Goal: Task Accomplishment & Management: Manage account settings

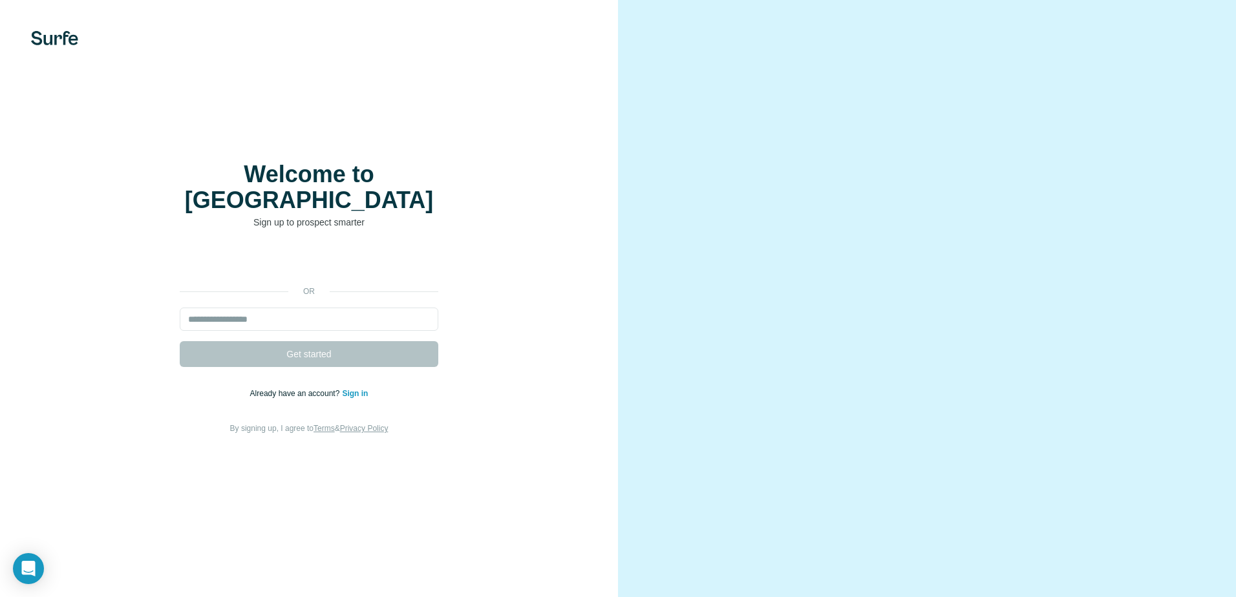
click at [429, 153] on div "Welcome to Surfe Sign up to prospect smarter or Get started Already have an acc…" at bounding box center [309, 298] width 618 height 597
click at [264, 308] on input "email" at bounding box center [309, 319] width 259 height 23
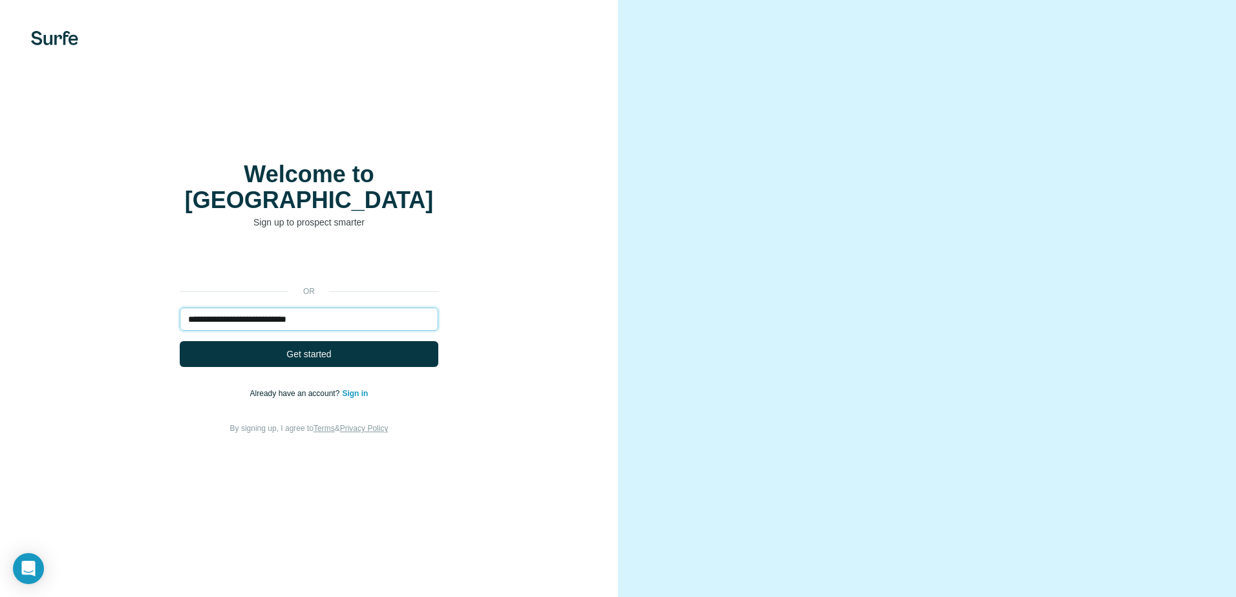
type input "**********"
click at [346, 389] on link "Sign in" at bounding box center [355, 393] width 26 height 9
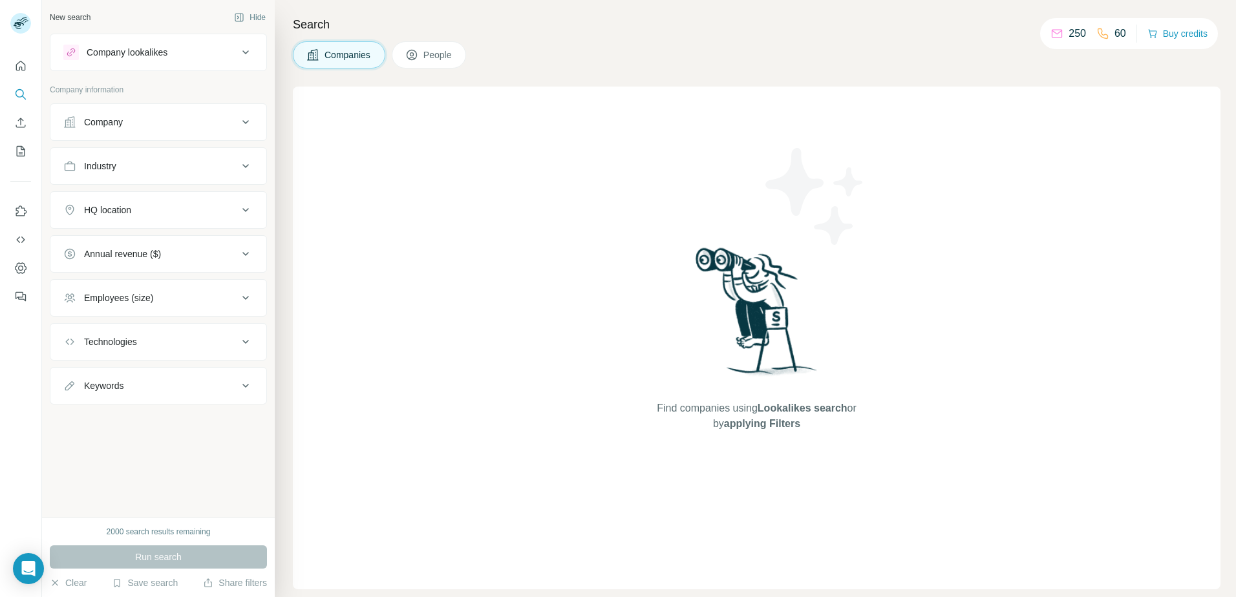
click at [410, 56] on icon at bounding box center [411, 55] width 6 height 7
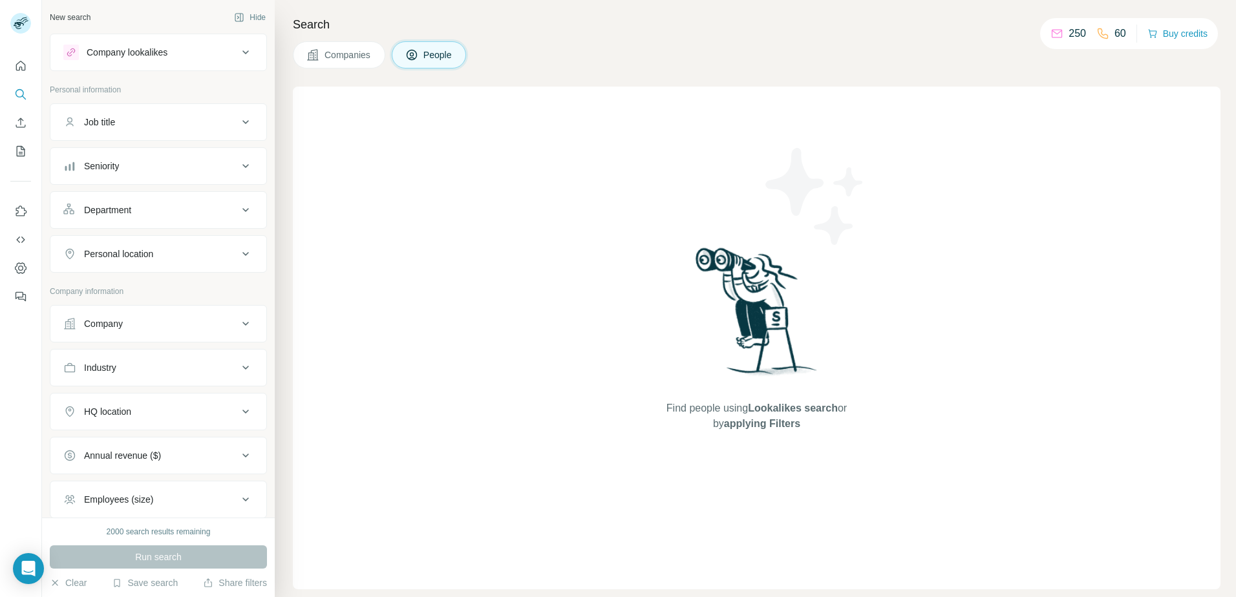
click at [511, 63] on div "Companies People" at bounding box center [756, 54] width 927 height 27
click at [238, 117] on icon at bounding box center [246, 122] width 16 height 16
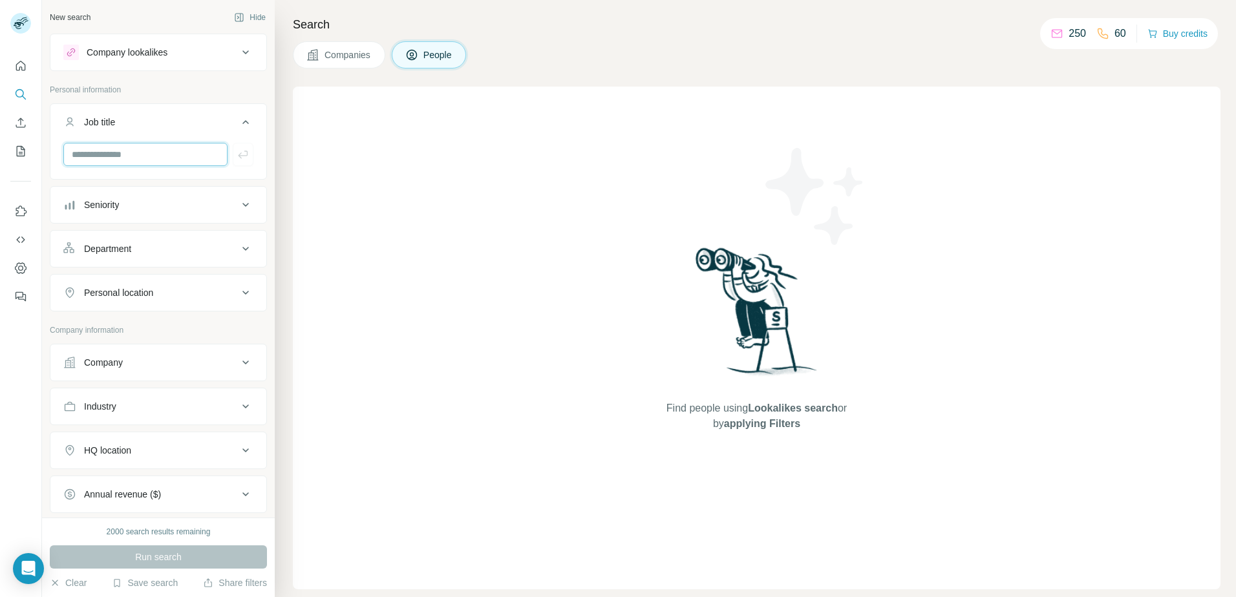
click at [173, 155] on input "text" at bounding box center [145, 154] width 164 height 23
type input "*"
type input "**********"
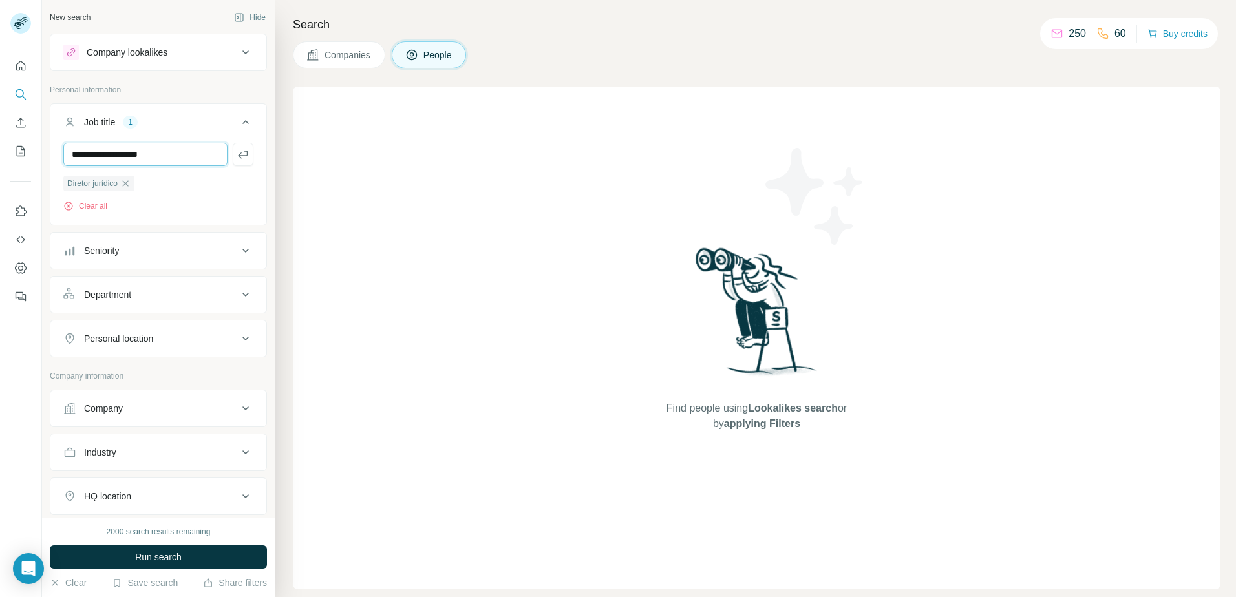
type input "**********"
click at [166, 242] on button "Seniority" at bounding box center [158, 250] width 216 height 31
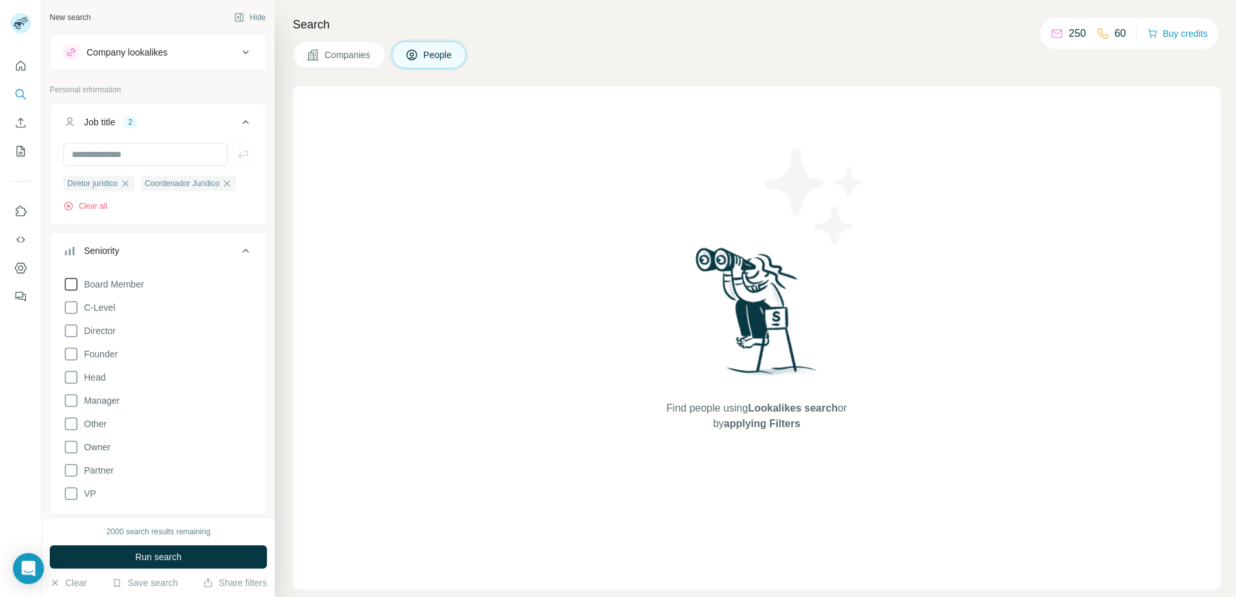
click at [130, 281] on span "Board Member" at bounding box center [111, 284] width 65 height 13
drag, startPoint x: 107, startPoint y: 301, endPoint x: 98, endPoint y: 318, distance: 20.0
click at [107, 301] on label "C-Level" at bounding box center [89, 308] width 52 height 16
click at [101, 330] on span "Director" at bounding box center [97, 330] width 37 height 13
drag, startPoint x: 102, startPoint y: 361, endPoint x: 95, endPoint y: 365, distance: 8.1
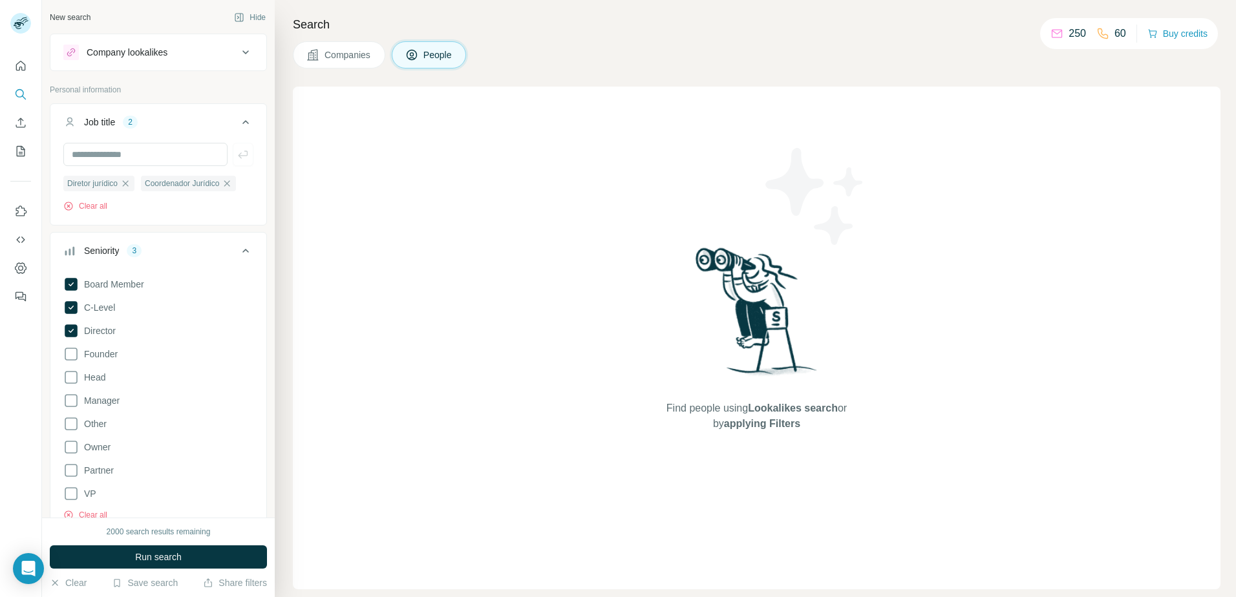
click at [100, 360] on label "Founder" at bounding box center [90, 354] width 54 height 16
click at [96, 372] on span "Head" at bounding box center [92, 377] width 26 height 13
click at [109, 348] on span "Founder" at bounding box center [98, 354] width 39 height 13
click at [101, 399] on span "Manager" at bounding box center [99, 400] width 41 height 13
click at [166, 253] on div "Seniority 6" at bounding box center [150, 250] width 175 height 13
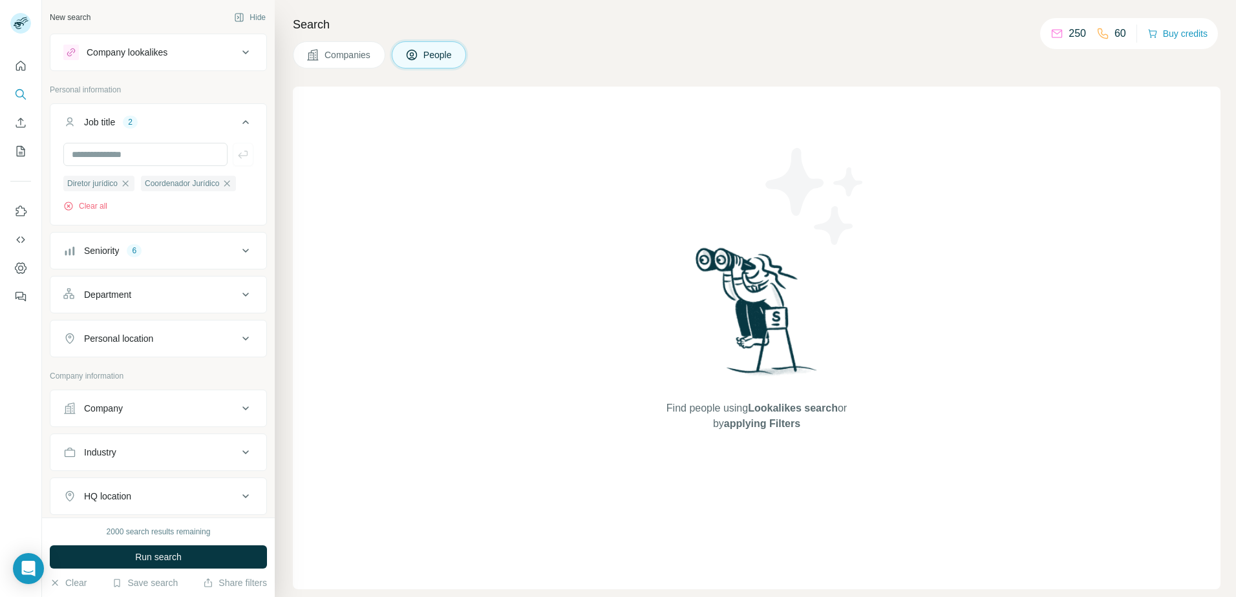
click at [151, 293] on div "Department" at bounding box center [150, 294] width 175 height 13
click at [138, 326] on input at bounding box center [152, 327] width 160 height 14
type input "****"
type input "***"
click at [145, 280] on button "Department" at bounding box center [158, 297] width 216 height 36
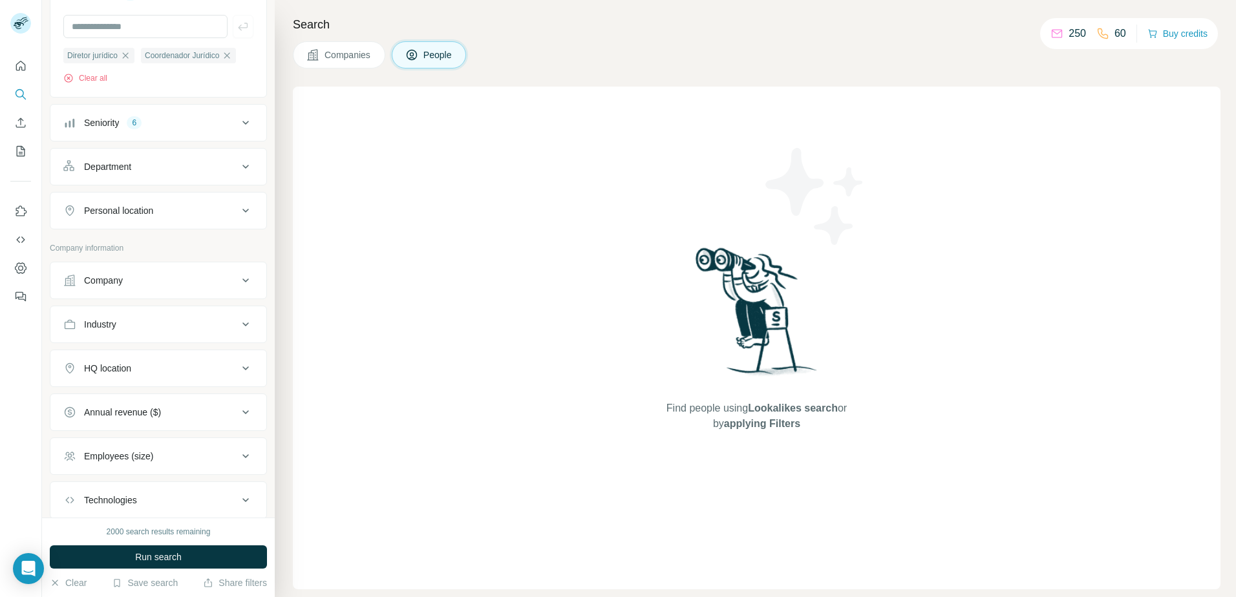
scroll to position [129, 0]
click at [187, 217] on button "Personal location" at bounding box center [158, 209] width 216 height 31
click at [150, 242] on input "text" at bounding box center [158, 241] width 190 height 23
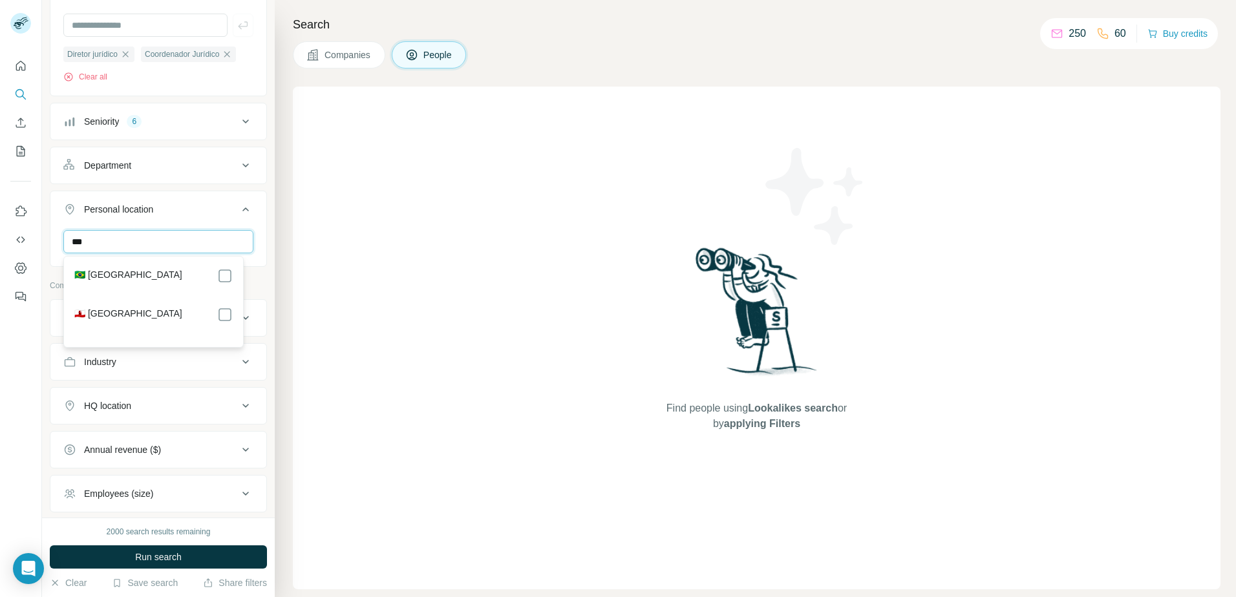
type input "***"
click at [121, 269] on div "🇧🇷 Brazil" at bounding box center [153, 276] width 158 height 16
click at [226, 282] on div at bounding box center [225, 276] width 16 height 16
click at [254, 240] on div "*** Brazil Clear all" at bounding box center [158, 269] width 216 height 79
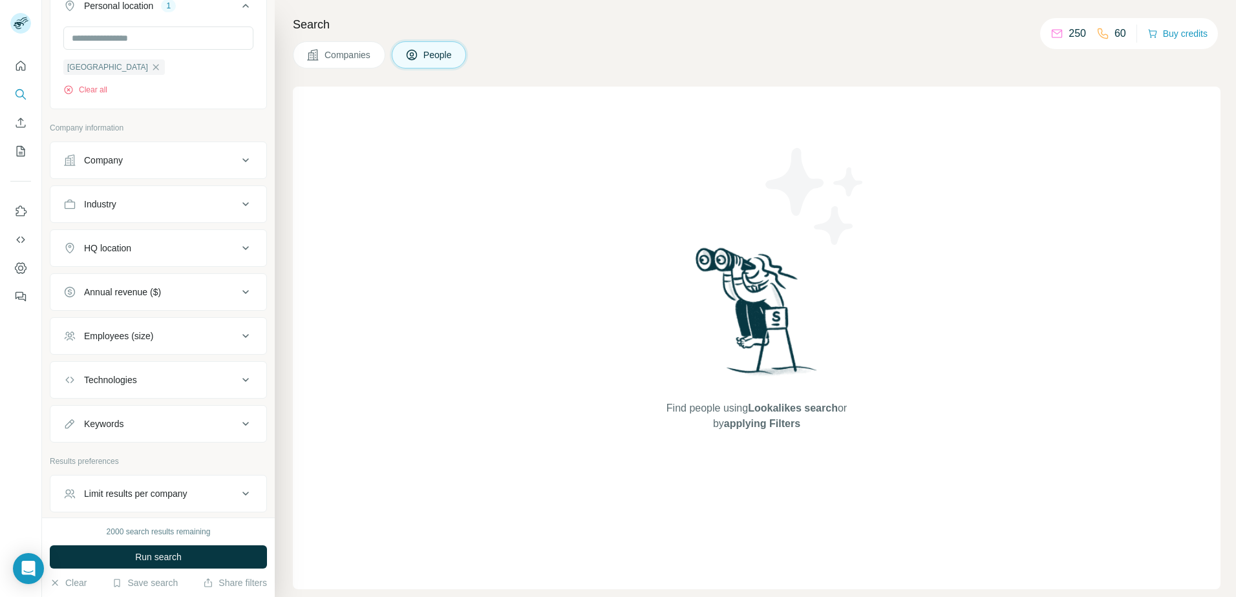
scroll to position [258, 0]
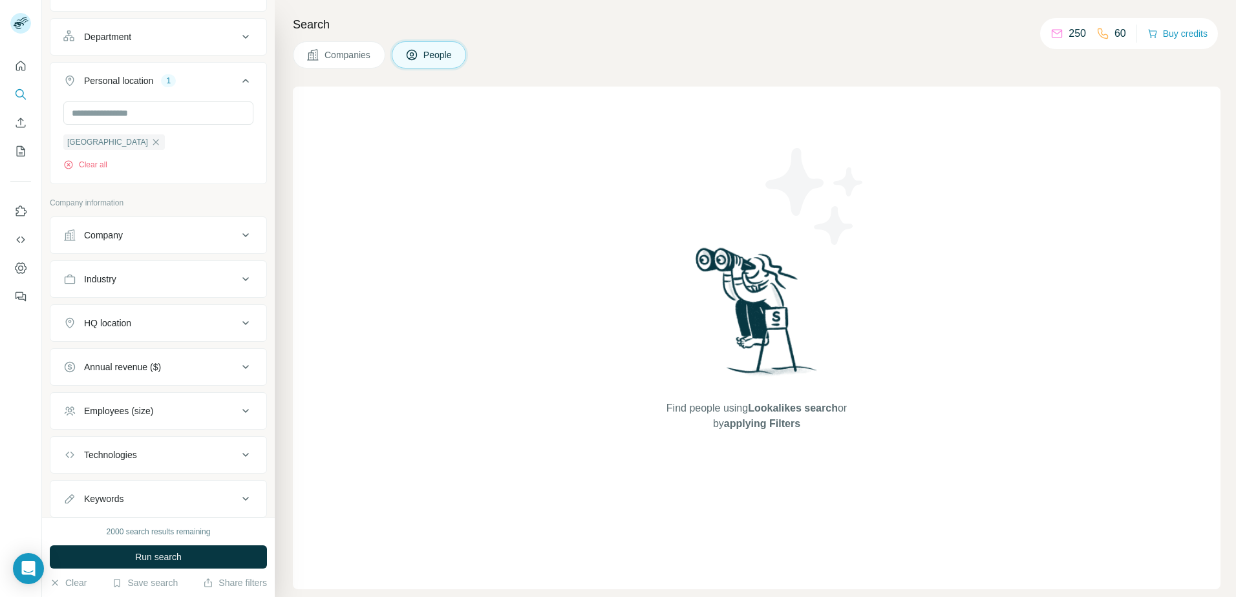
click at [160, 231] on div "Company" at bounding box center [150, 235] width 175 height 13
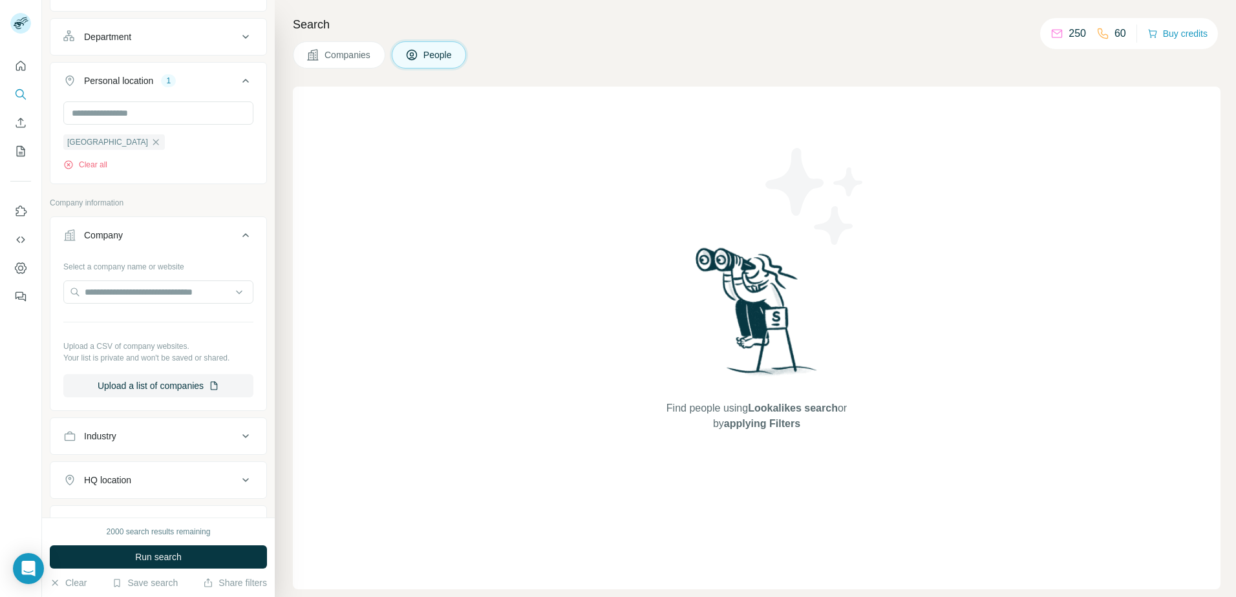
click at [160, 231] on div "Company" at bounding box center [150, 235] width 175 height 13
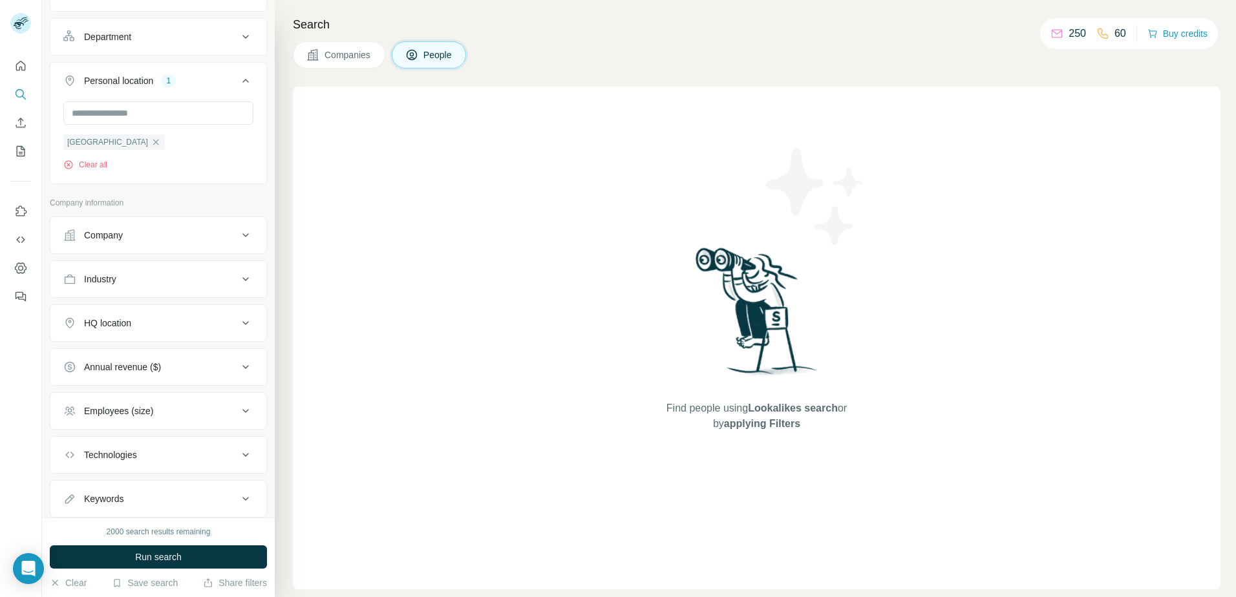
click at [142, 273] on div "Industry" at bounding box center [150, 279] width 175 height 13
click at [154, 278] on div "Industry" at bounding box center [150, 279] width 175 height 13
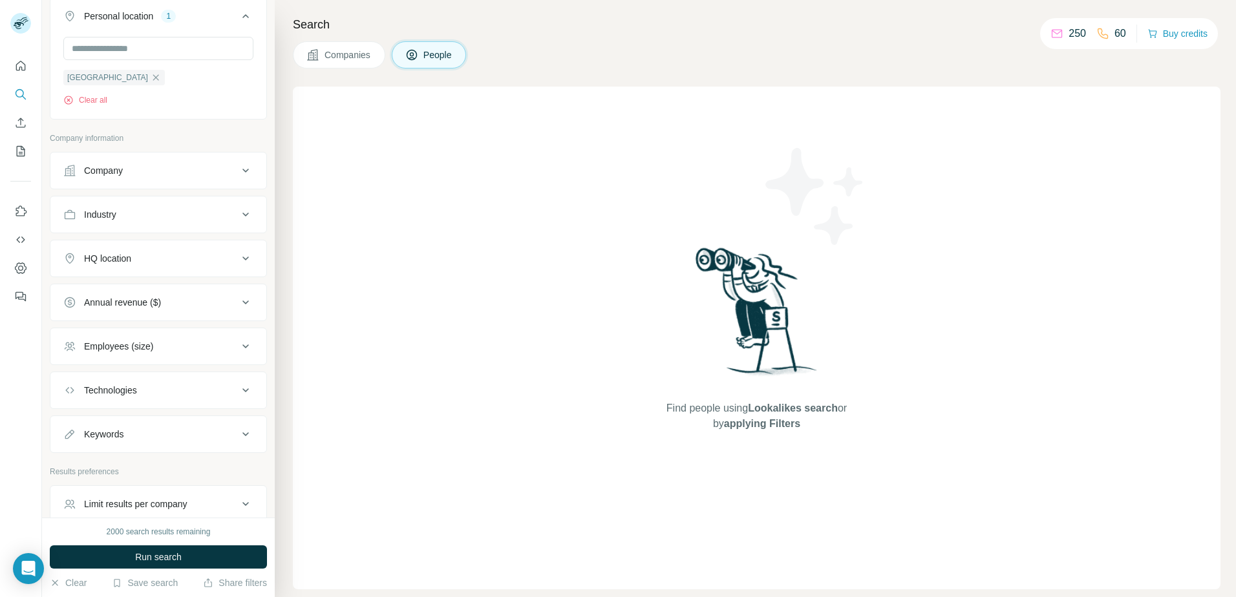
click at [189, 299] on div "Annual revenue ($)" at bounding box center [150, 302] width 175 height 13
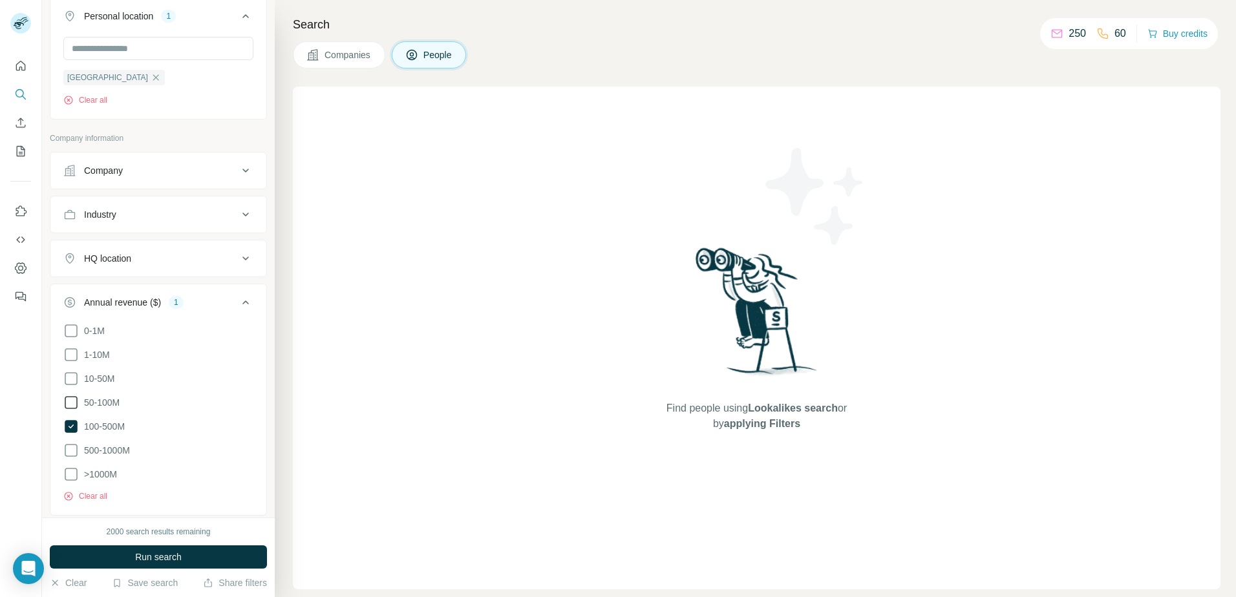
click at [101, 405] on span "50-100M" at bounding box center [99, 402] width 41 height 13
click at [104, 443] on label "500-1000M" at bounding box center [96, 451] width 67 height 16
click at [98, 477] on span ">1000M" at bounding box center [98, 474] width 38 height 13
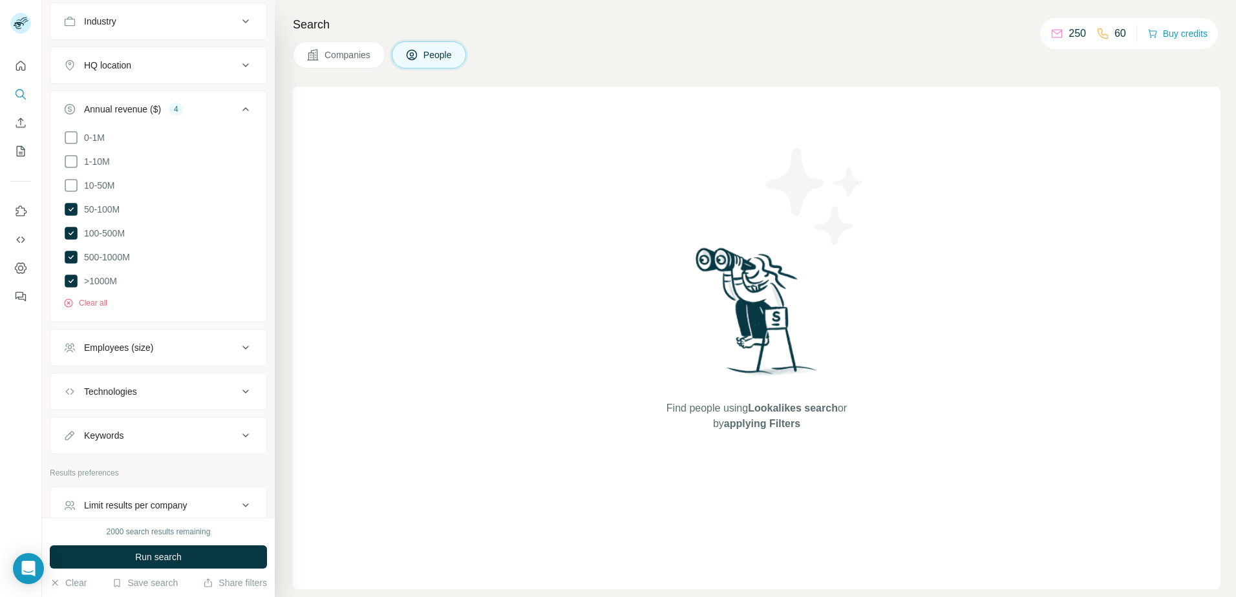
scroll to position [516, 0]
click at [172, 347] on div "Employees (size)" at bounding box center [150, 347] width 175 height 13
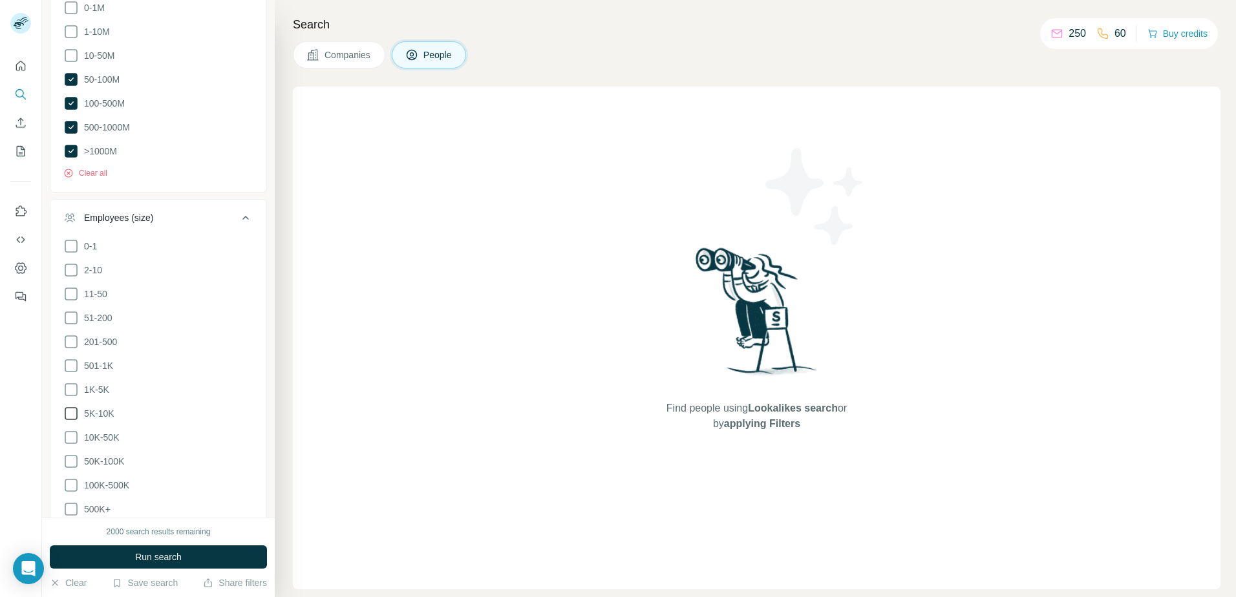
scroll to position [710, 0]
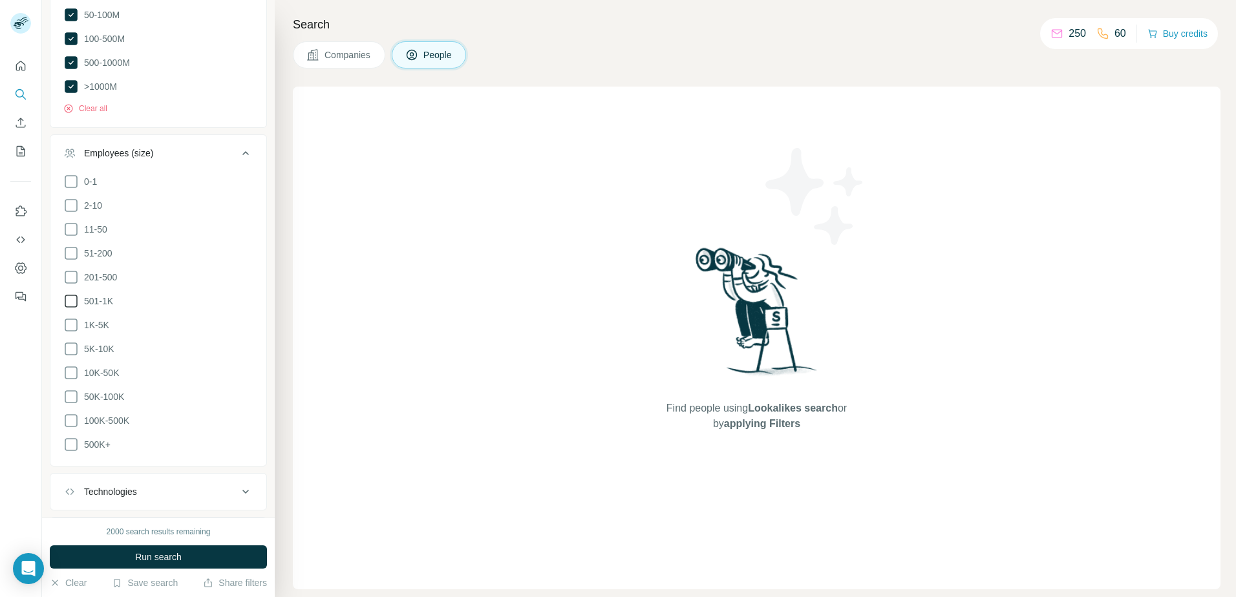
click at [98, 301] on span "501-1K" at bounding box center [96, 301] width 34 height 13
click at [95, 322] on span "1K-5K" at bounding box center [94, 325] width 30 height 13
click at [96, 346] on span "5K-10K" at bounding box center [97, 349] width 36 height 13
click at [105, 370] on span "10K-50K" at bounding box center [99, 372] width 40 height 13
click at [105, 399] on span "50K-100K" at bounding box center [101, 396] width 45 height 13
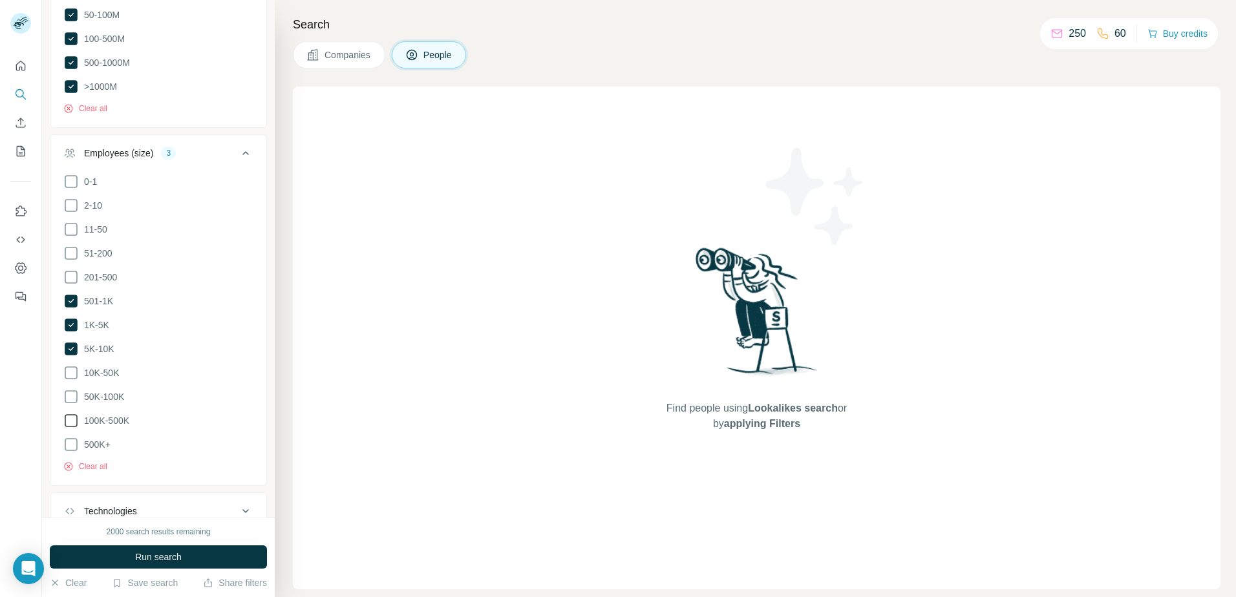
click at [105, 421] on span "100K-500K" at bounding box center [104, 420] width 50 height 13
click at [112, 393] on span "50K-100K" at bounding box center [101, 396] width 45 height 13
click at [109, 373] on span "10K-50K" at bounding box center [99, 372] width 40 height 13
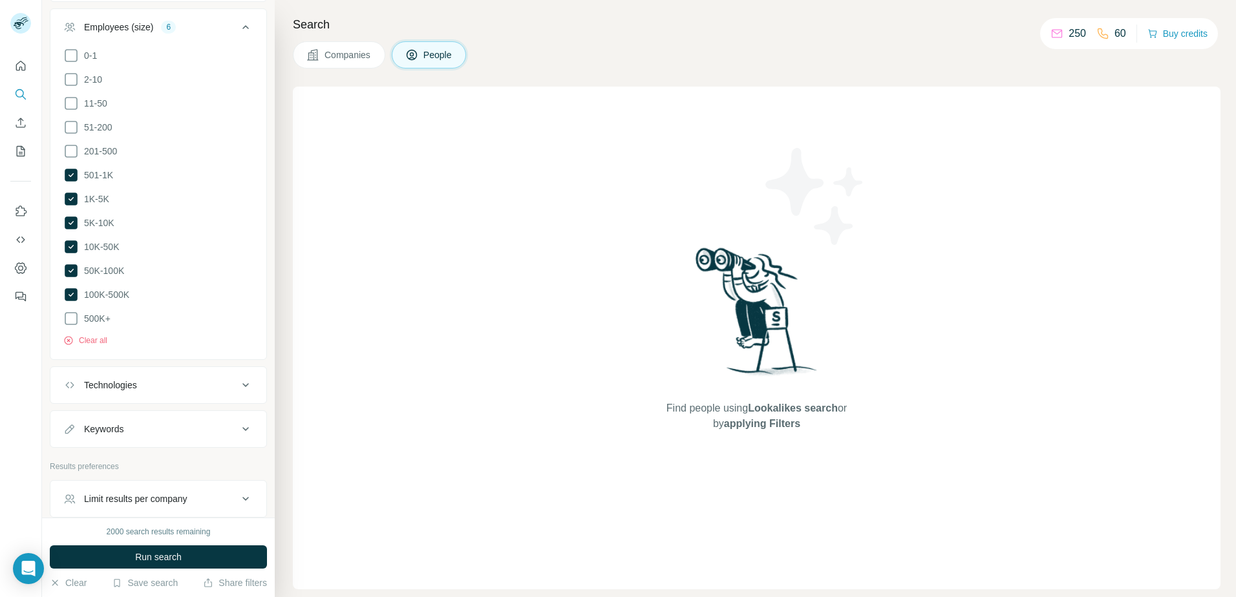
scroll to position [896, 0]
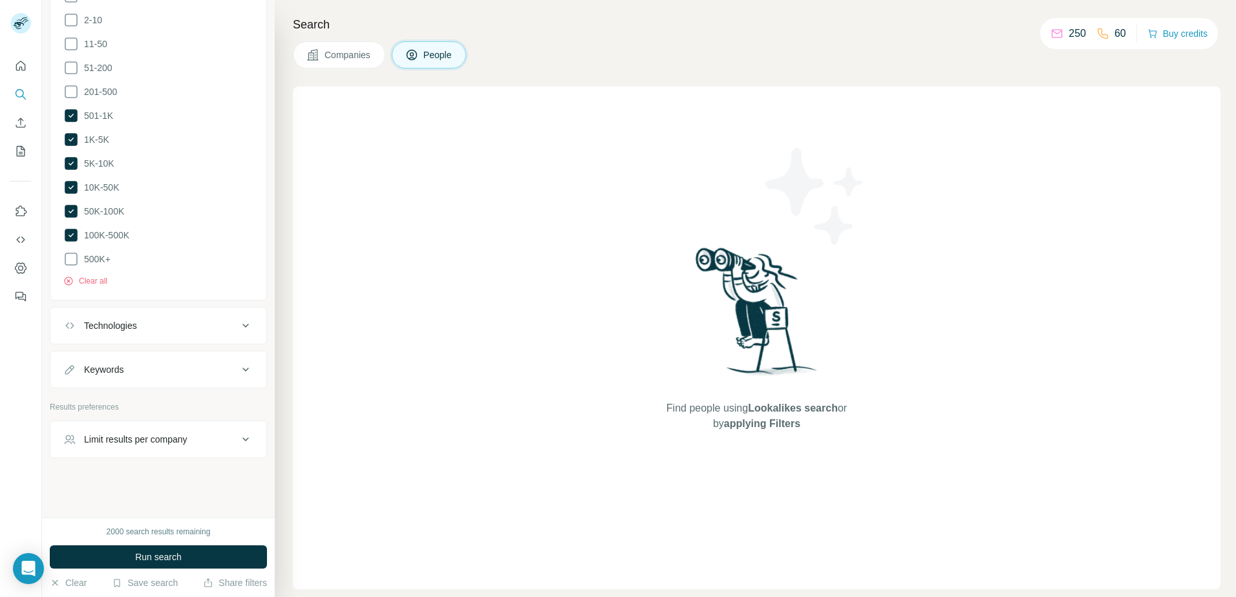
click at [171, 319] on button "Technologies" at bounding box center [158, 325] width 216 height 31
click at [160, 319] on div "Technologies" at bounding box center [150, 325] width 175 height 13
click at [171, 555] on span "Run search" at bounding box center [158, 557] width 47 height 13
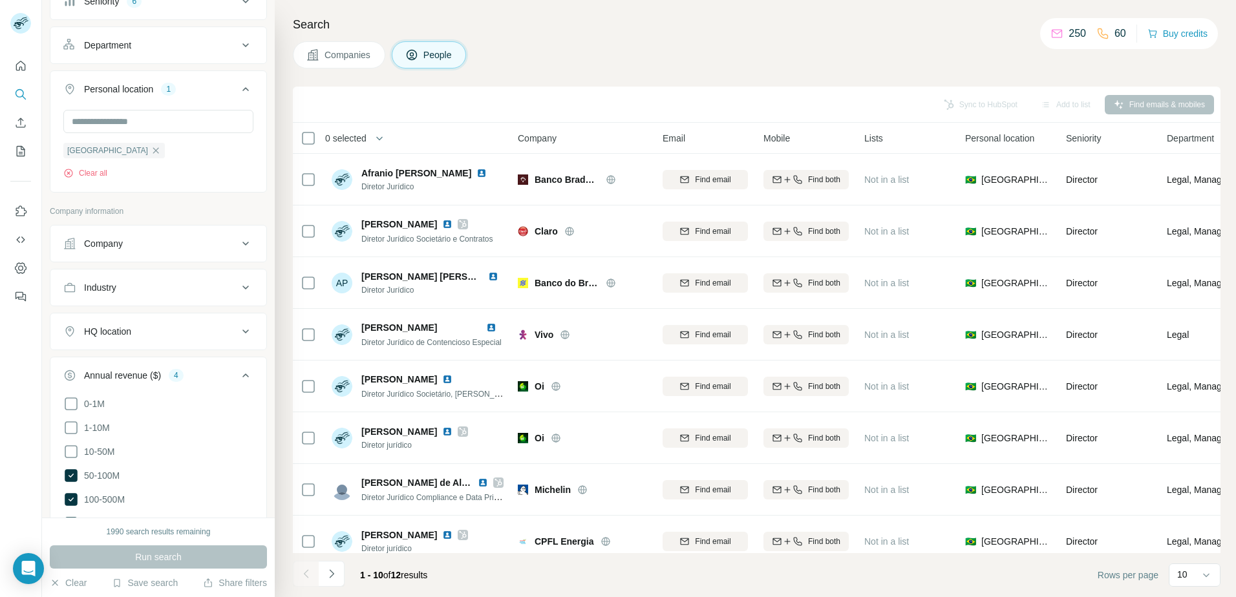
scroll to position [0, 0]
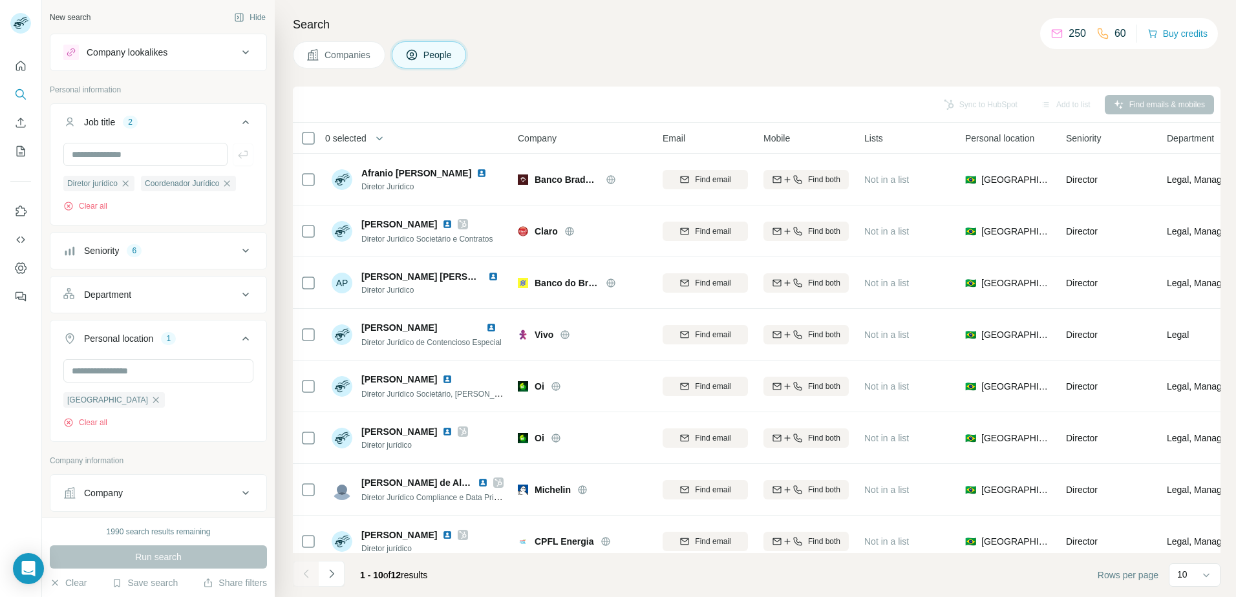
click at [193, 341] on div "Personal location 1" at bounding box center [150, 338] width 175 height 13
drag, startPoint x: 1052, startPoint y: 37, endPoint x: 1085, endPoint y: 28, distance: 34.4
click at [1084, 28] on div "250" at bounding box center [1068, 34] width 36 height 16
click at [864, 45] on div "Companies People" at bounding box center [756, 54] width 927 height 27
click at [878, 101] on div "Sync to HubSpot Add to list Find emails & mobiles" at bounding box center [756, 104] width 915 height 23
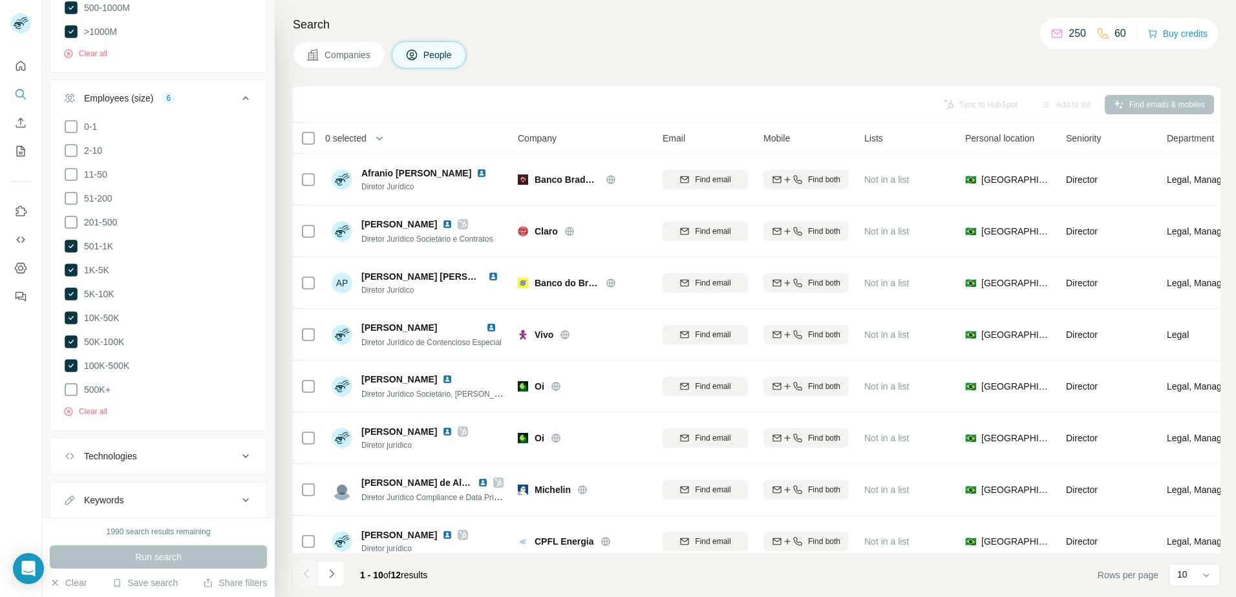
scroll to position [811, 0]
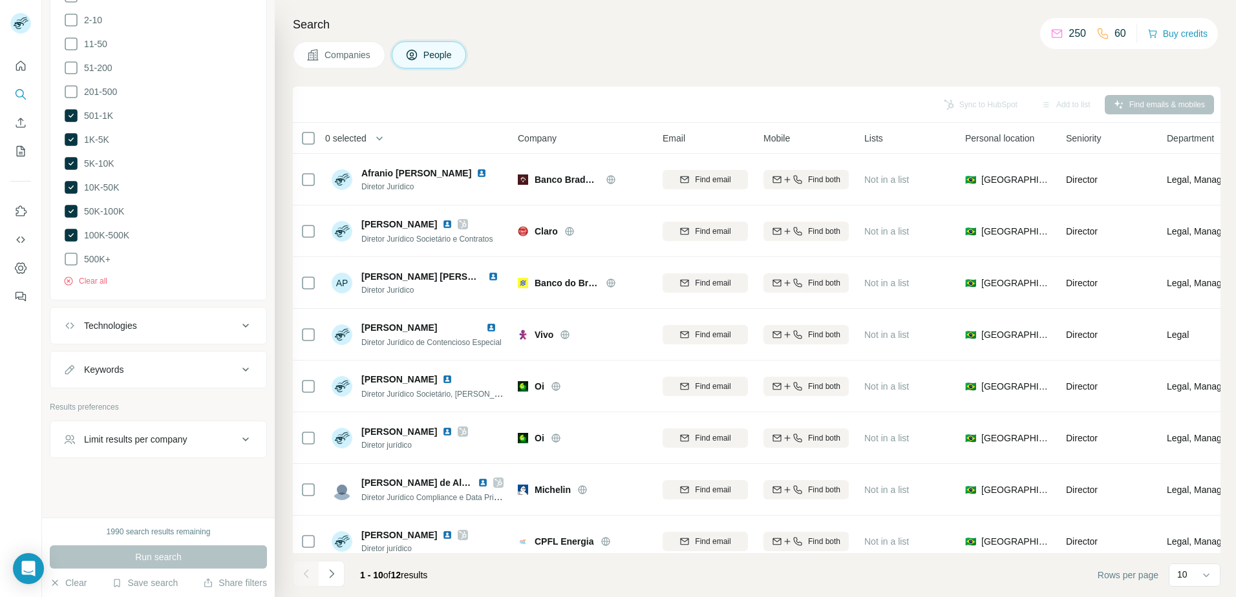
click at [122, 434] on div "Limit results per company" at bounding box center [135, 439] width 103 height 13
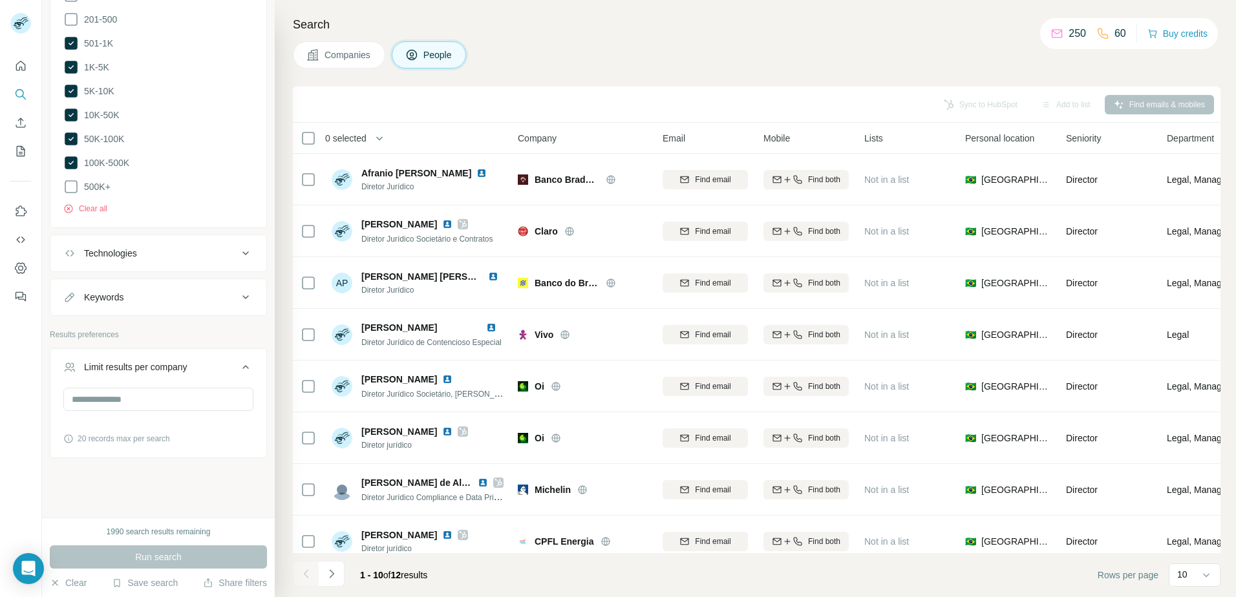
drag, startPoint x: 144, startPoint y: 370, endPoint x: 140, endPoint y: 304, distance: 65.4
click at [145, 370] on div "Limit results per company" at bounding box center [135, 367] width 103 height 13
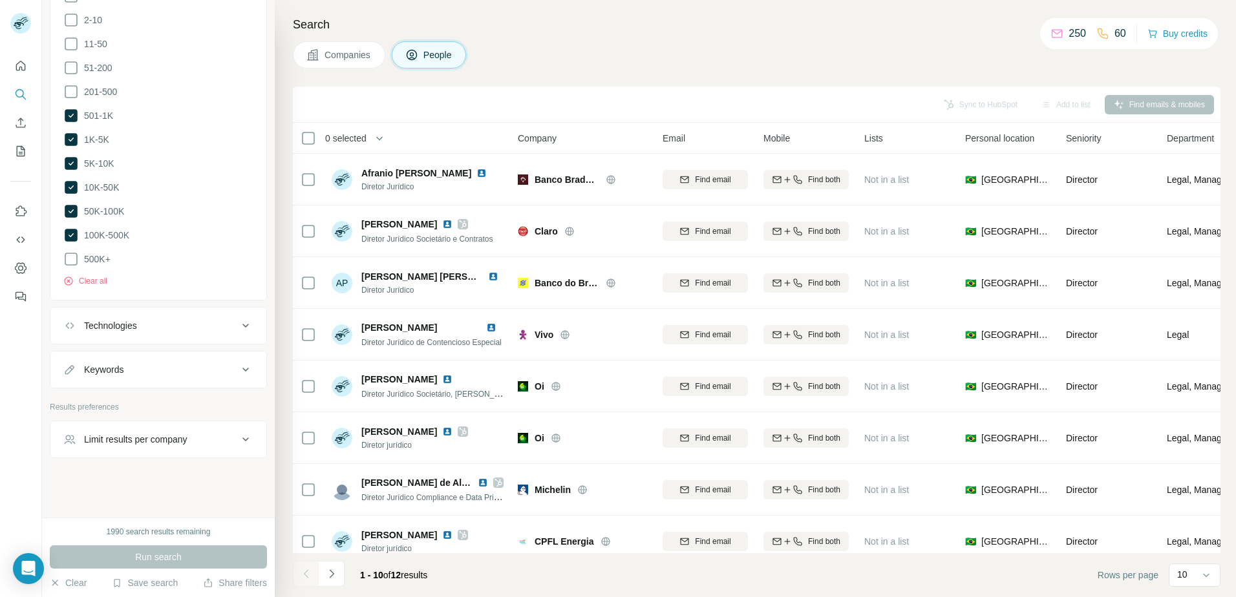
click at [127, 324] on div "Technologies" at bounding box center [110, 325] width 53 height 13
click at [132, 324] on div "Technologies" at bounding box center [110, 325] width 53 height 13
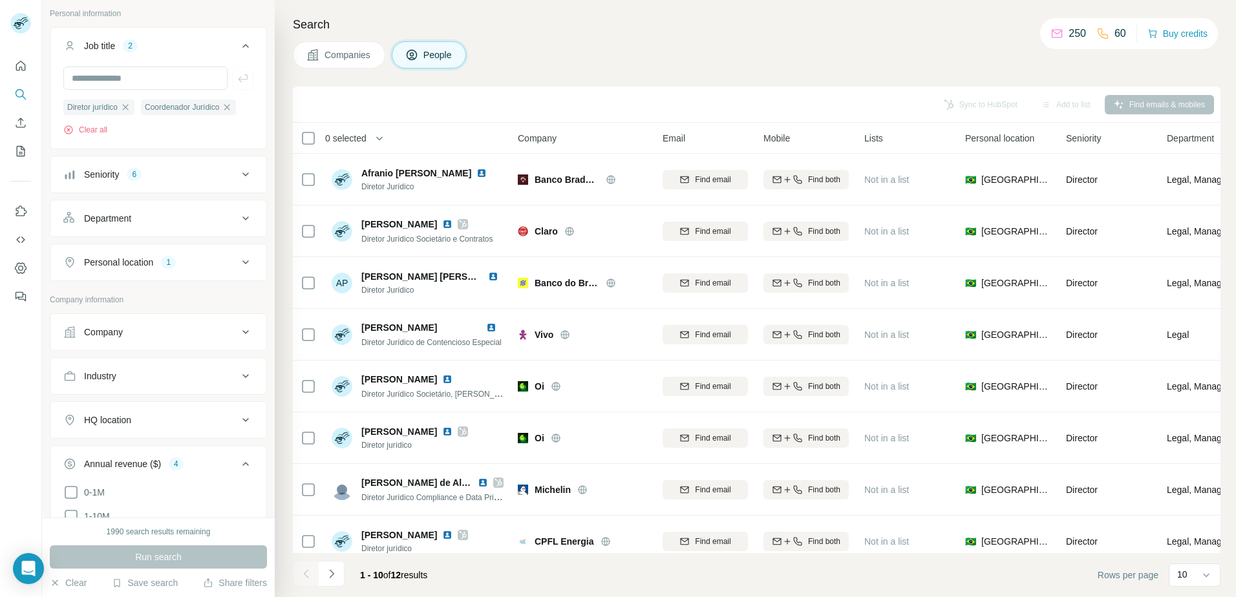
scroll to position [0, 0]
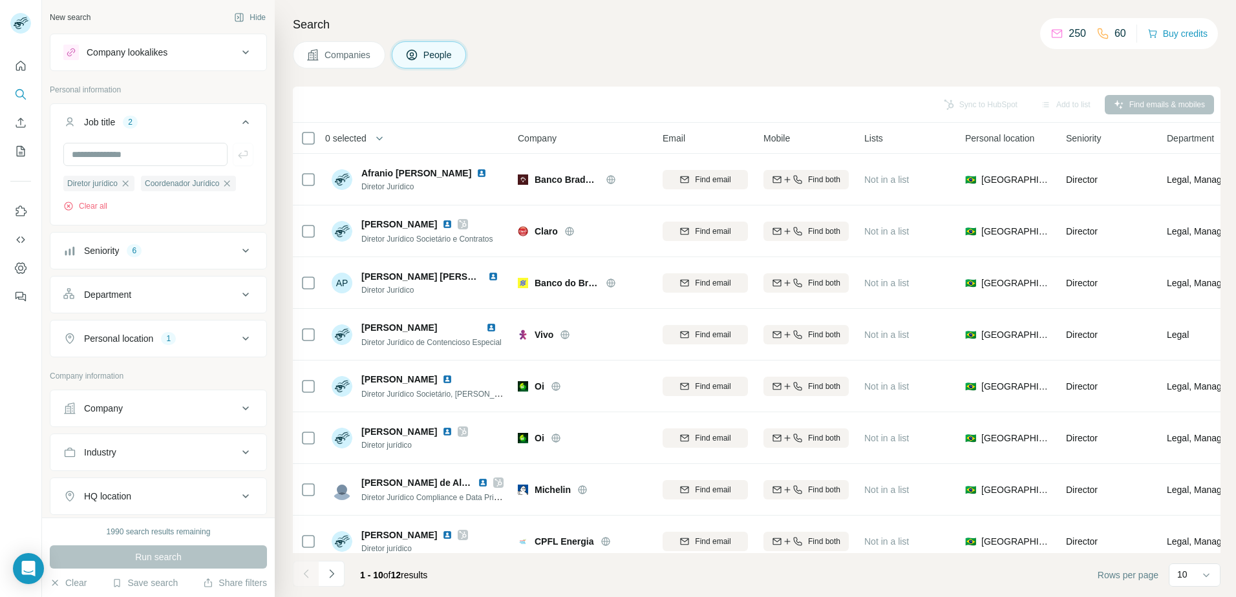
click at [213, 59] on div "Company lookalikes" at bounding box center [150, 53] width 175 height 16
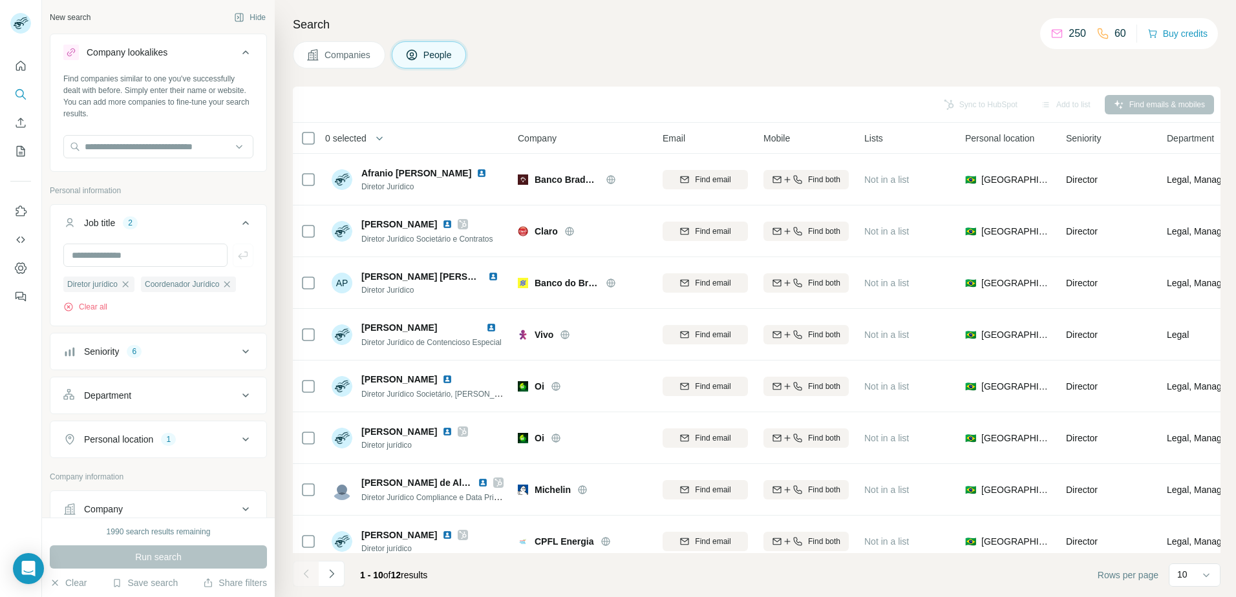
click at [211, 60] on button "Company lookalikes" at bounding box center [158, 55] width 216 height 36
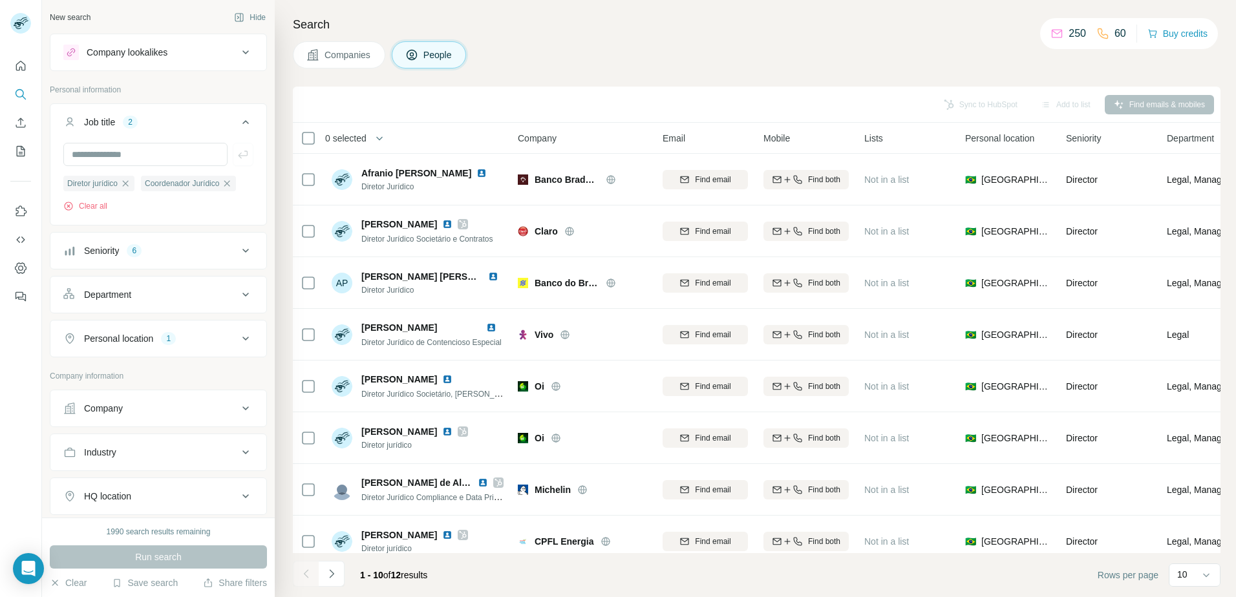
click at [1116, 74] on div "Search Companies People Sync to HubSpot Add to list Find emails & mobiles 0 sel…" at bounding box center [755, 298] width 961 height 597
click at [1182, 103] on div "Sync to HubSpot Add to list Find emails & mobiles" at bounding box center [756, 104] width 915 height 23
click at [1183, 74] on div "Search Companies People Sync to HubSpot Add to list Find emails & mobiles 0 sel…" at bounding box center [755, 298] width 961 height 597
click at [336, 46] on button "Companies" at bounding box center [339, 54] width 92 height 27
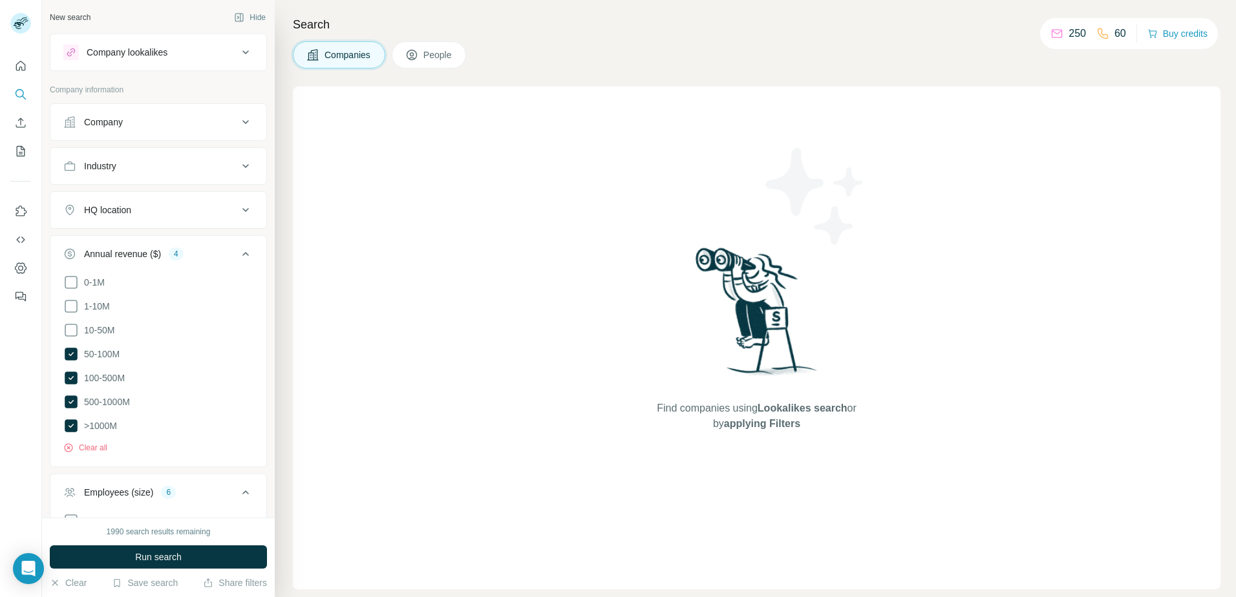
click at [166, 270] on button "Annual revenue ($) 4" at bounding box center [158, 256] width 216 height 36
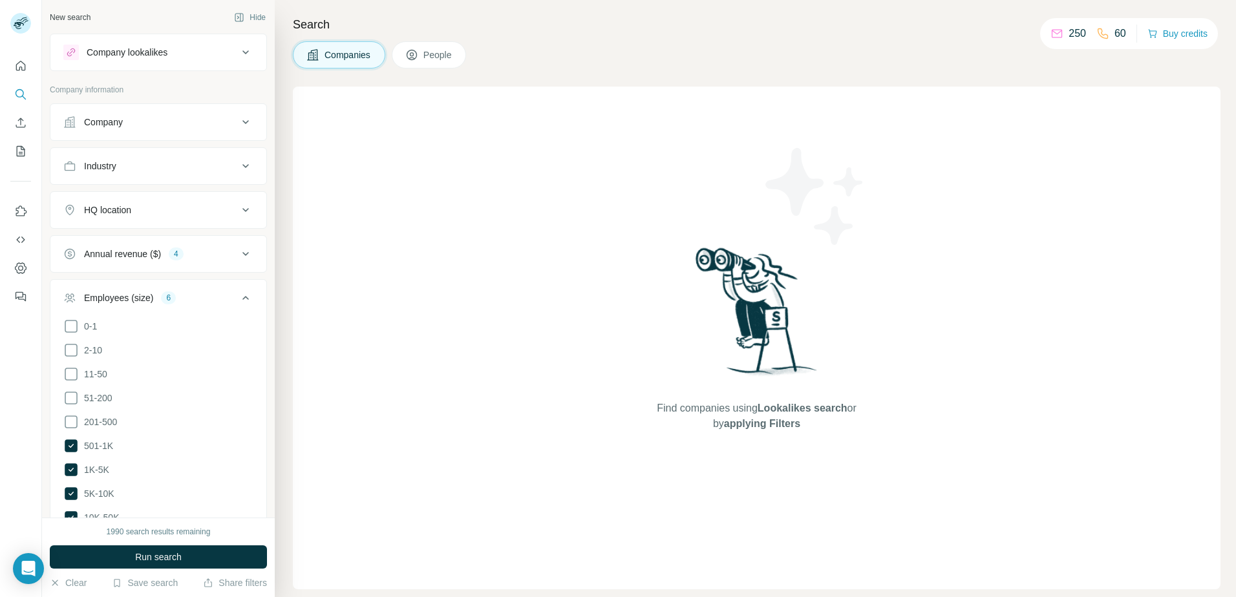
click at [169, 297] on div "6" at bounding box center [168, 298] width 15 height 12
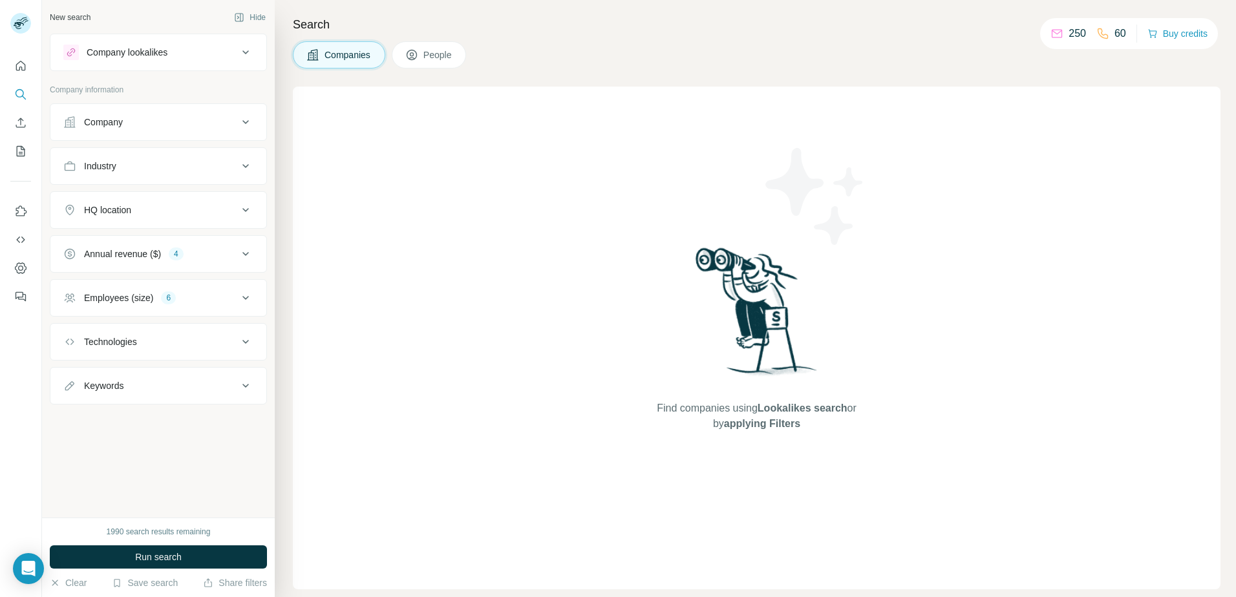
click at [432, 60] on span "People" at bounding box center [438, 54] width 30 height 13
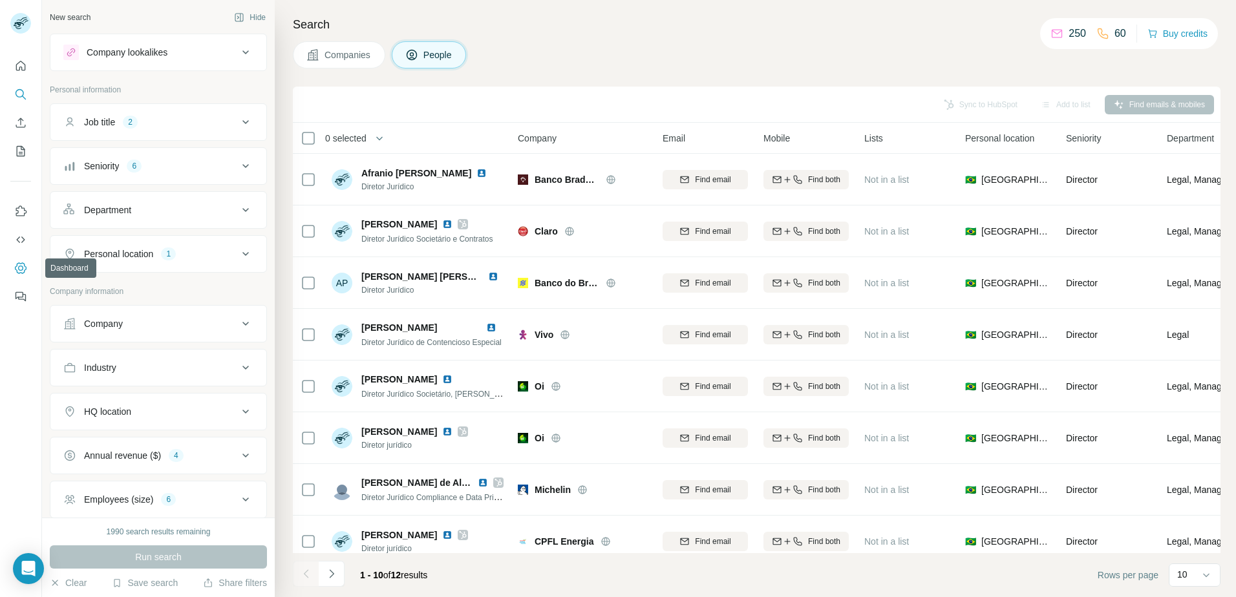
click at [17, 273] on icon "Dashboard" at bounding box center [21, 267] width 12 height 11
click at [16, 155] on icon "My lists" at bounding box center [20, 151] width 13 height 13
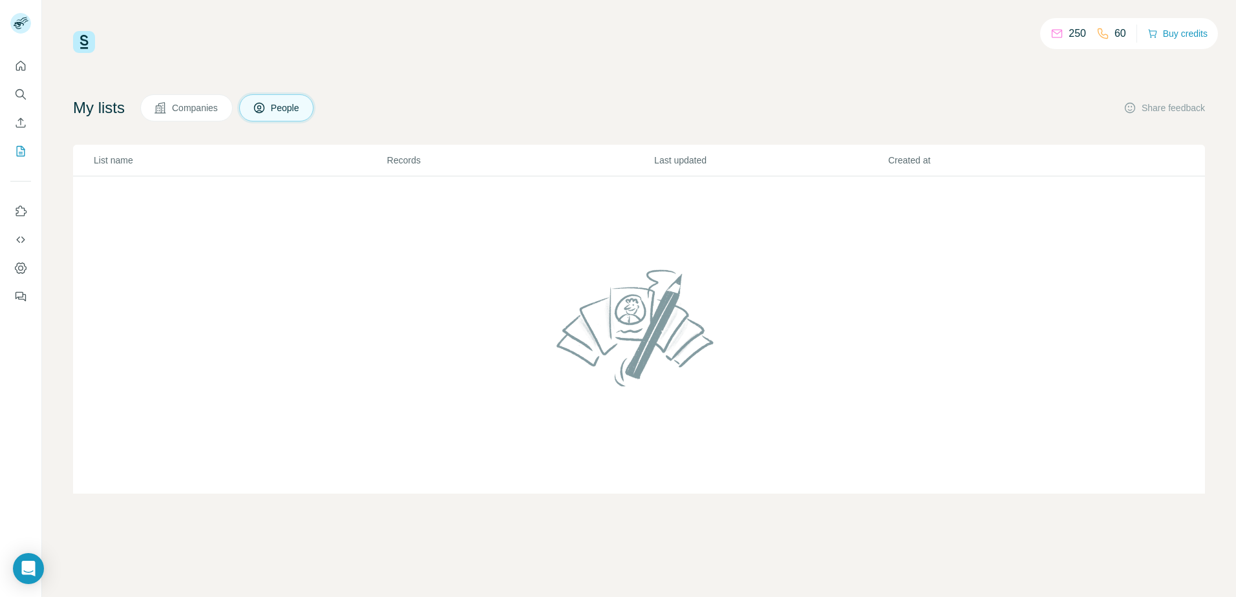
drag, startPoint x: 387, startPoint y: 102, endPoint x: 363, endPoint y: 141, distance: 45.9
click at [387, 104] on div "My lists Companies People Share feedback" at bounding box center [639, 107] width 1132 height 27
click at [642, 350] on img at bounding box center [639, 328] width 176 height 138
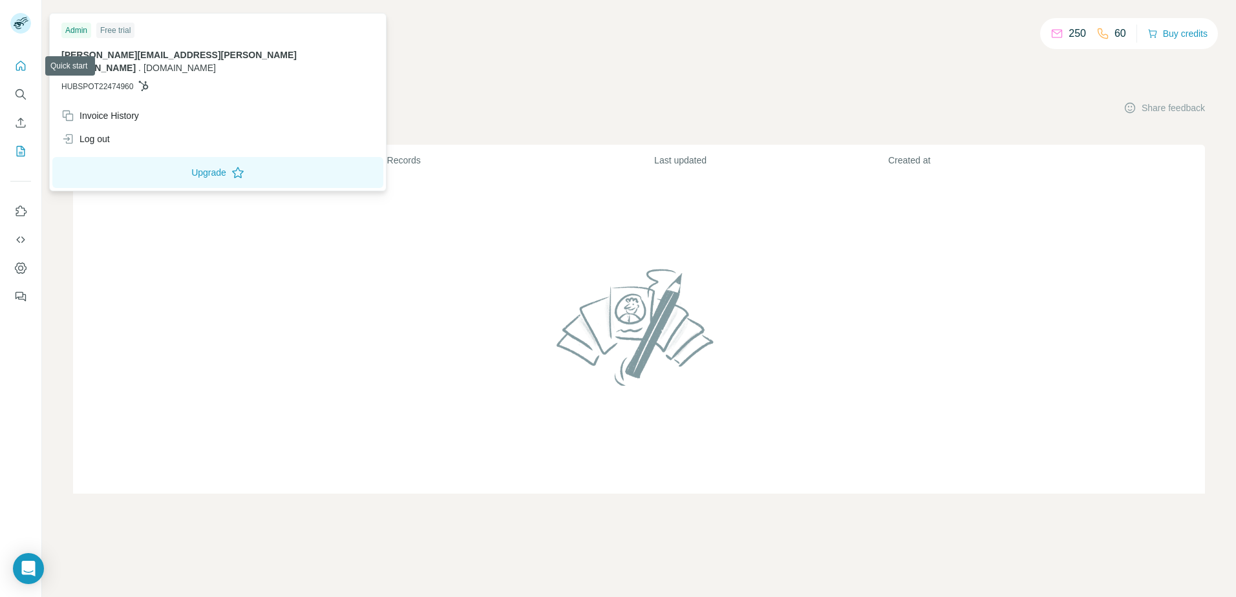
click at [21, 64] on icon "Quick start" at bounding box center [20, 65] width 13 height 13
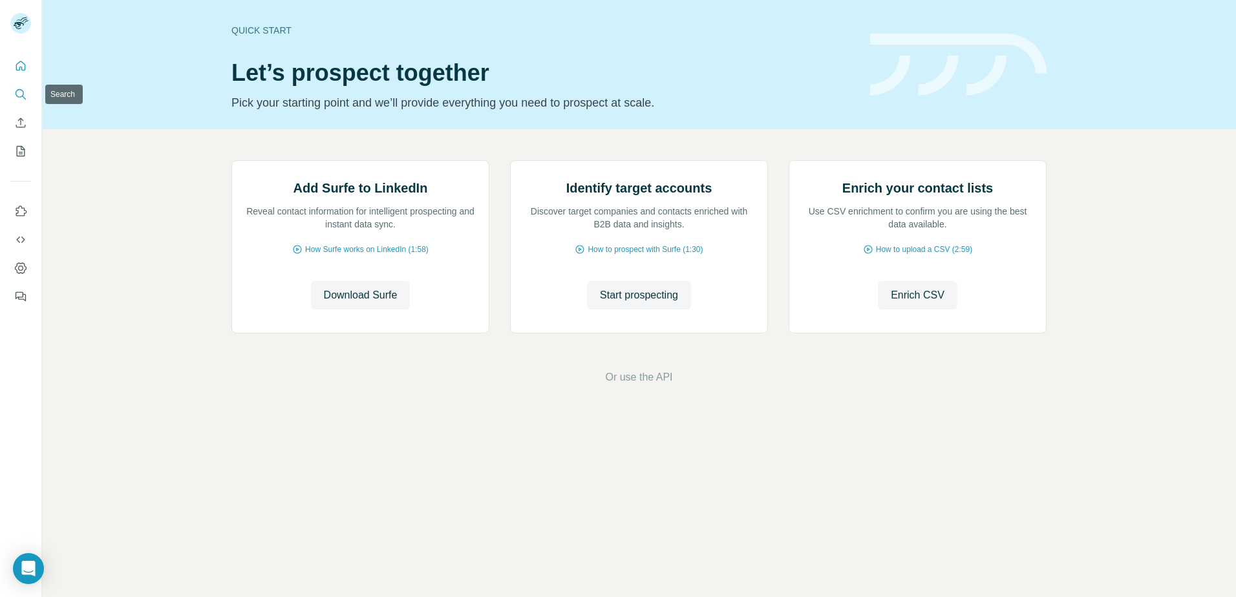
click at [21, 89] on icon "Search" at bounding box center [20, 94] width 13 height 13
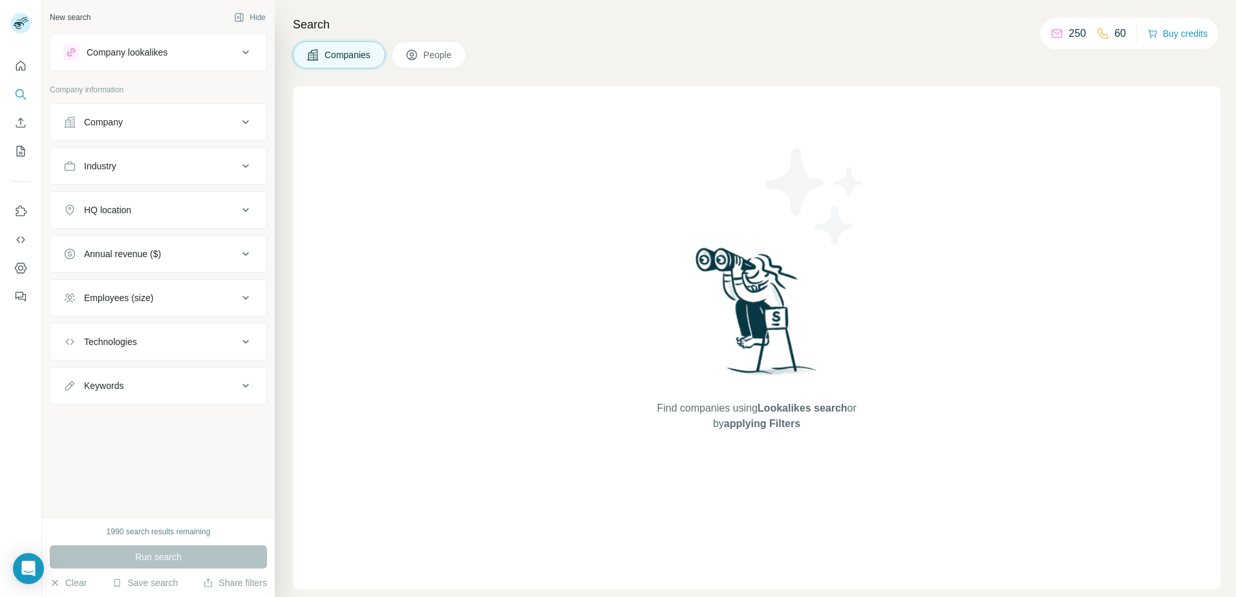
click at [430, 50] on span "People" at bounding box center [438, 54] width 30 height 13
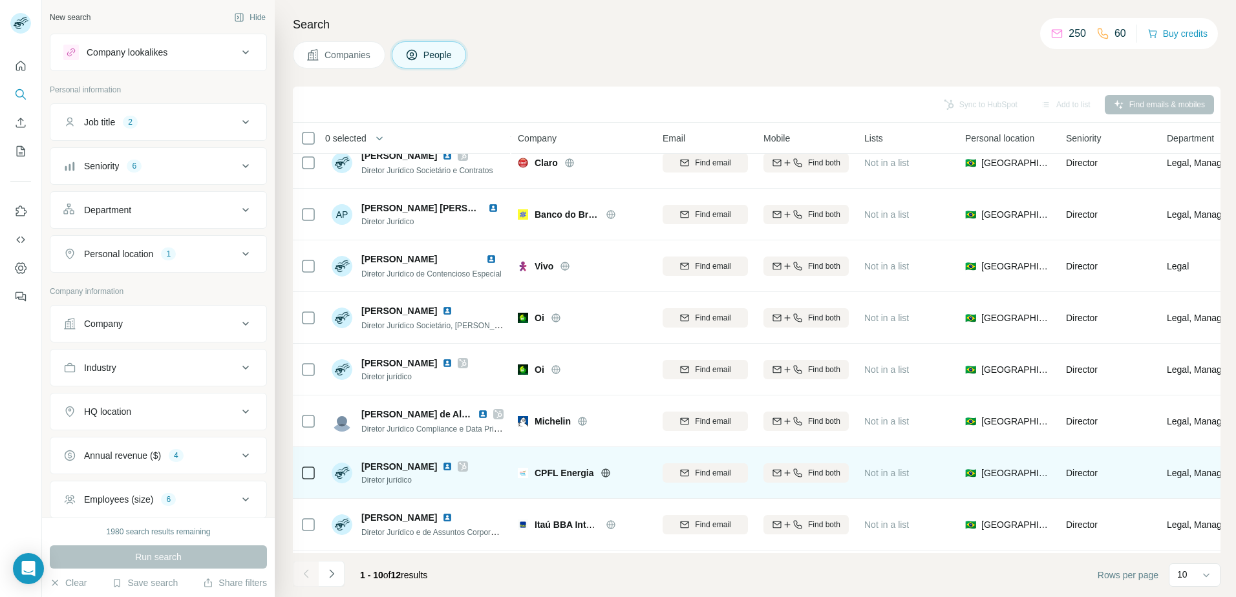
scroll to position [124, 0]
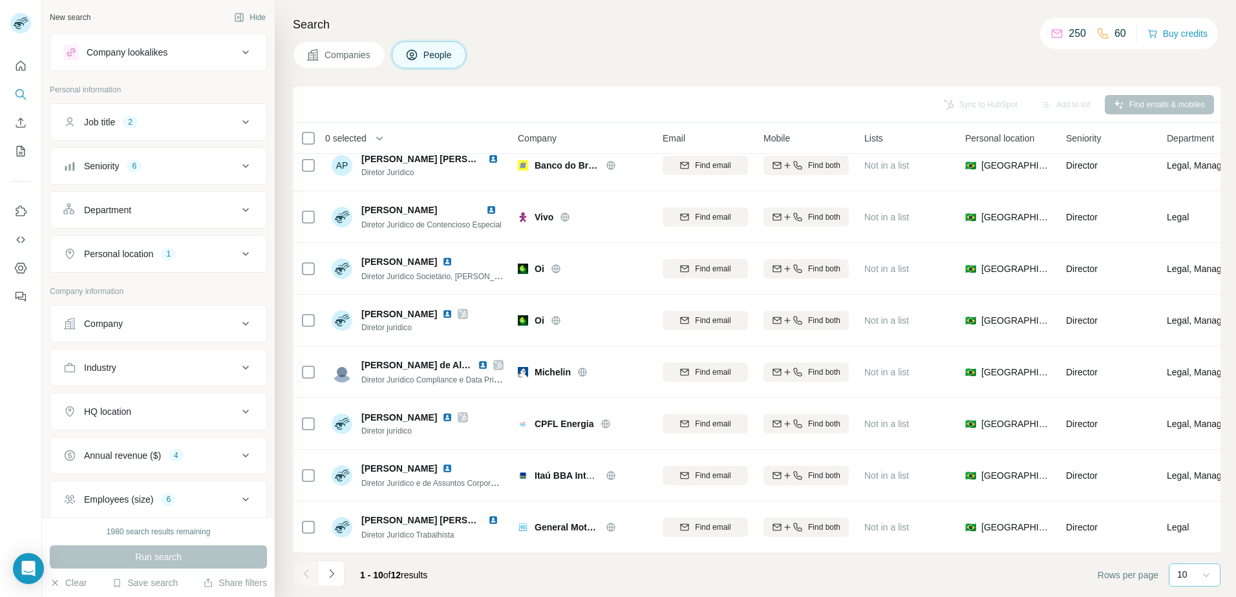
click at [1205, 575] on icon at bounding box center [1206, 575] width 13 height 13
click at [1192, 528] on div "20" at bounding box center [1195, 522] width 30 height 13
click at [702, 97] on div "Sync to HubSpot Add to list Find emails & mobiles" at bounding box center [756, 104] width 915 height 23
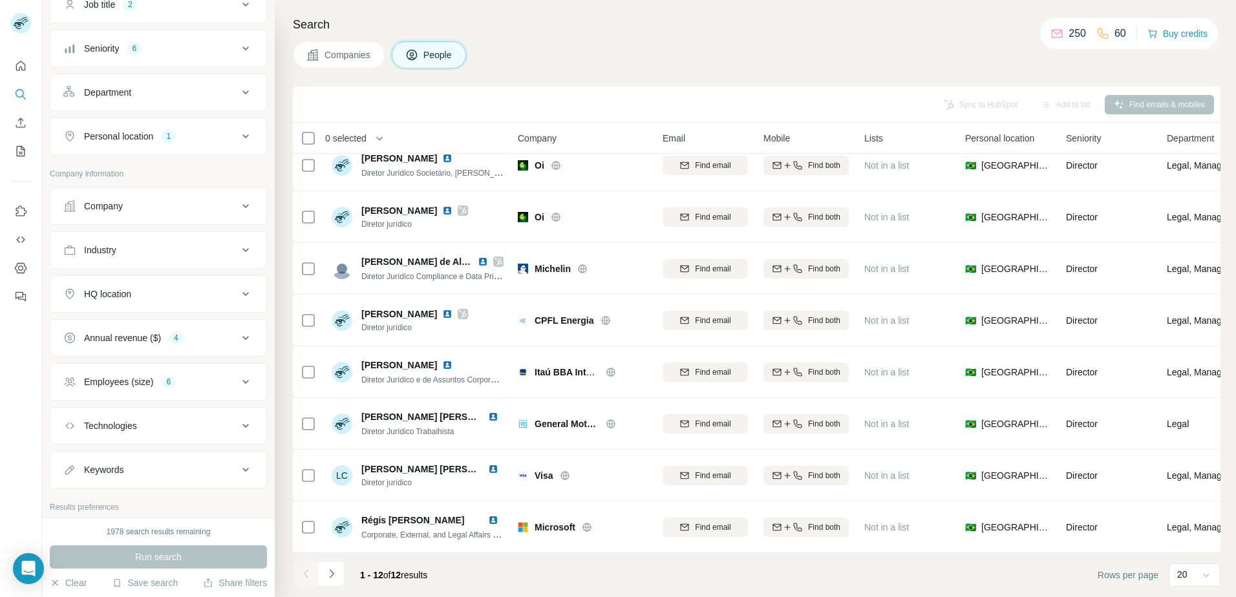
scroll to position [129, 0]
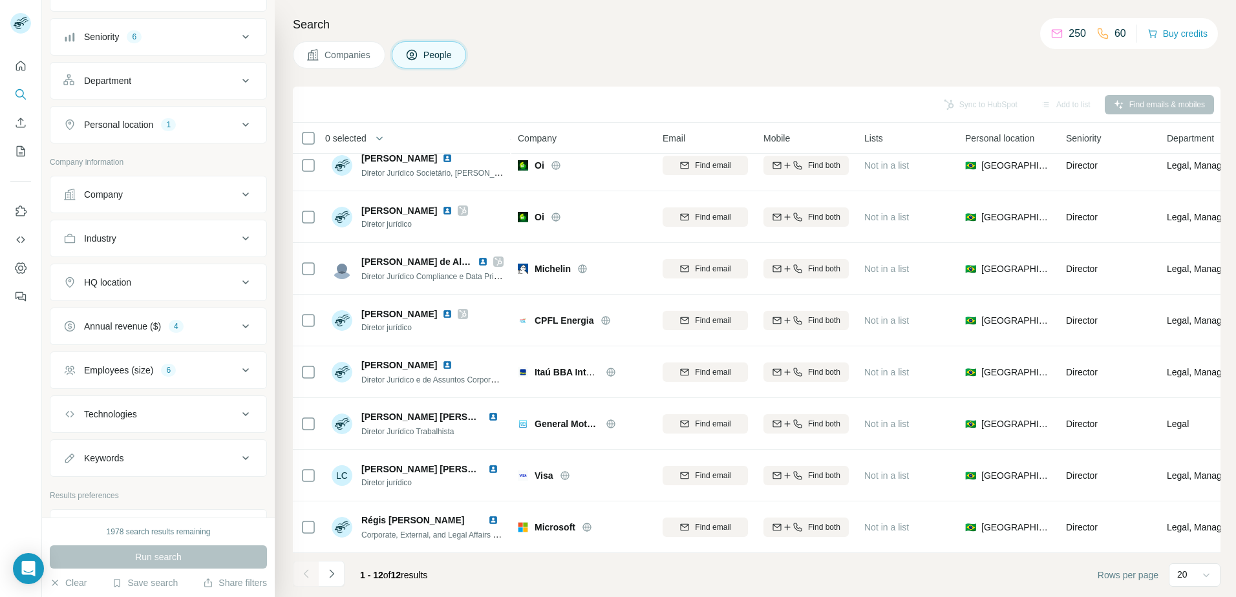
click at [196, 343] on div "Annual revenue ($) 4" at bounding box center [158, 326] width 217 height 37
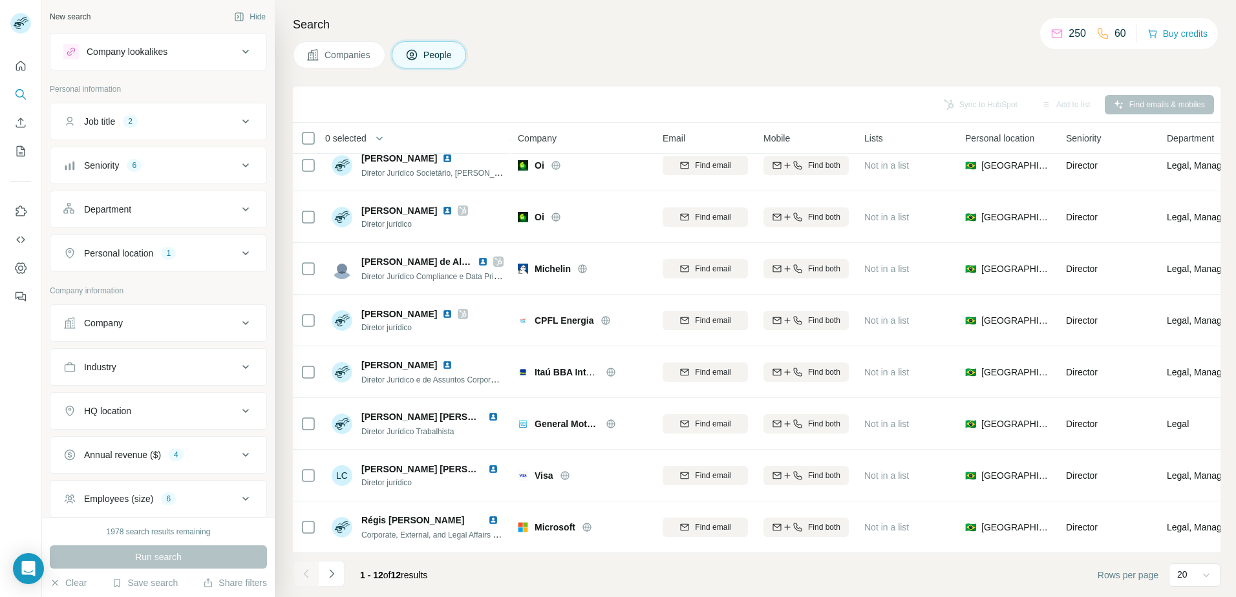
scroll to position [0, 0]
click at [195, 164] on div "Seniority 6" at bounding box center [150, 166] width 175 height 13
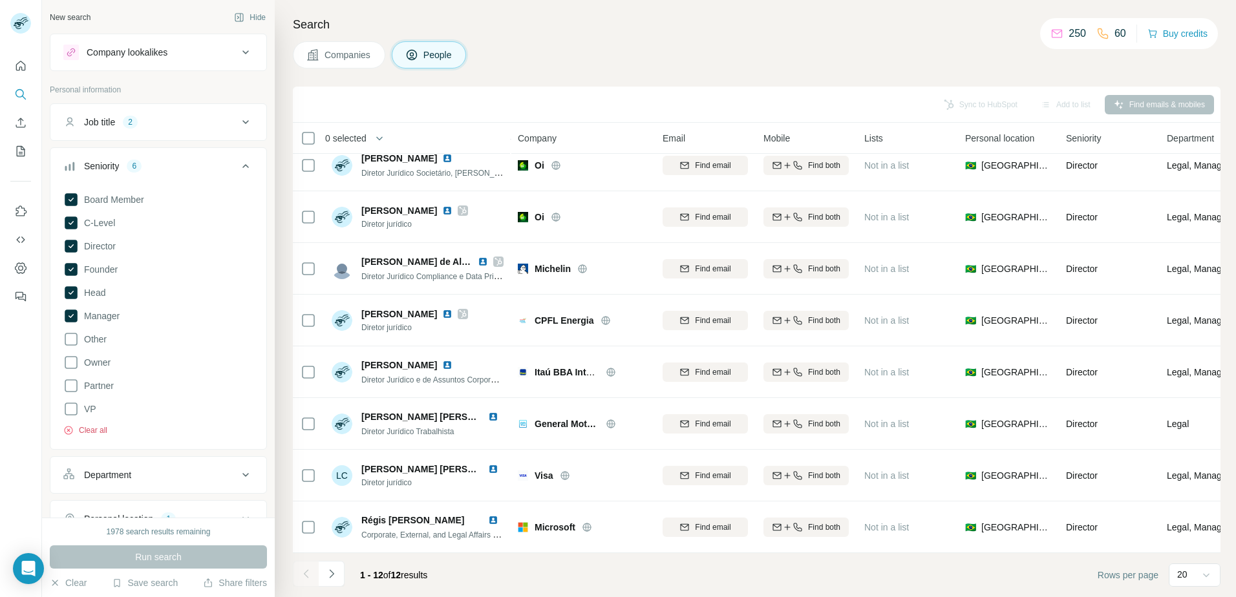
click at [99, 432] on button "Clear all" at bounding box center [85, 431] width 44 height 12
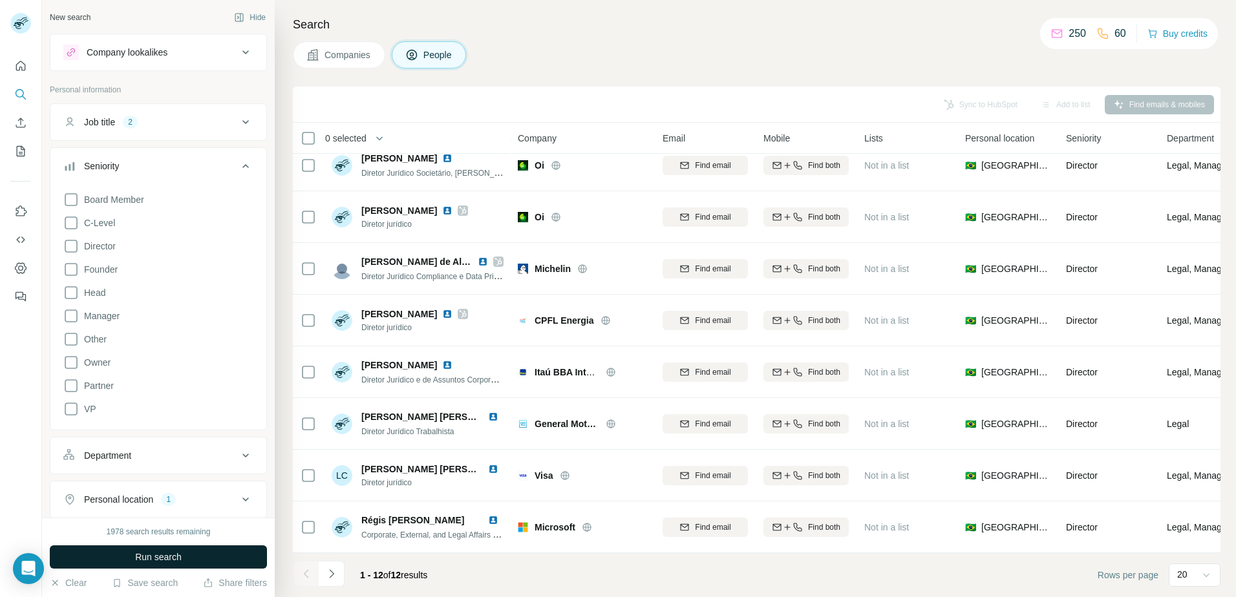
click at [160, 556] on span "Run search" at bounding box center [158, 557] width 47 height 13
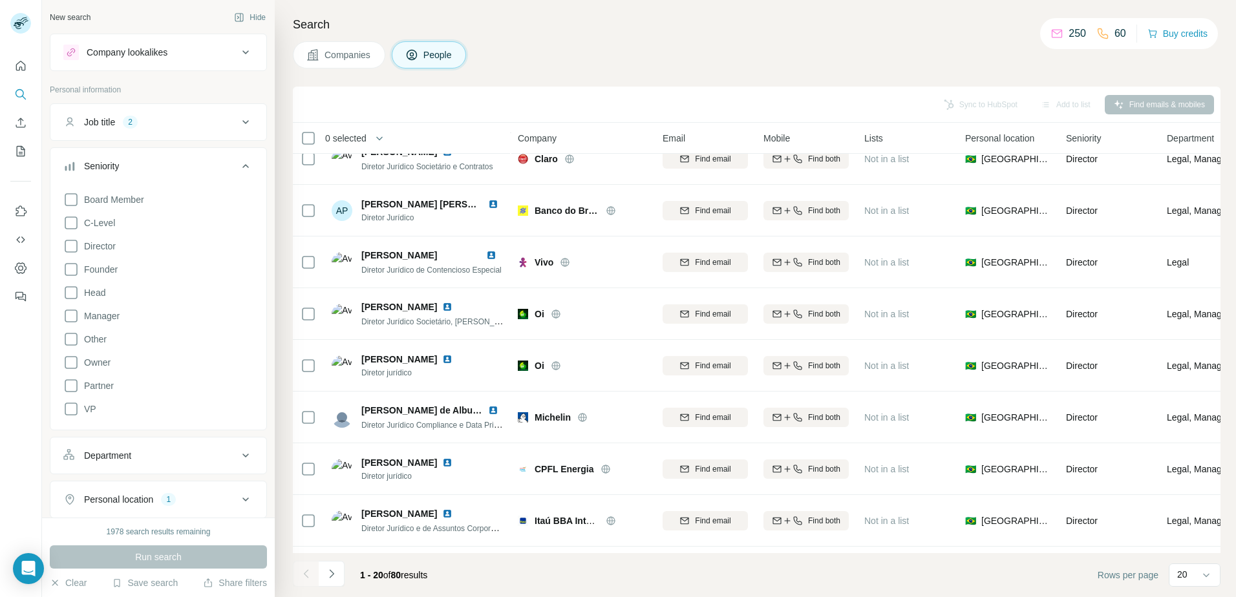
scroll to position [228, 0]
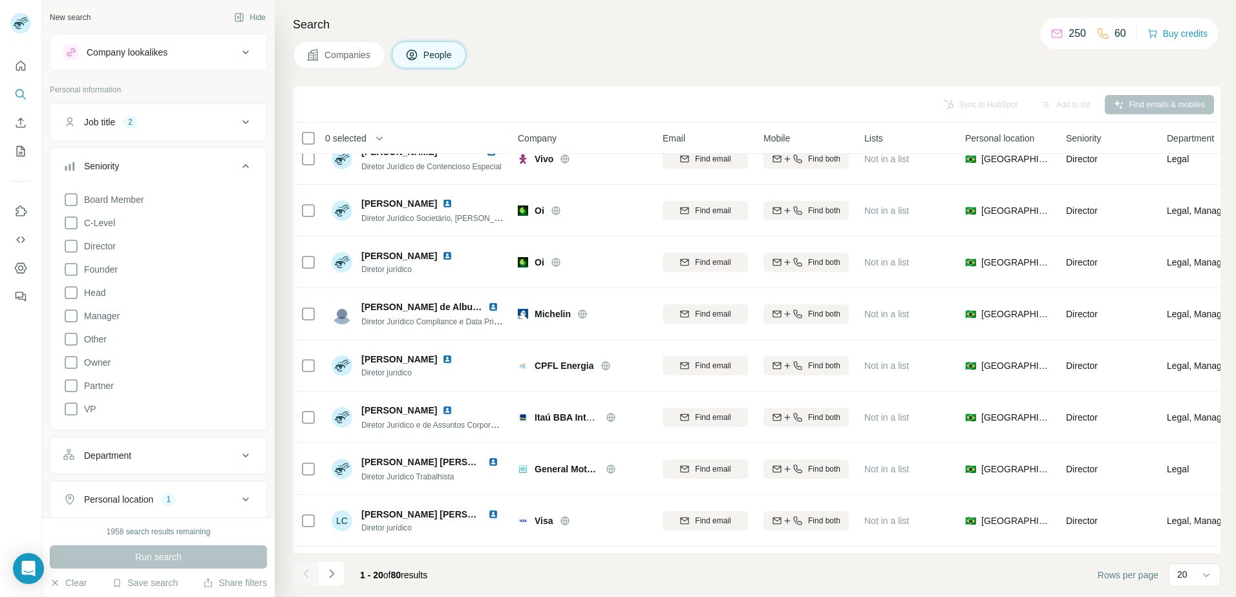
click at [174, 164] on div "Seniority" at bounding box center [150, 166] width 175 height 13
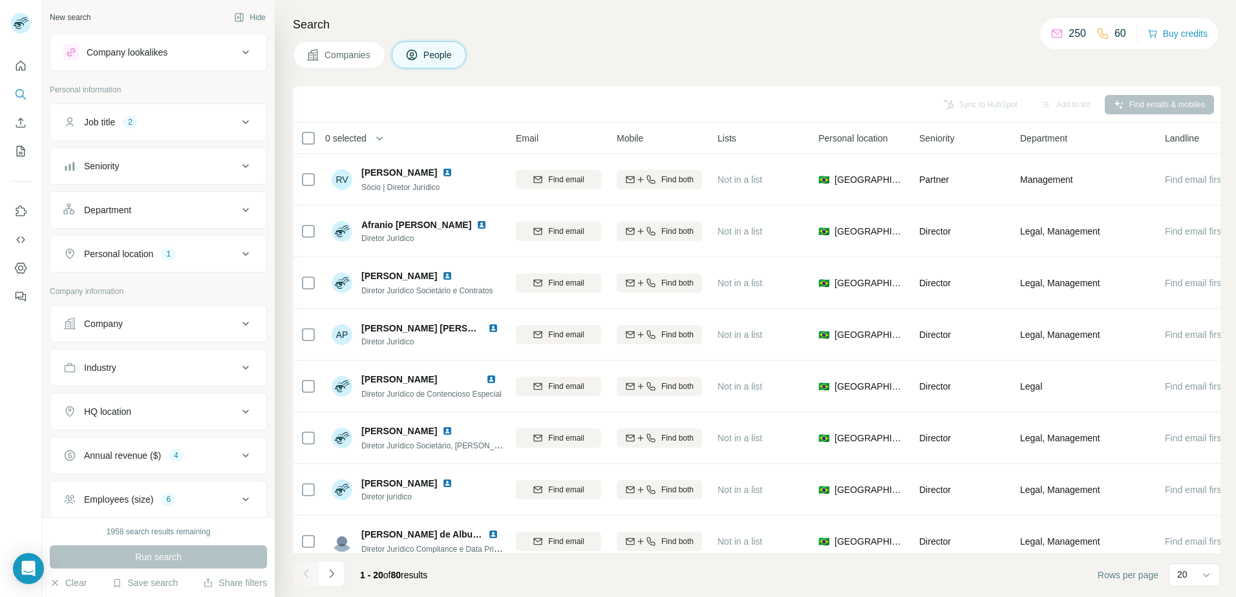
scroll to position [0, 191]
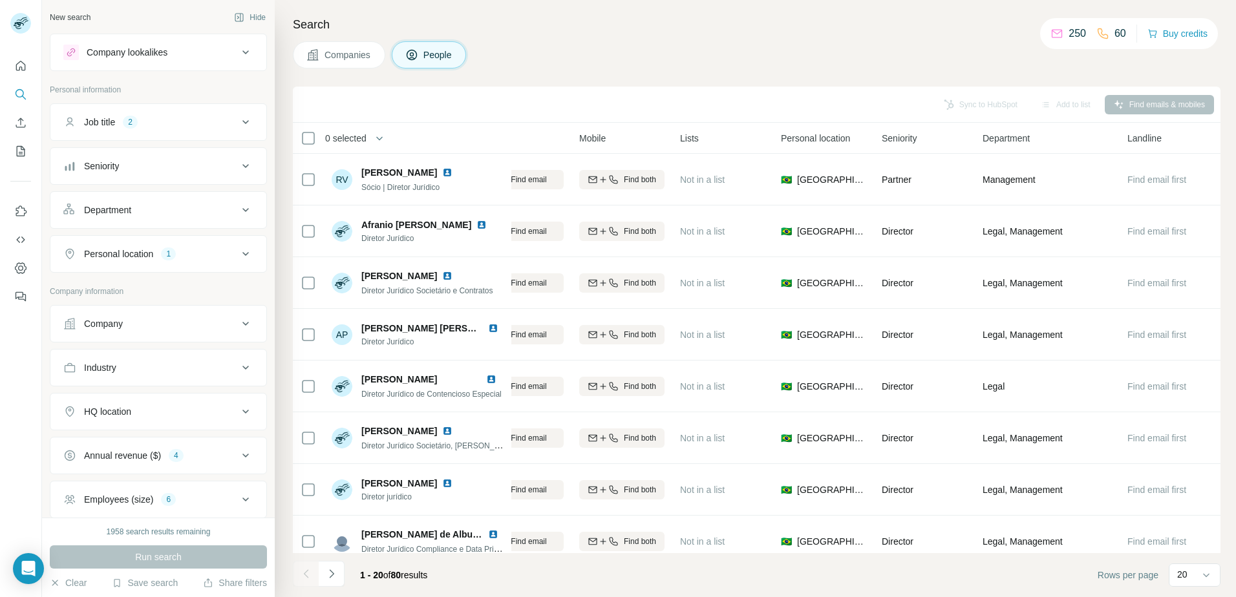
click at [156, 217] on button "Department" at bounding box center [158, 210] width 216 height 31
click at [158, 244] on input at bounding box center [152, 242] width 160 height 14
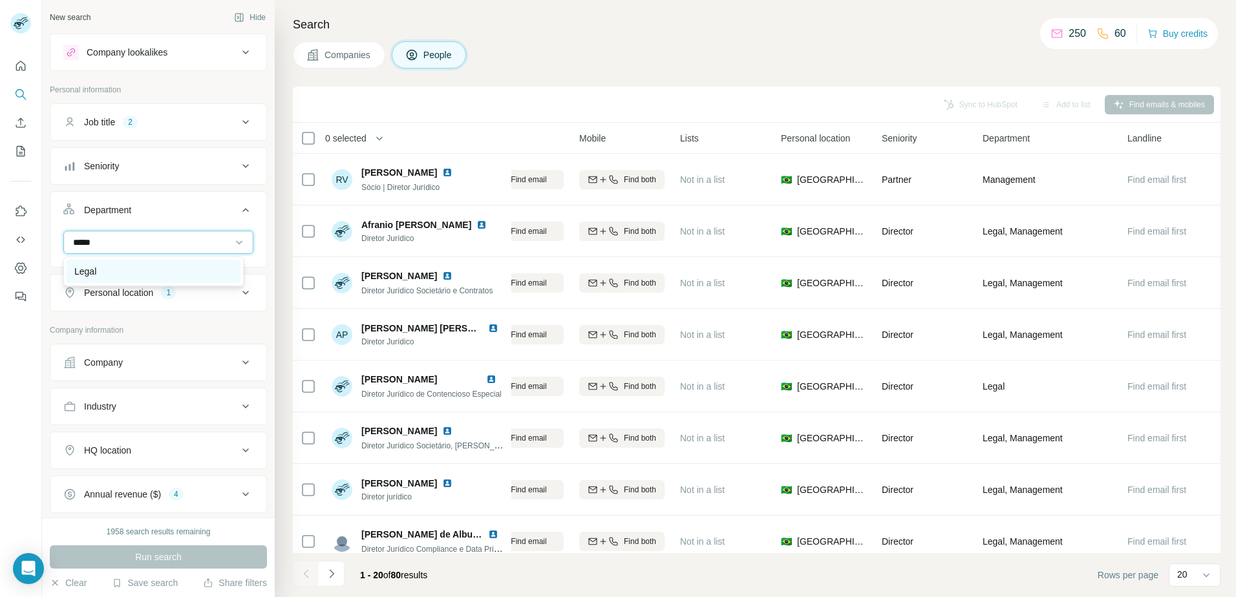
type input "*****"
click at [118, 269] on div "Legal" at bounding box center [153, 271] width 158 height 13
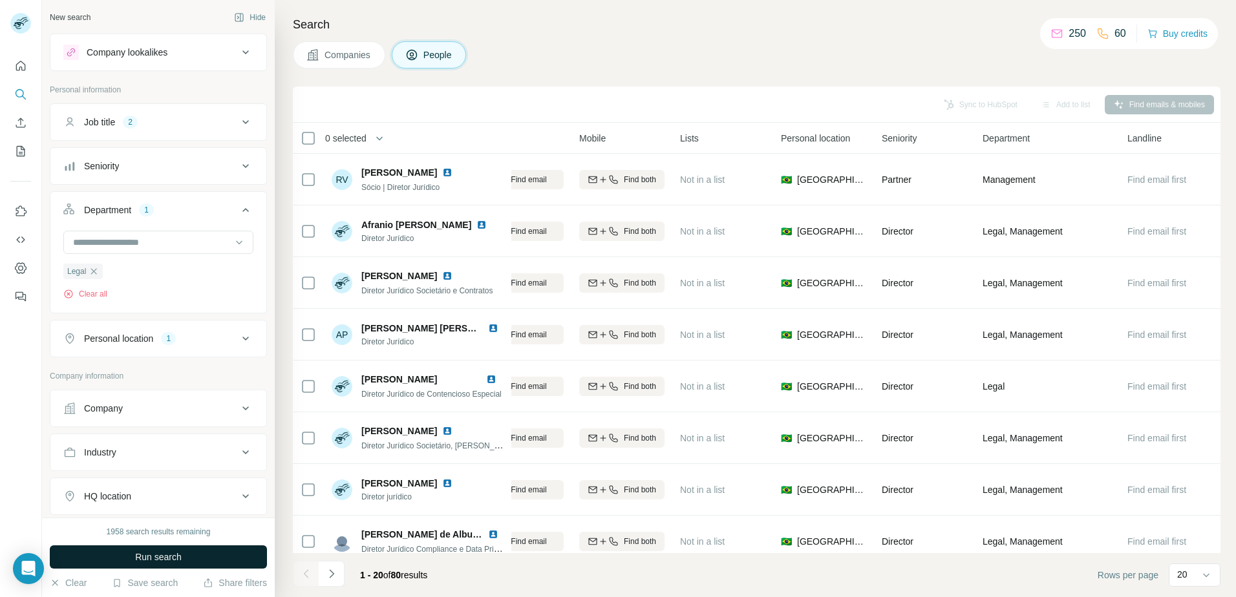
click at [173, 560] on span "Run search" at bounding box center [158, 557] width 47 height 13
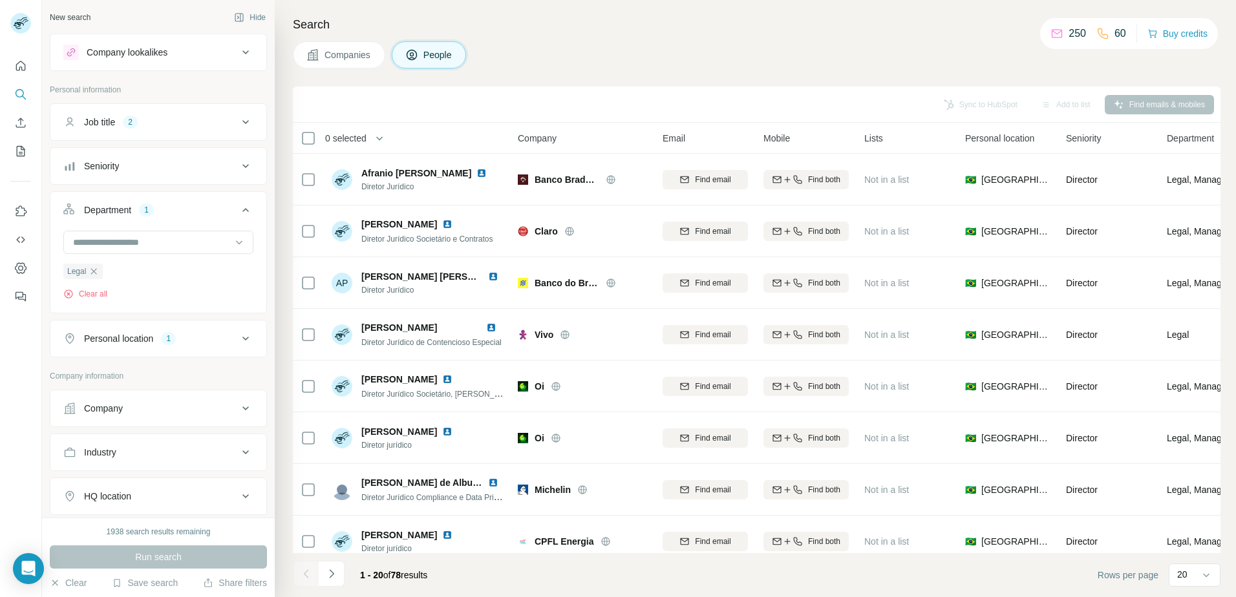
click at [194, 211] on div "Department 1" at bounding box center [150, 210] width 175 height 13
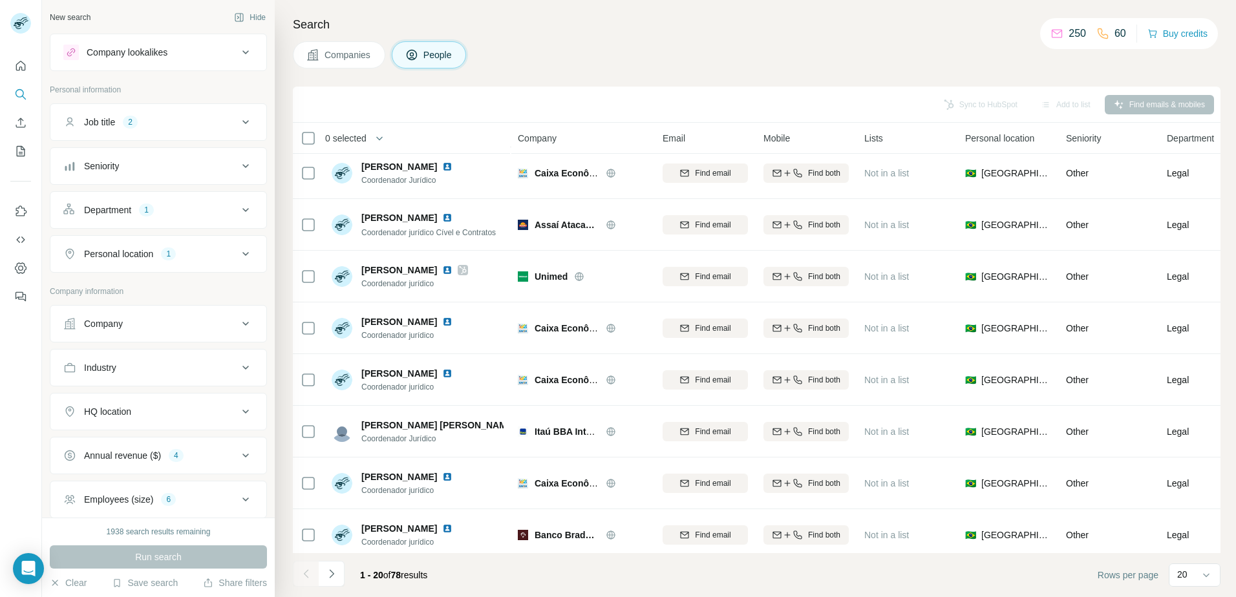
scroll to position [641, 0]
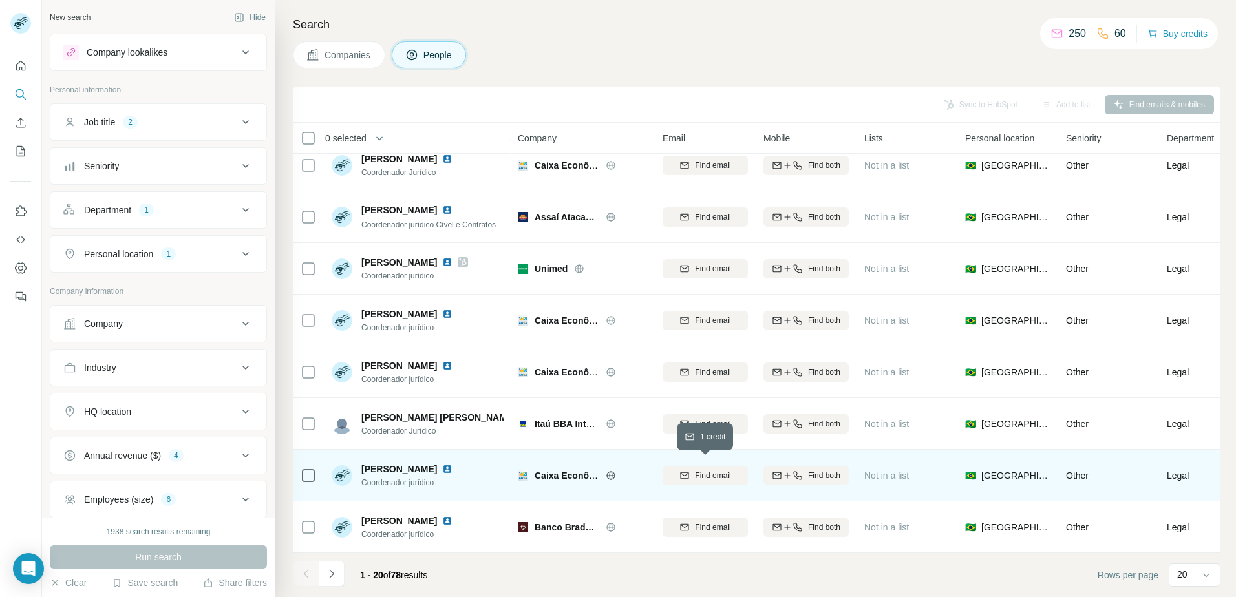
click at [697, 470] on span "Find email" at bounding box center [713, 476] width 36 height 12
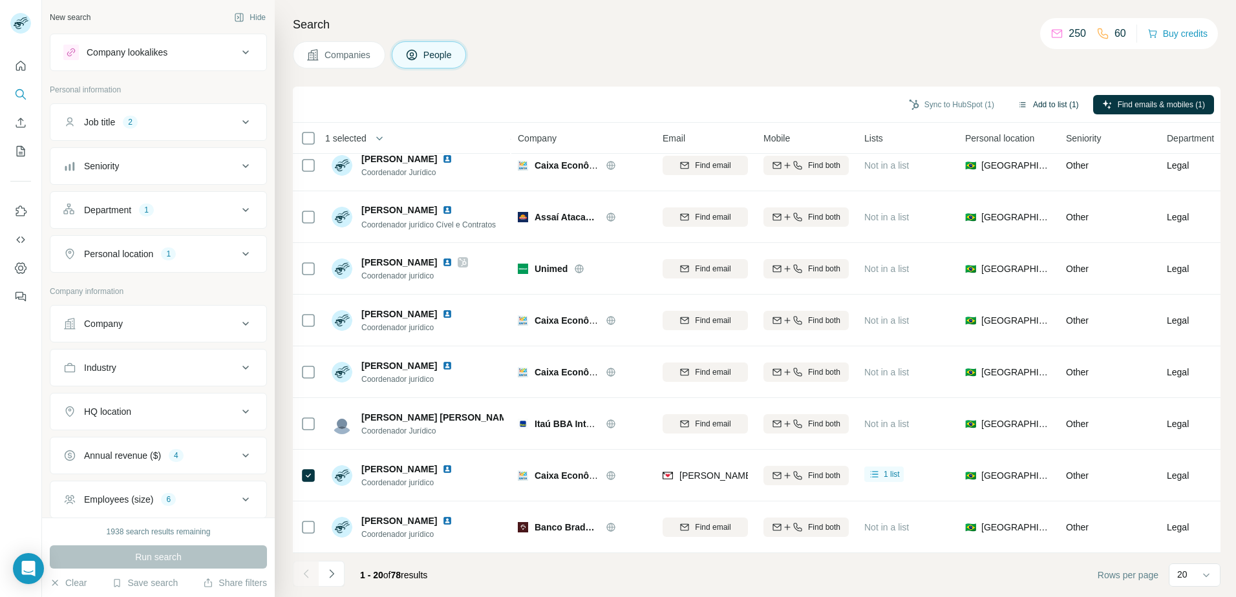
click at [1050, 105] on button "Add to list (1)" at bounding box center [1047, 104] width 79 height 19
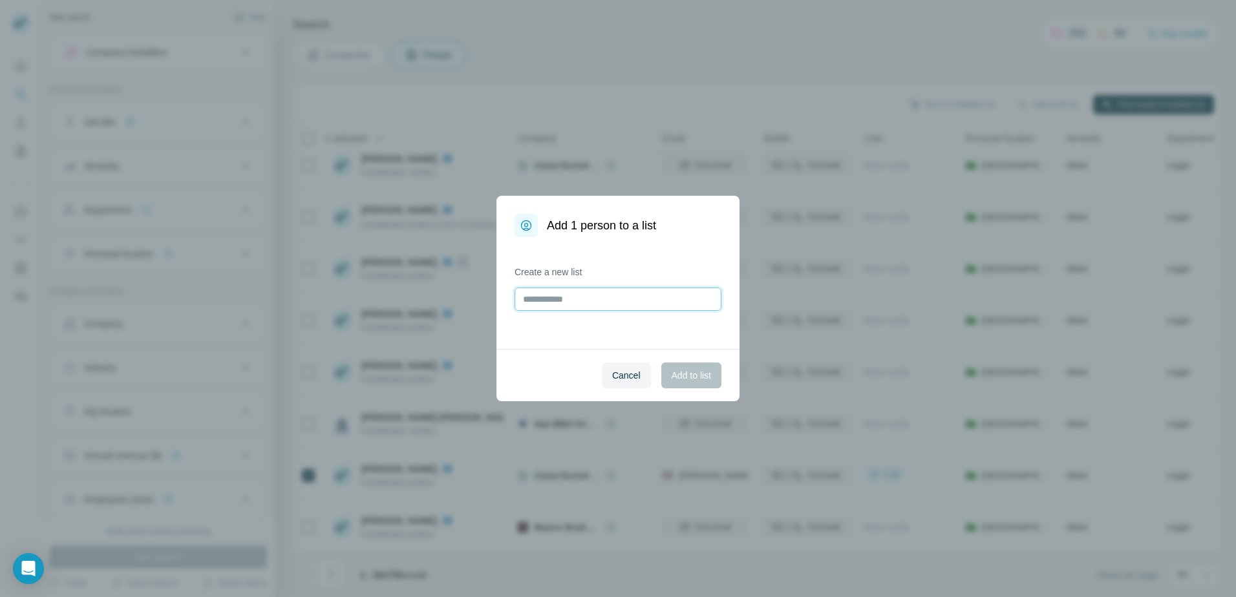
click at [605, 296] on input "text" at bounding box center [617, 299] width 207 height 23
type input "**********"
click at [695, 376] on span "Add to list" at bounding box center [691, 375] width 39 height 13
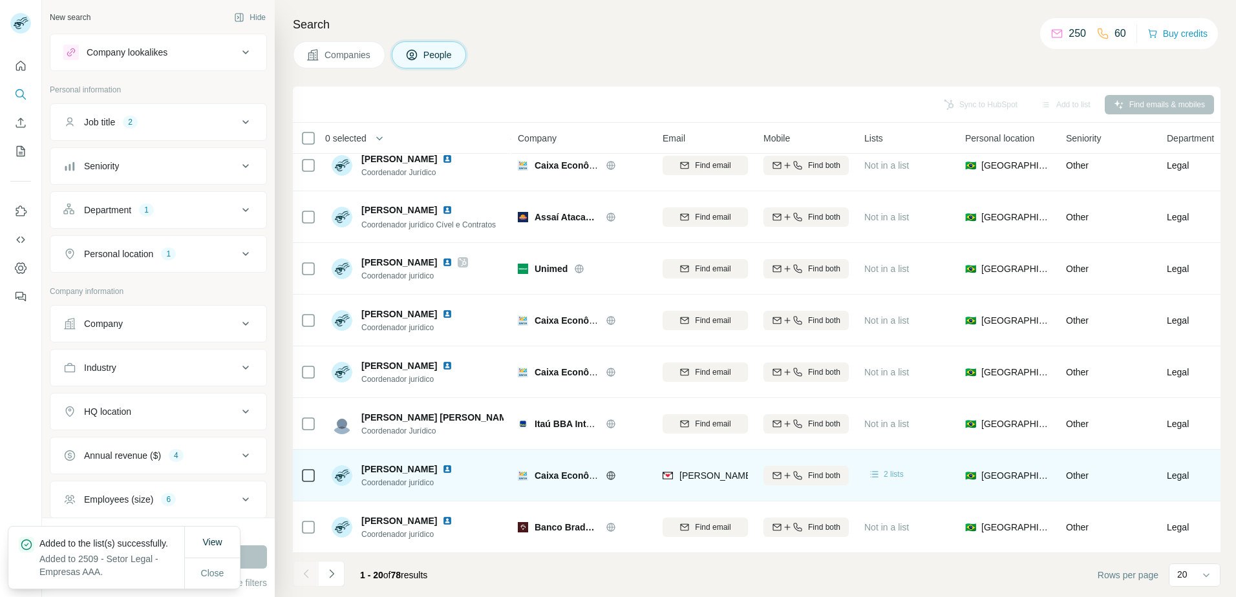
click at [888, 472] on span "2 lists" at bounding box center [894, 475] width 20 height 12
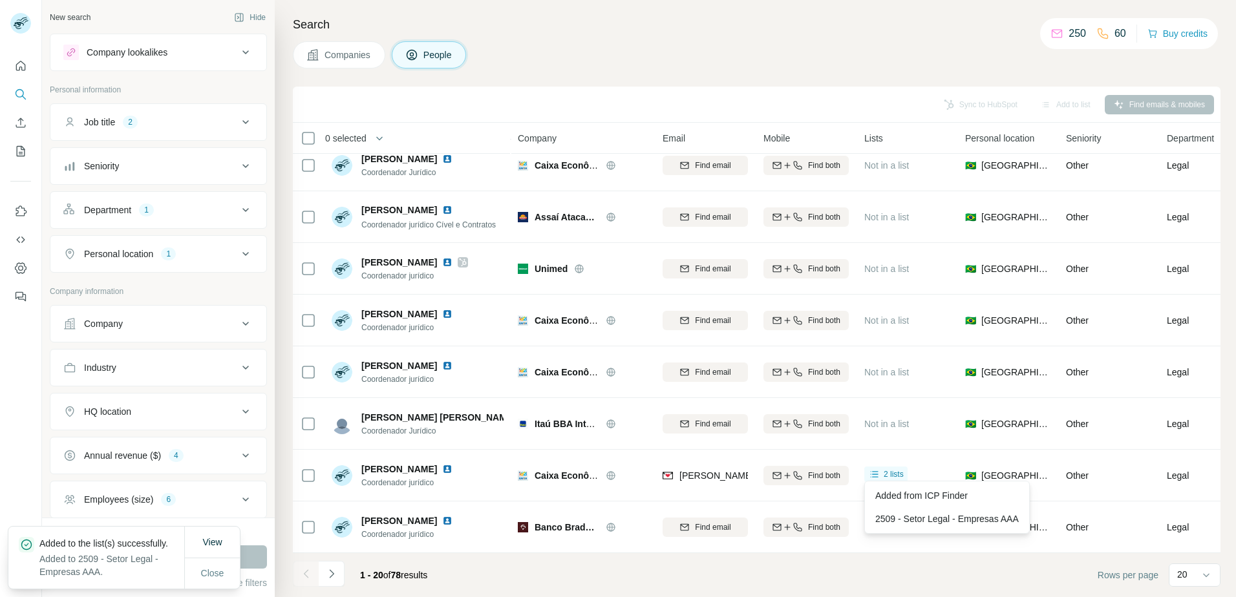
click at [741, 48] on div "Companies People" at bounding box center [756, 54] width 927 height 27
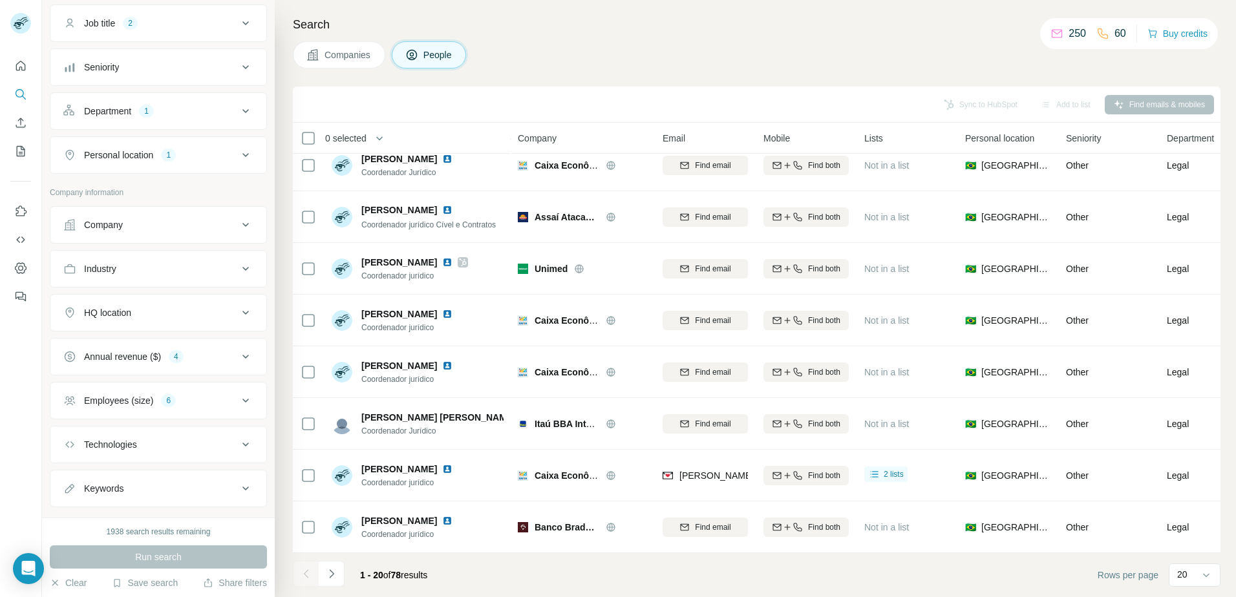
scroll to position [218, 0]
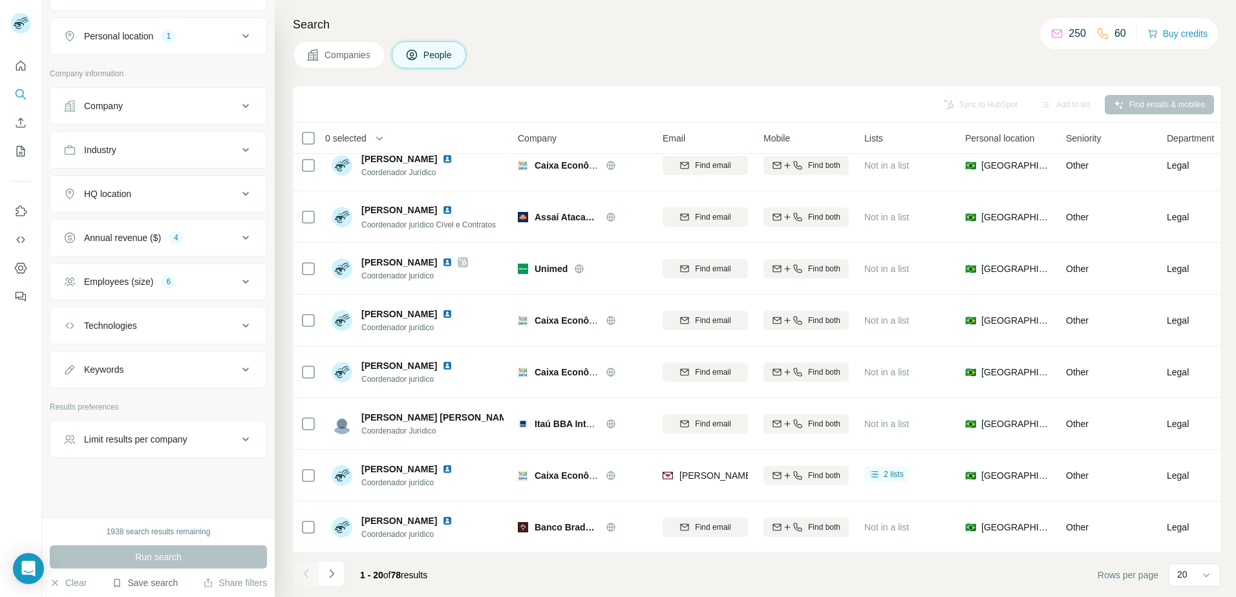
click at [140, 580] on button "Save search" at bounding box center [145, 583] width 66 height 13
click at [179, 533] on div "Save search" at bounding box center [184, 535] width 136 height 26
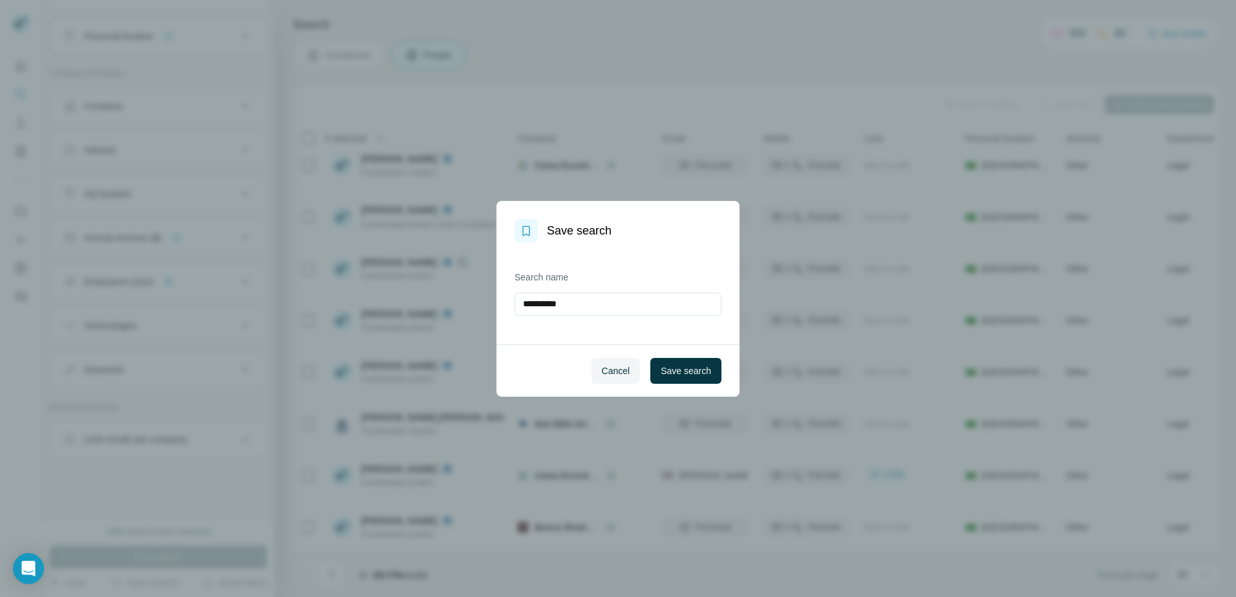
drag, startPoint x: 593, startPoint y: 304, endPoint x: 484, endPoint y: 291, distance: 109.3
click at [484, 291] on div "**********" at bounding box center [618, 298] width 1236 height 597
type input "**********"
click at [688, 373] on span "Save search" at bounding box center [686, 371] width 50 height 13
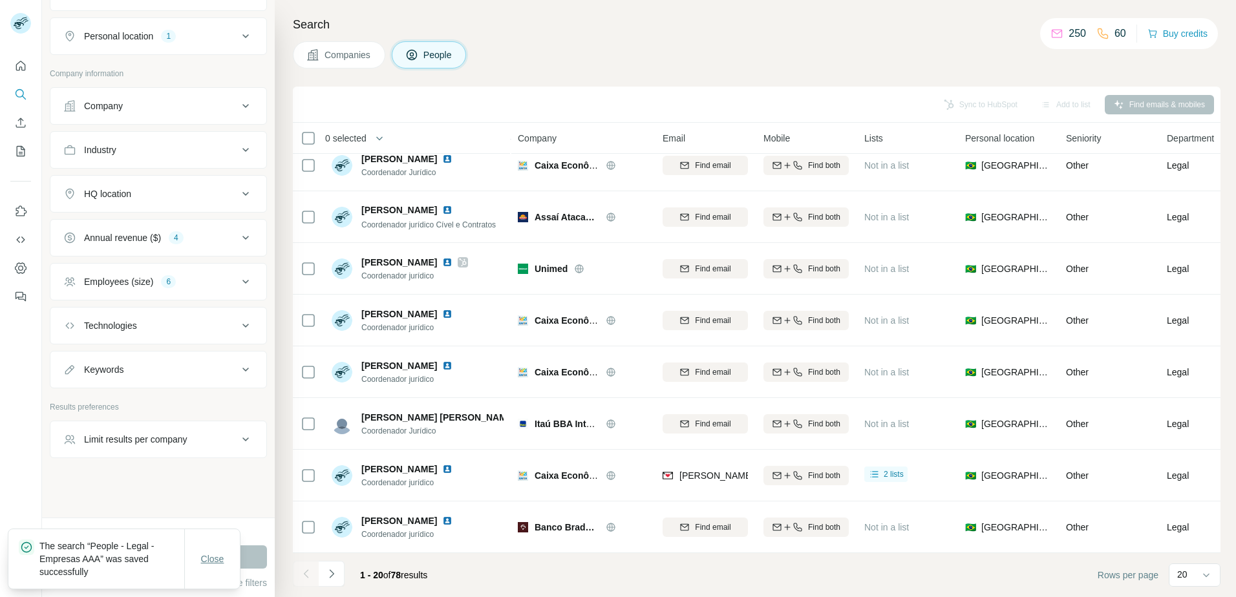
click at [211, 560] on span "Close" at bounding box center [212, 559] width 23 height 13
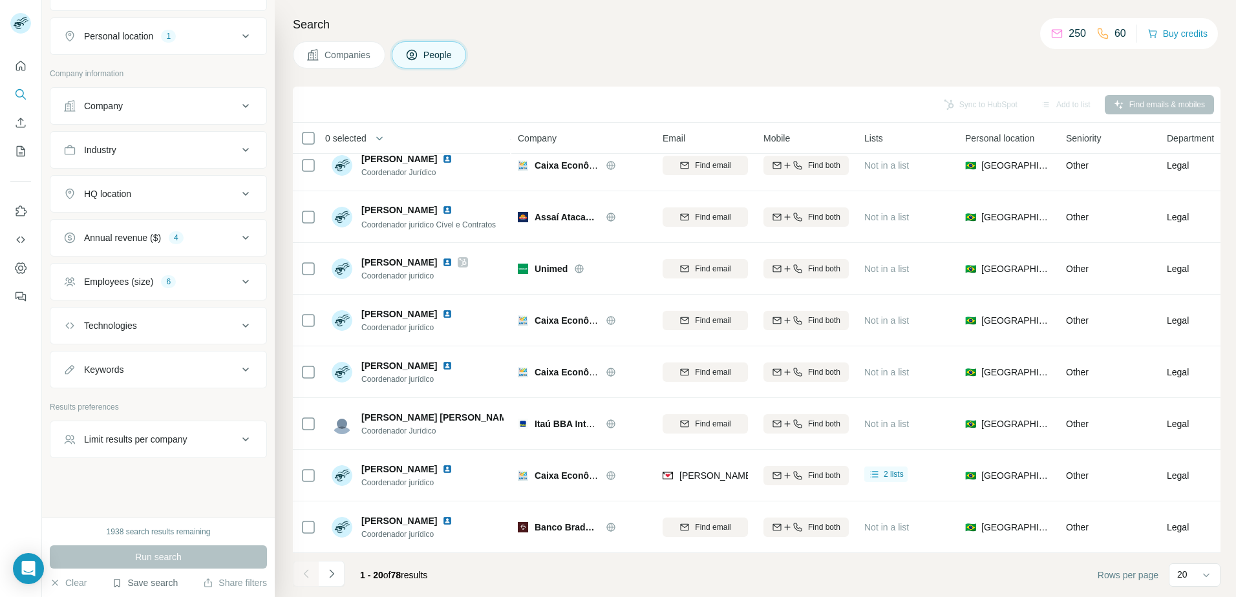
click at [132, 584] on button "Save search" at bounding box center [145, 583] width 66 height 13
click at [170, 559] on div "View my saved searches" at bounding box center [184, 560] width 136 height 26
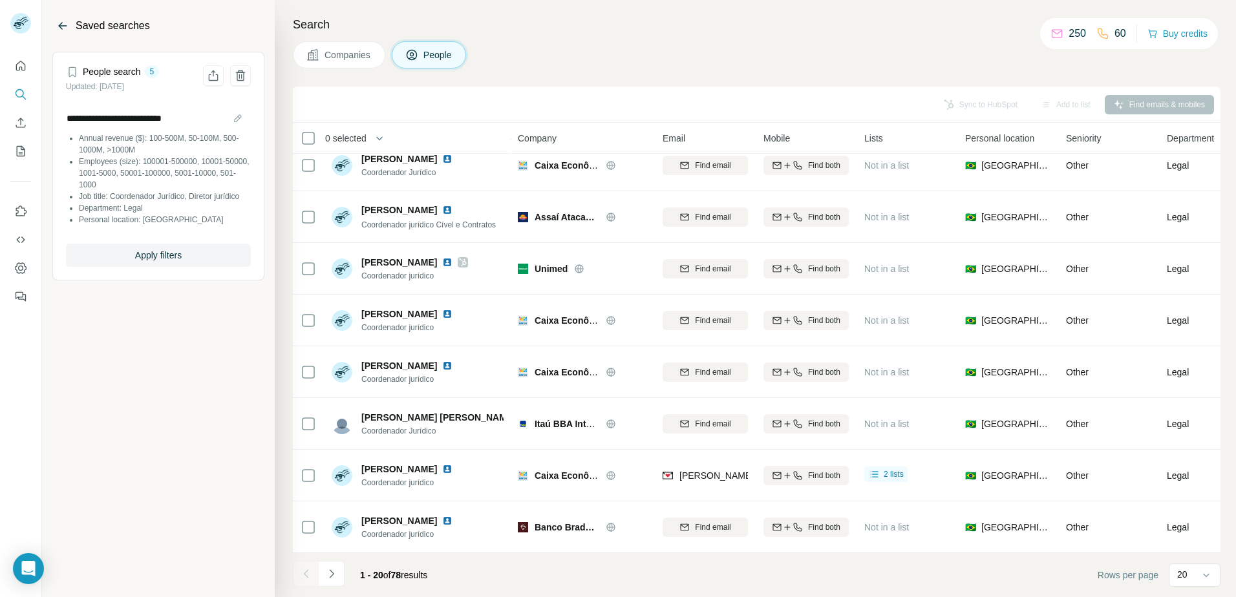
click at [58, 24] on icon "Back" at bounding box center [62, 25] width 13 height 13
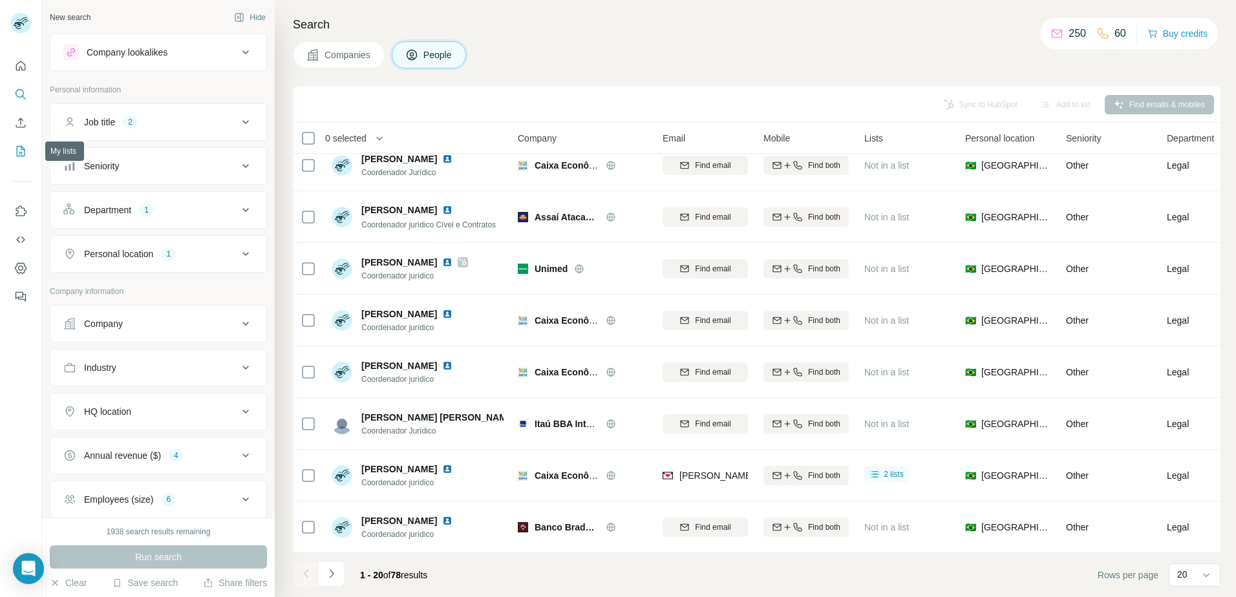
click at [19, 154] on icon "My lists" at bounding box center [20, 151] width 13 height 13
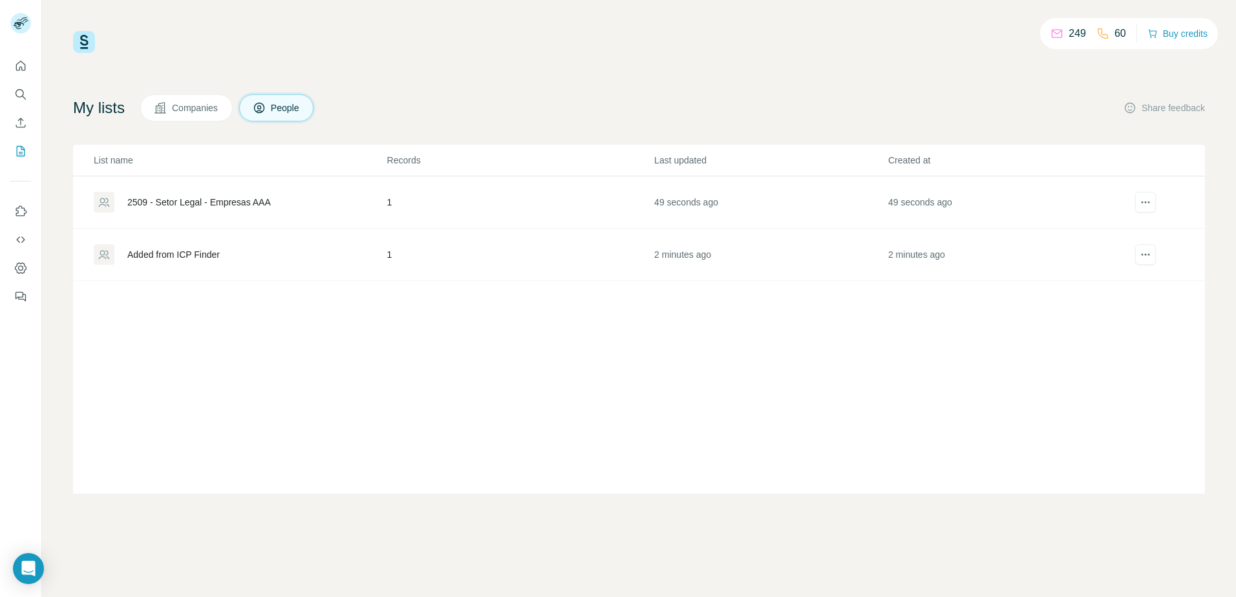
click at [217, 200] on div "2509 - Setor Legal - Empresas AAA" at bounding box center [198, 202] width 143 height 13
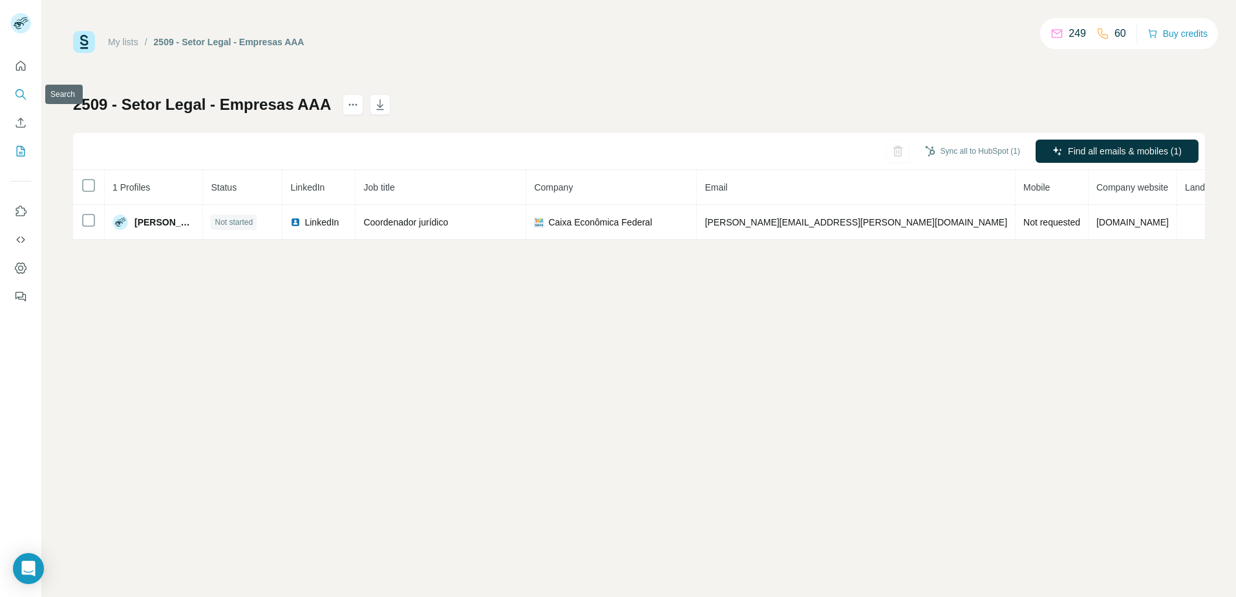
click at [20, 93] on icon "Search" at bounding box center [20, 94] width 13 height 13
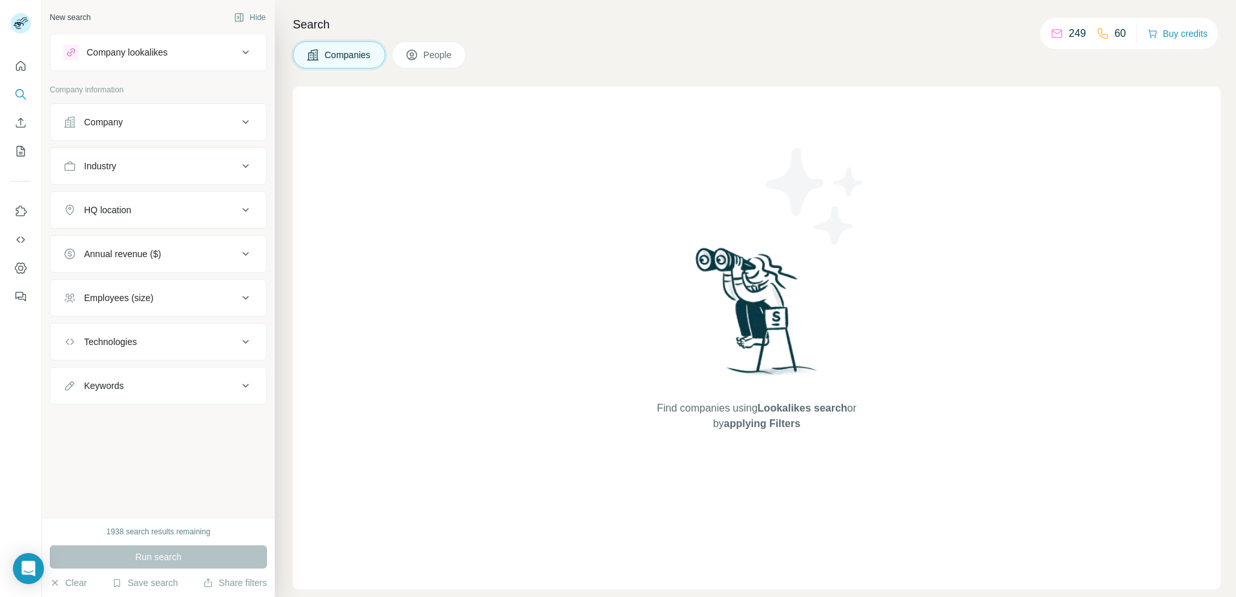
click at [171, 50] on div "Company lookalikes" at bounding box center [150, 53] width 175 height 16
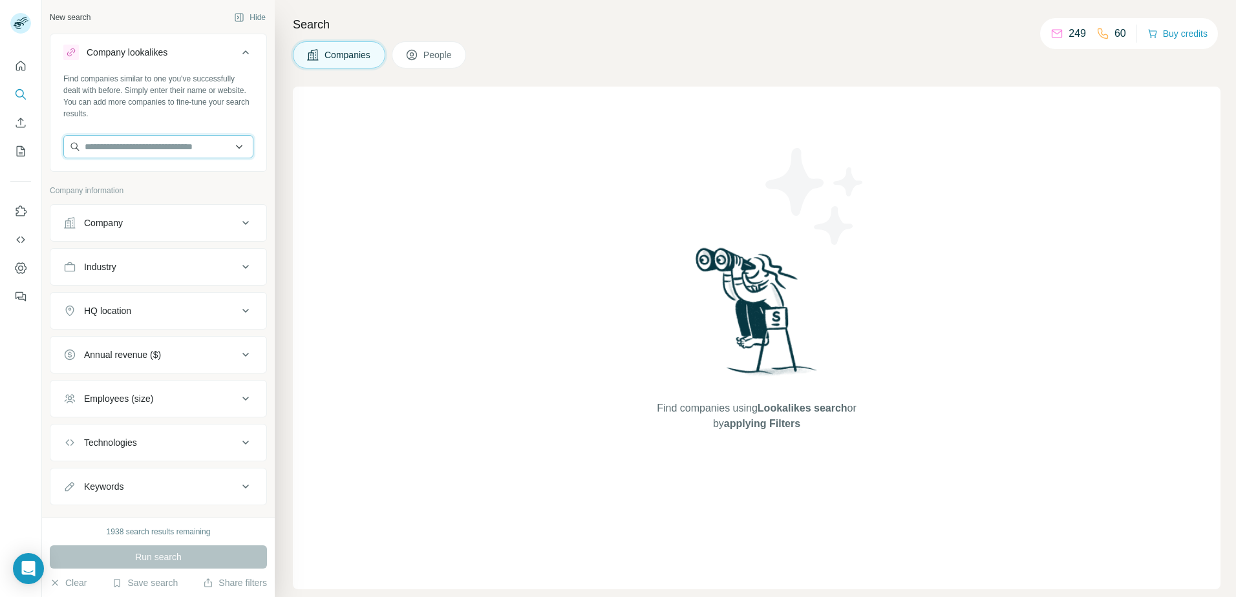
click at [233, 145] on input "text" at bounding box center [158, 146] width 190 height 23
click at [228, 148] on input "text" at bounding box center [158, 146] width 190 height 23
click at [574, 31] on h4 "Search" at bounding box center [756, 25] width 927 height 18
drag, startPoint x: 459, startPoint y: 59, endPoint x: 445, endPoint y: 58, distance: 14.3
click at [453, 59] on button "People" at bounding box center [429, 54] width 75 height 27
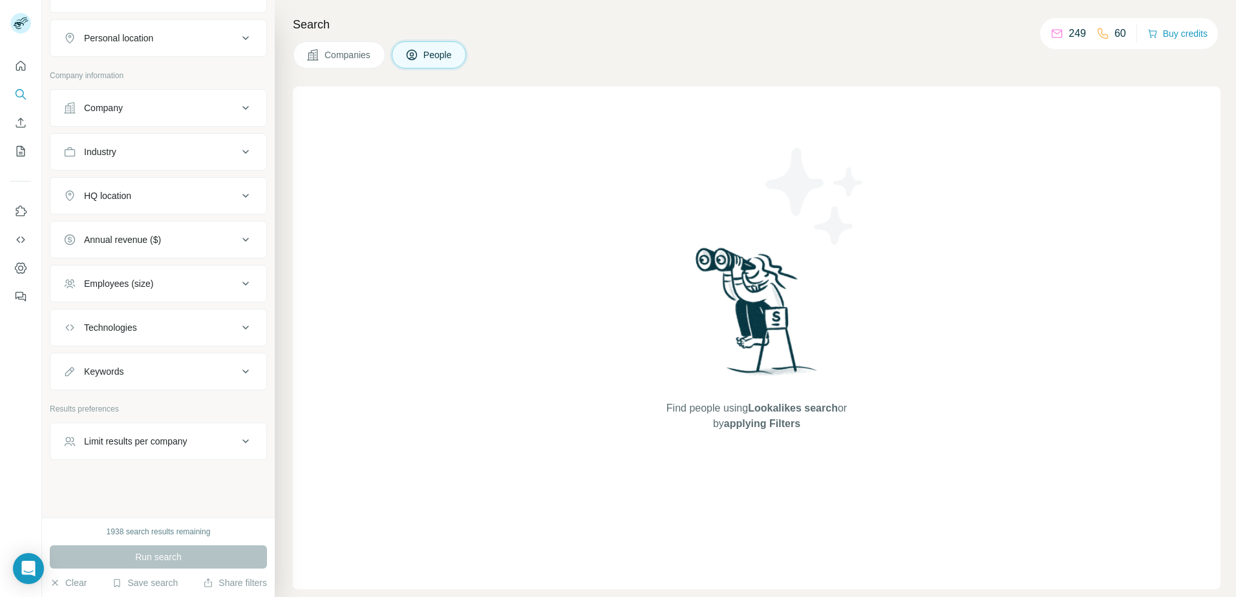
scroll to position [319, 0]
click at [169, 372] on div "Keywords" at bounding box center [150, 369] width 175 height 13
click at [169, 370] on div "Keywords" at bounding box center [150, 369] width 175 height 13
click at [140, 439] on div "Limit results per company" at bounding box center [135, 439] width 103 height 13
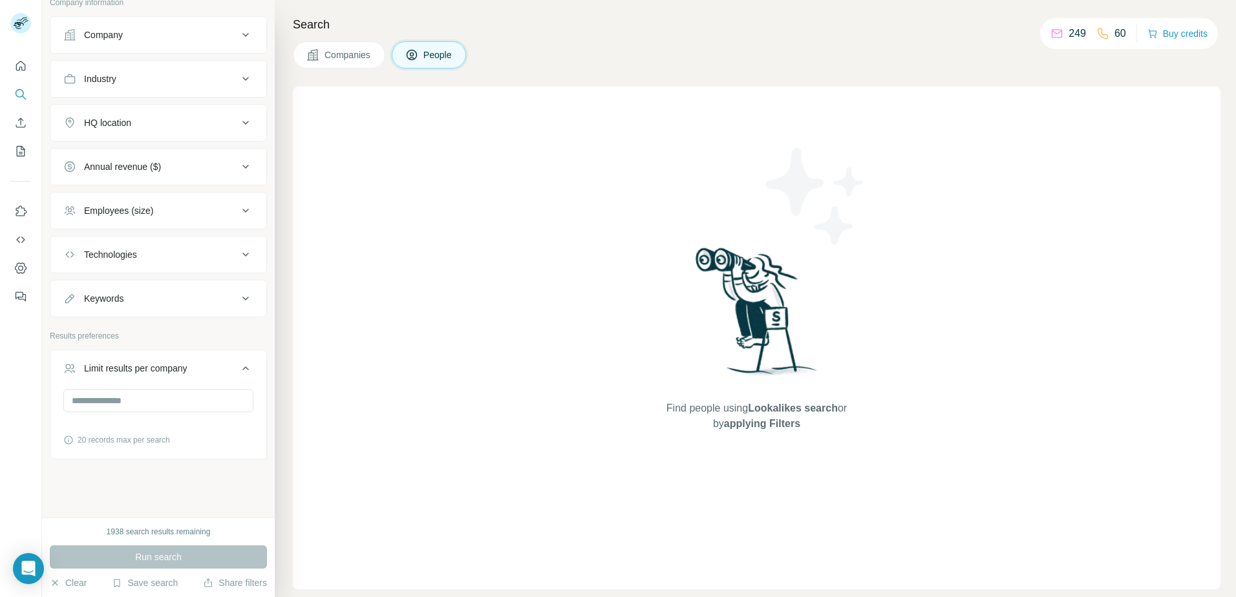
scroll to position [391, 0]
click at [142, 405] on input "number" at bounding box center [158, 399] width 190 height 23
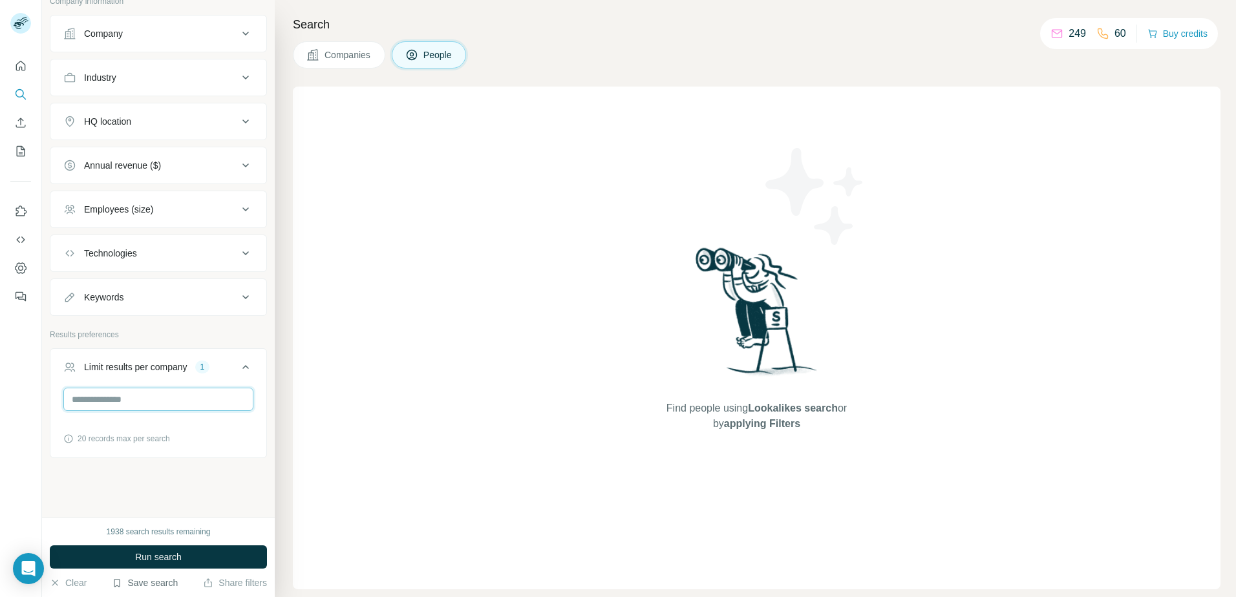
type input "*"
click at [144, 586] on button "Save search" at bounding box center [145, 583] width 66 height 13
click at [176, 562] on div "View my saved searches" at bounding box center [184, 560] width 136 height 26
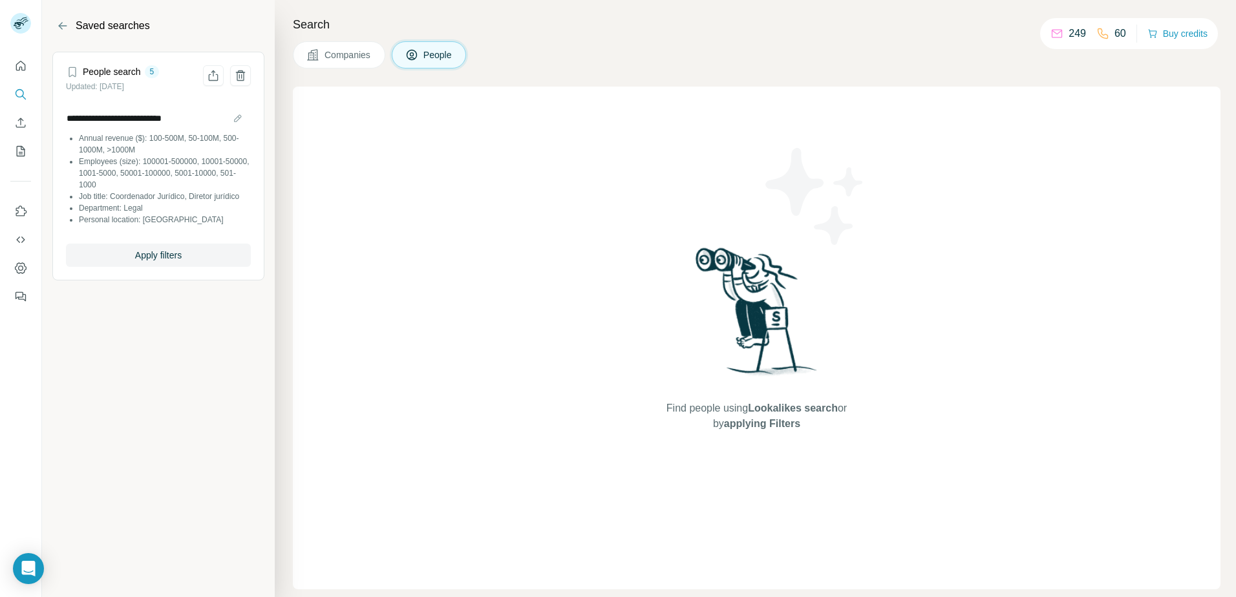
click at [112, 67] on h4 "People search" at bounding box center [112, 71] width 58 height 13
click at [86, 114] on input "**********" at bounding box center [158, 118] width 185 height 18
click at [109, 191] on li "Job title: Coordenador Jurídico, Diretor jurídico" at bounding box center [165, 197] width 172 height 12
click at [140, 244] on button "Apply filters" at bounding box center [158, 255] width 185 height 23
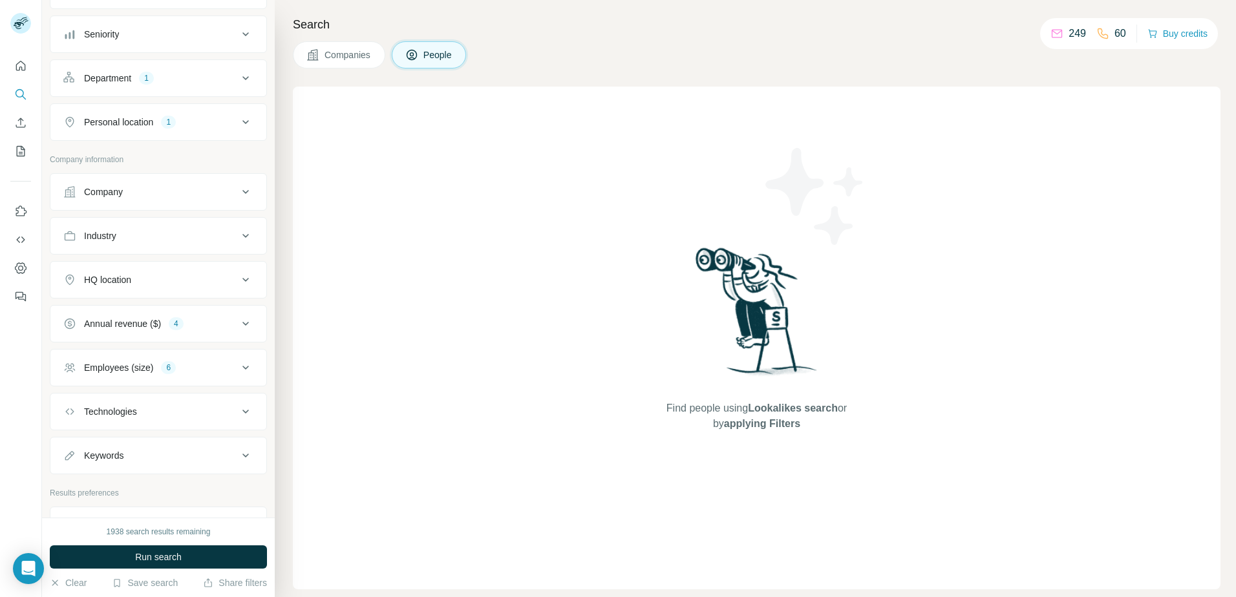
scroll to position [218, 0]
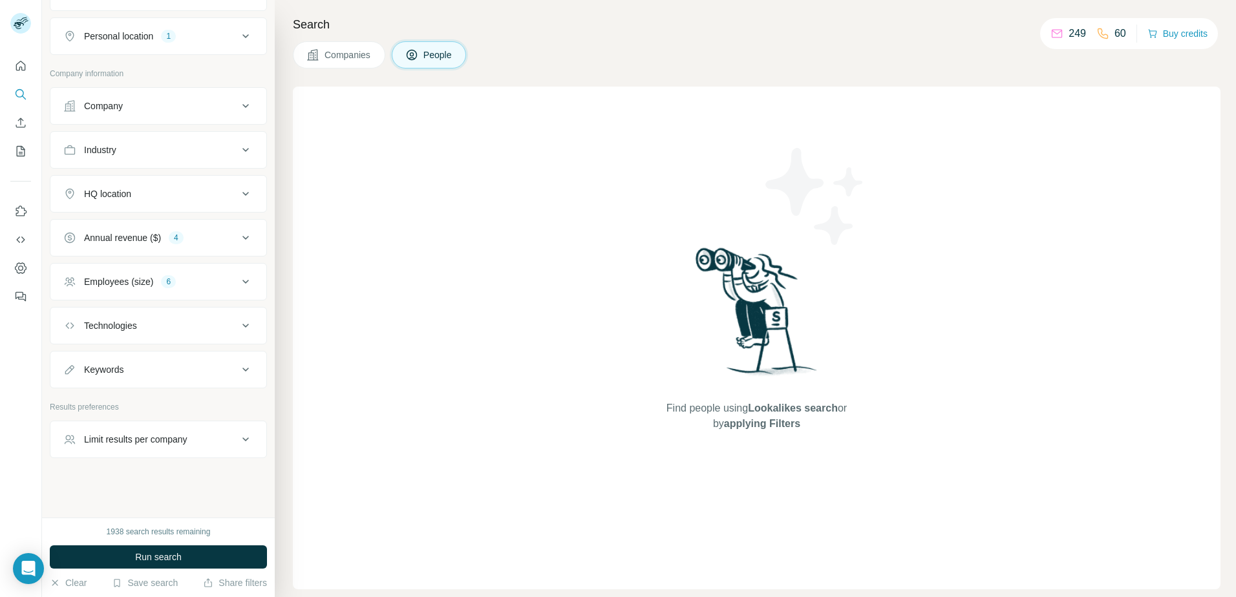
click at [145, 443] on div "Limit results per company" at bounding box center [135, 439] width 103 height 13
click at [125, 469] on input "number" at bounding box center [158, 471] width 190 height 23
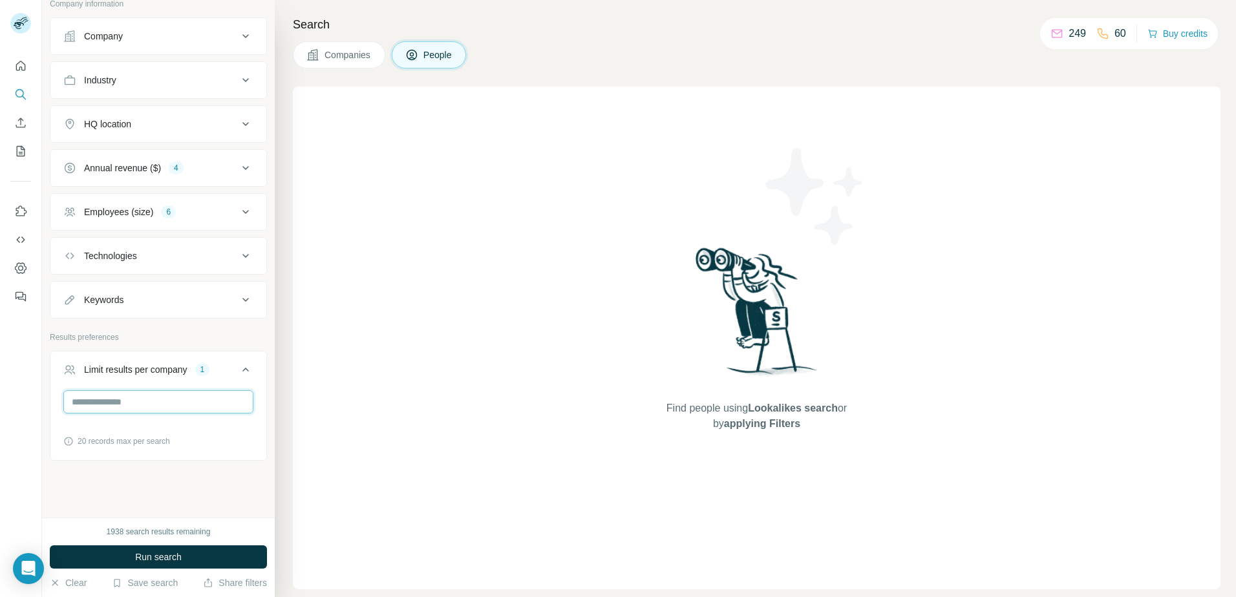
scroll to position [290, 0]
type input "*"
click at [160, 555] on span "Run search" at bounding box center [158, 557] width 47 height 13
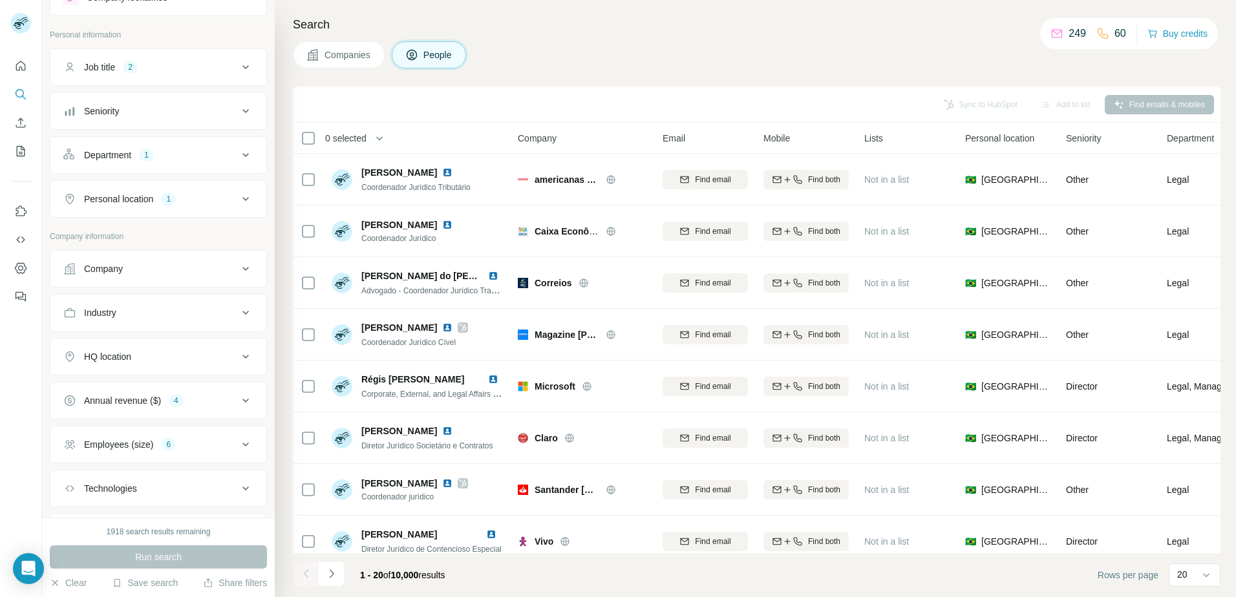
scroll to position [129, 0]
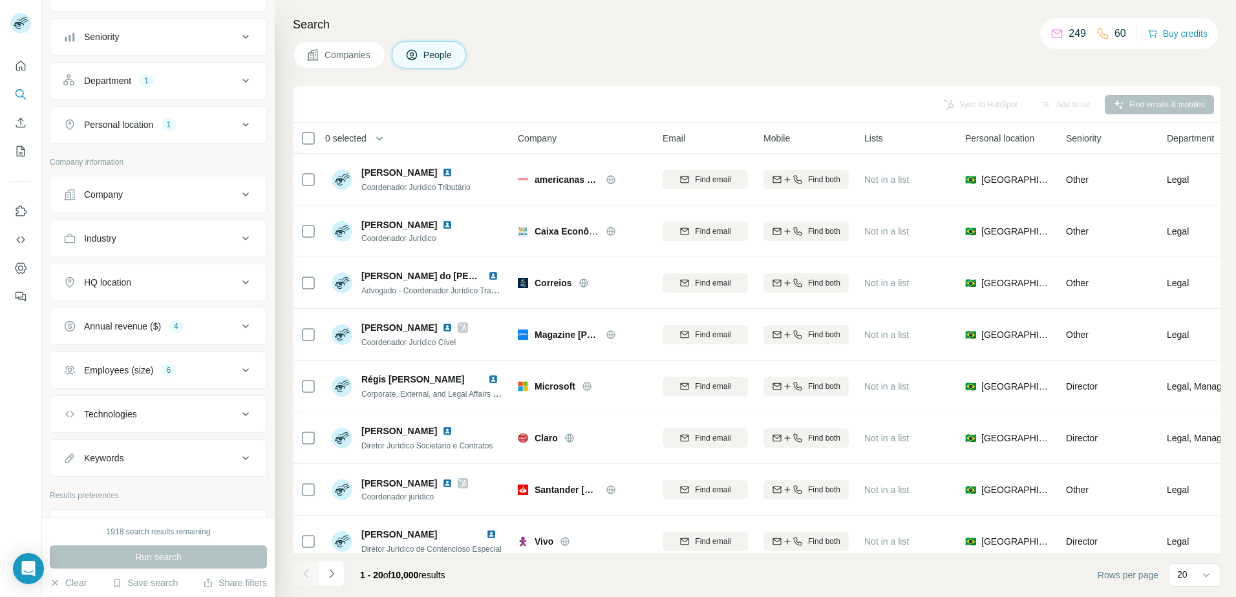
click at [200, 319] on button "Annual revenue ($) 4" at bounding box center [158, 326] width 216 height 31
click at [107, 431] on span "50-100M" at bounding box center [99, 426] width 41 height 13
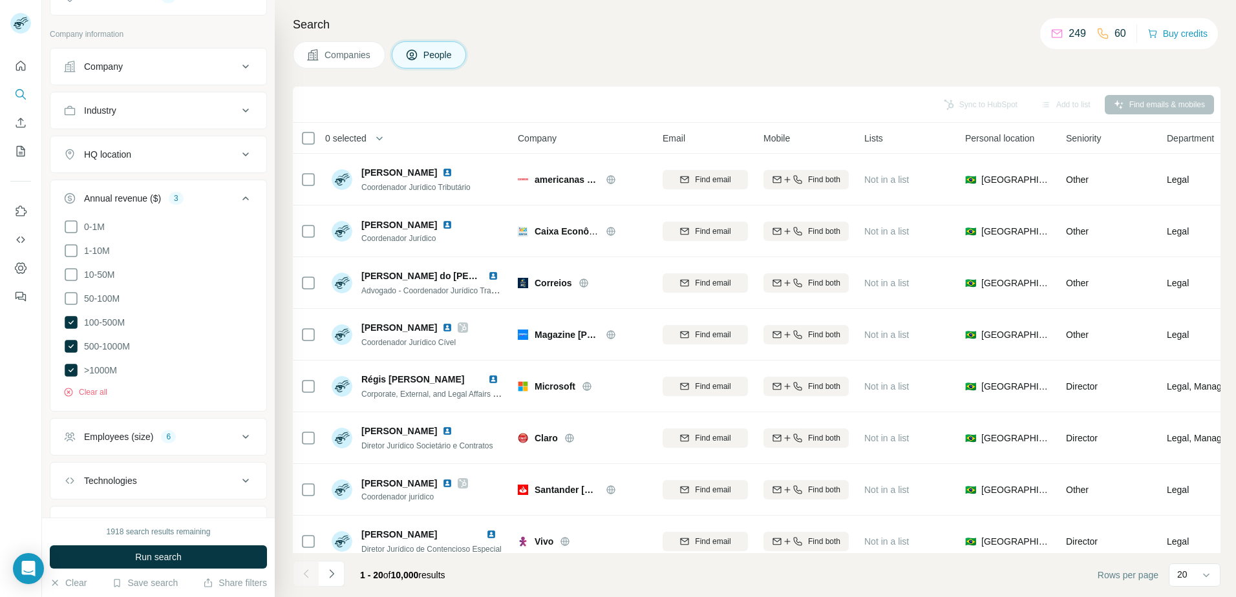
scroll to position [259, 0]
click at [169, 427] on button "Employees (size) 6" at bounding box center [158, 435] width 216 height 31
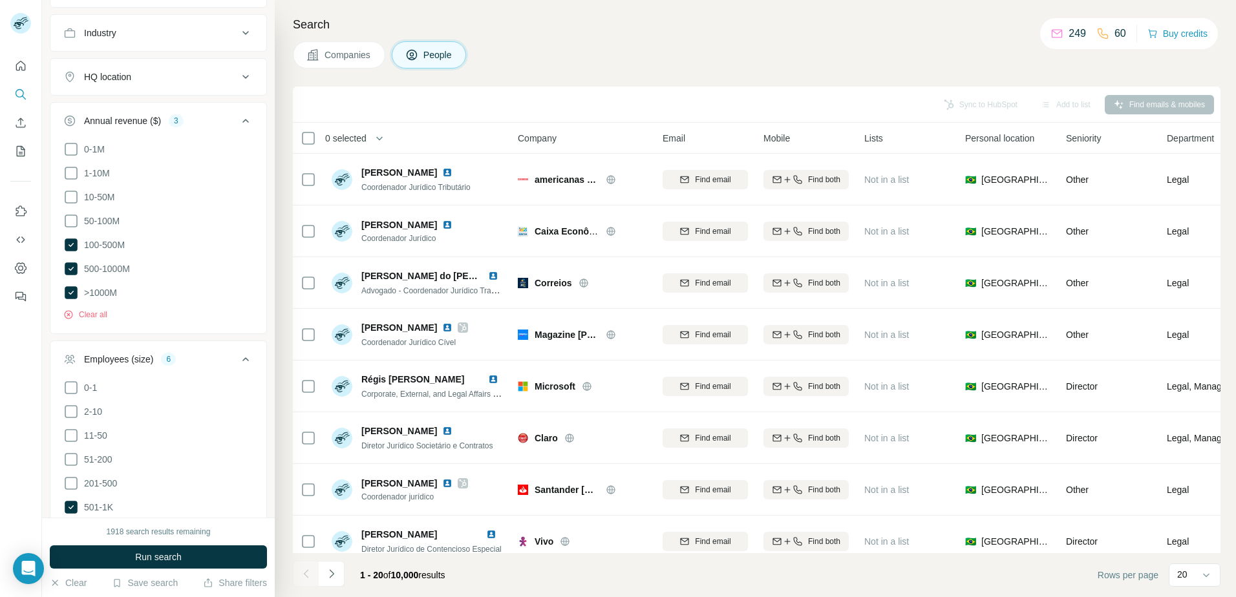
scroll to position [452, 0]
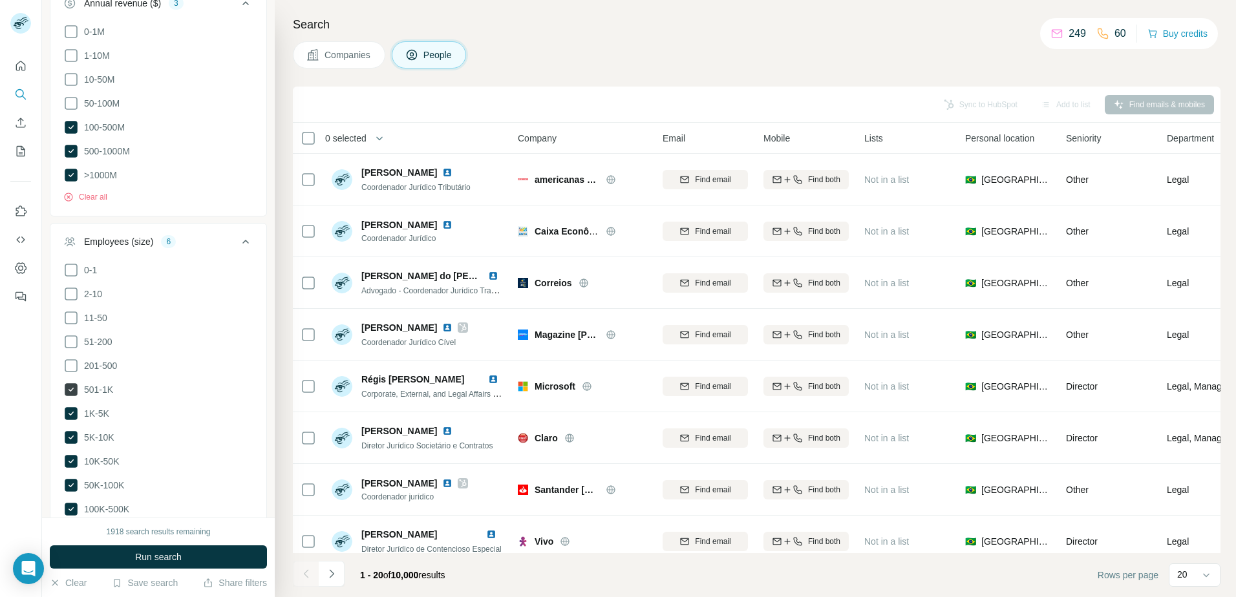
click at [102, 390] on span "501-1K" at bounding box center [96, 389] width 34 height 13
click at [101, 406] on label "1K-5K" at bounding box center [86, 414] width 46 height 16
click at [176, 557] on span "Run search" at bounding box center [158, 557] width 47 height 13
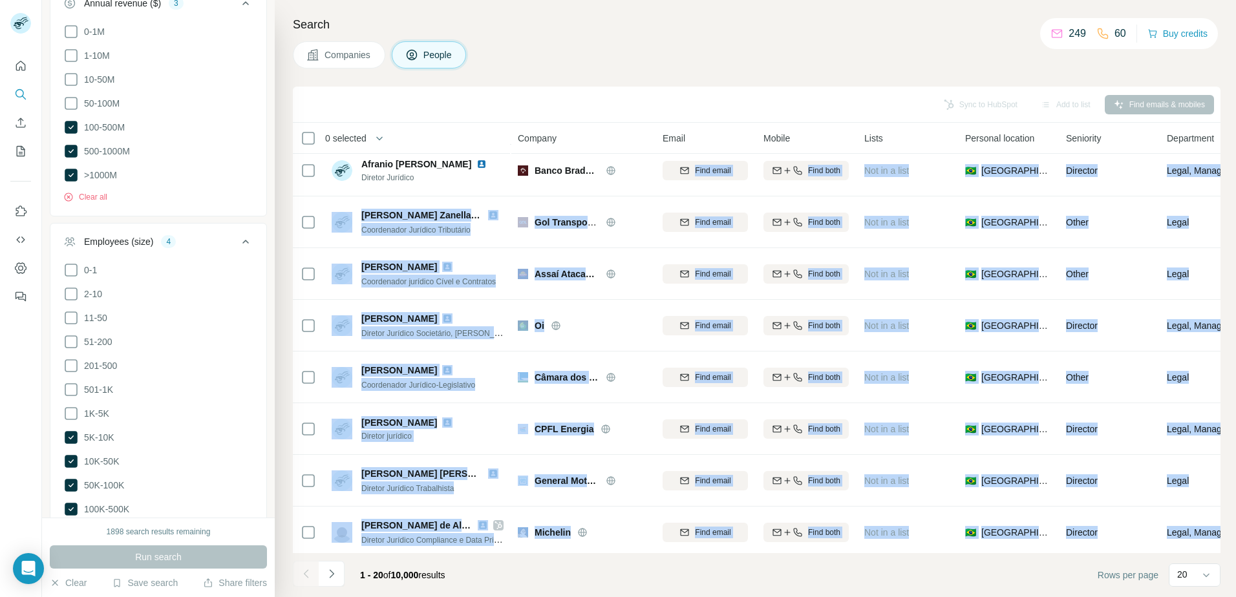
scroll to position [641, 0]
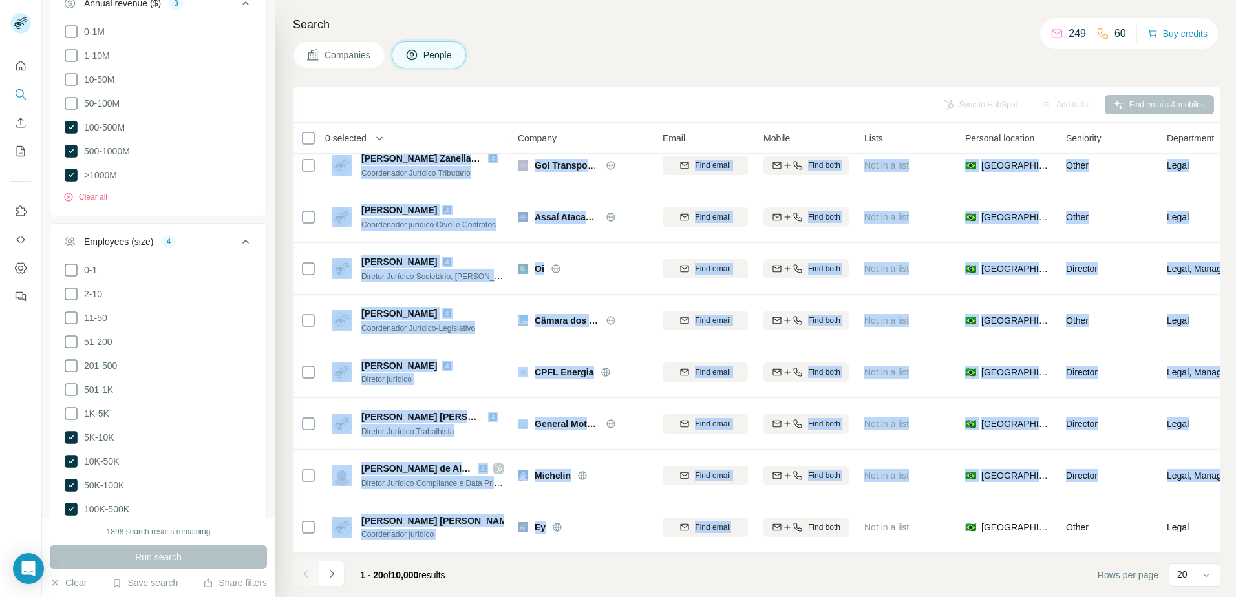
drag, startPoint x: 654, startPoint y: 549, endPoint x: 709, endPoint y: 551, distance: 55.0
click at [709, 551] on div "0 selected People Company Email Mobile Lists Personal location Seniority Depart…" at bounding box center [756, 338] width 927 height 430
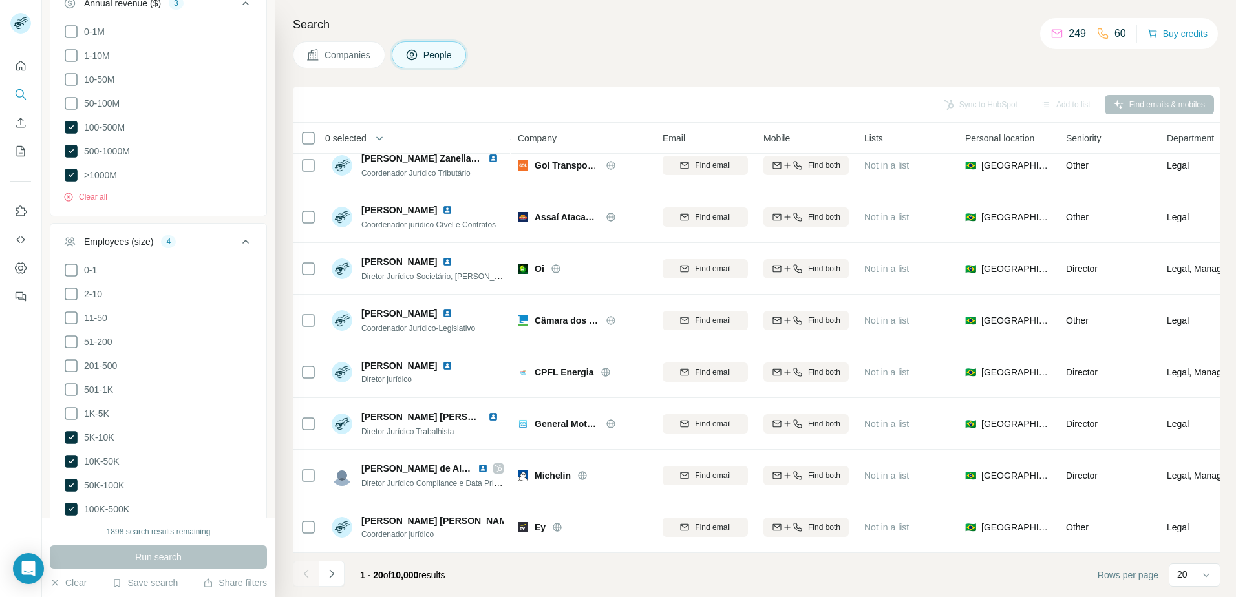
drag, startPoint x: 702, startPoint y: 553, endPoint x: 903, endPoint y: 560, distance: 201.1
click at [903, 560] on footer "1 - 20 of 10,000 results Rows per page 20" at bounding box center [756, 575] width 927 height 44
click at [903, 568] on footer "1 - 20 of 10,000 results Rows per page 20" at bounding box center [756, 575] width 927 height 44
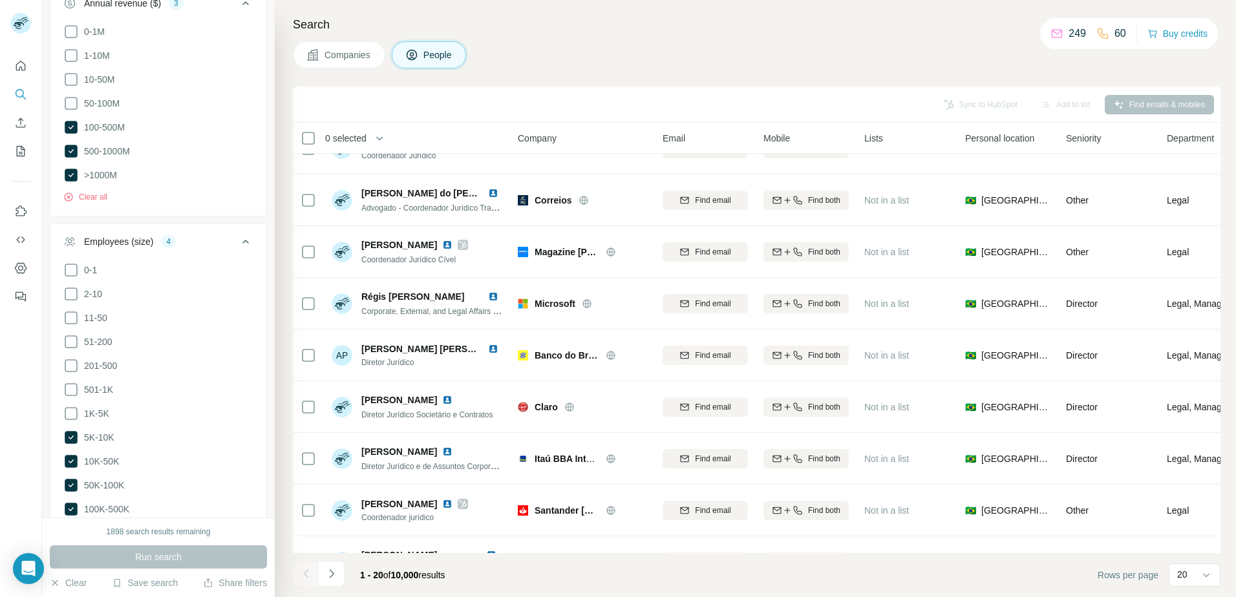
scroll to position [0, 0]
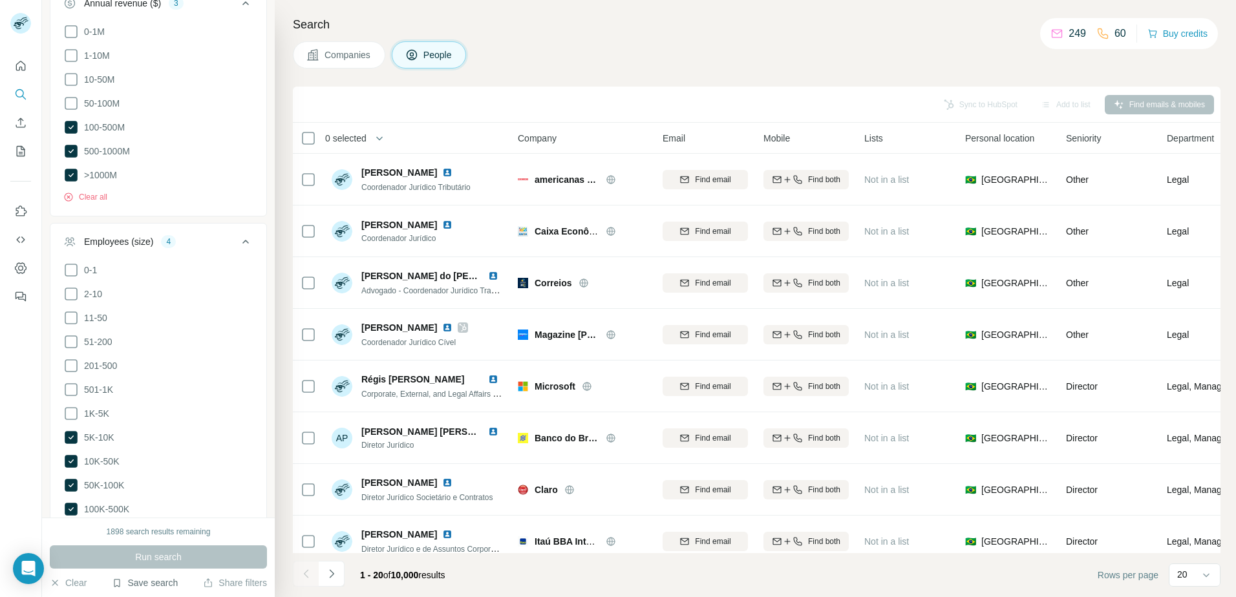
click at [153, 580] on button "Save search" at bounding box center [145, 583] width 66 height 13
click at [171, 535] on div "Save search" at bounding box center [184, 535] width 136 height 26
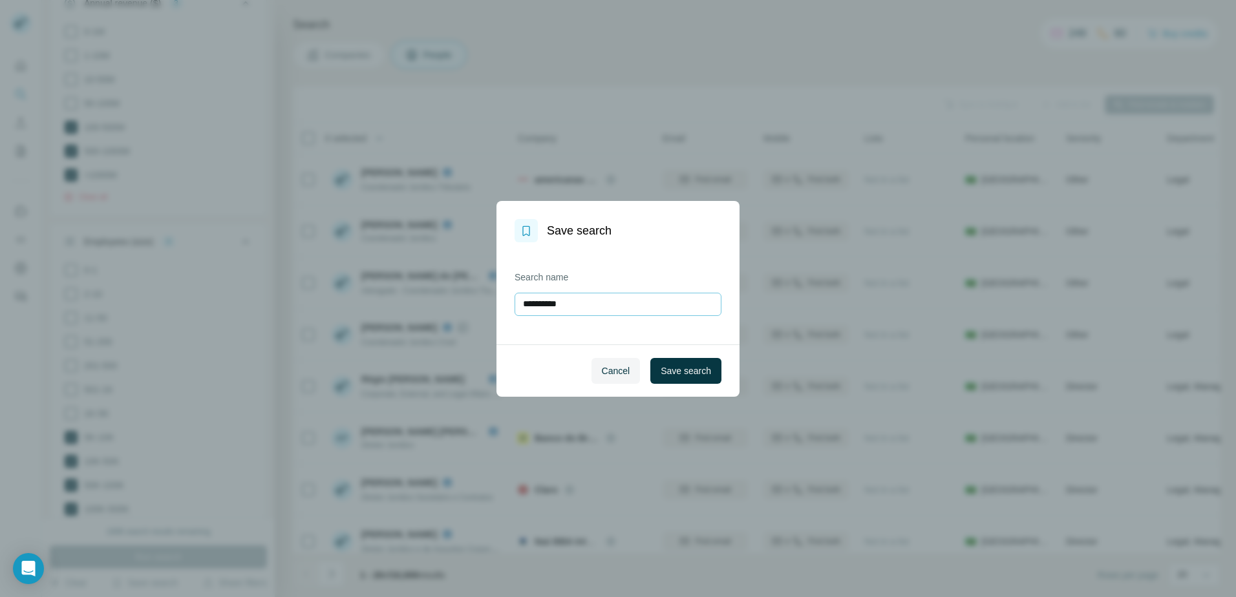
click at [611, 299] on input "**********" at bounding box center [617, 304] width 207 height 23
type input "**********"
click at [683, 378] on button "Save search" at bounding box center [685, 371] width 71 height 26
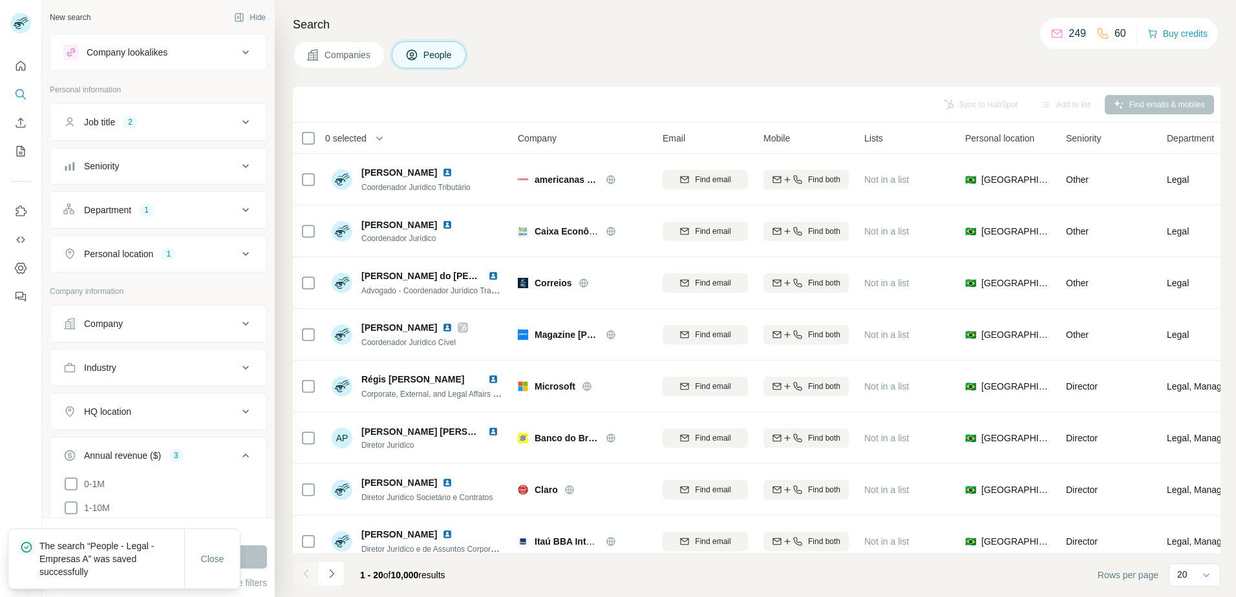
click at [619, 58] on div "Companies People" at bounding box center [756, 54] width 927 height 27
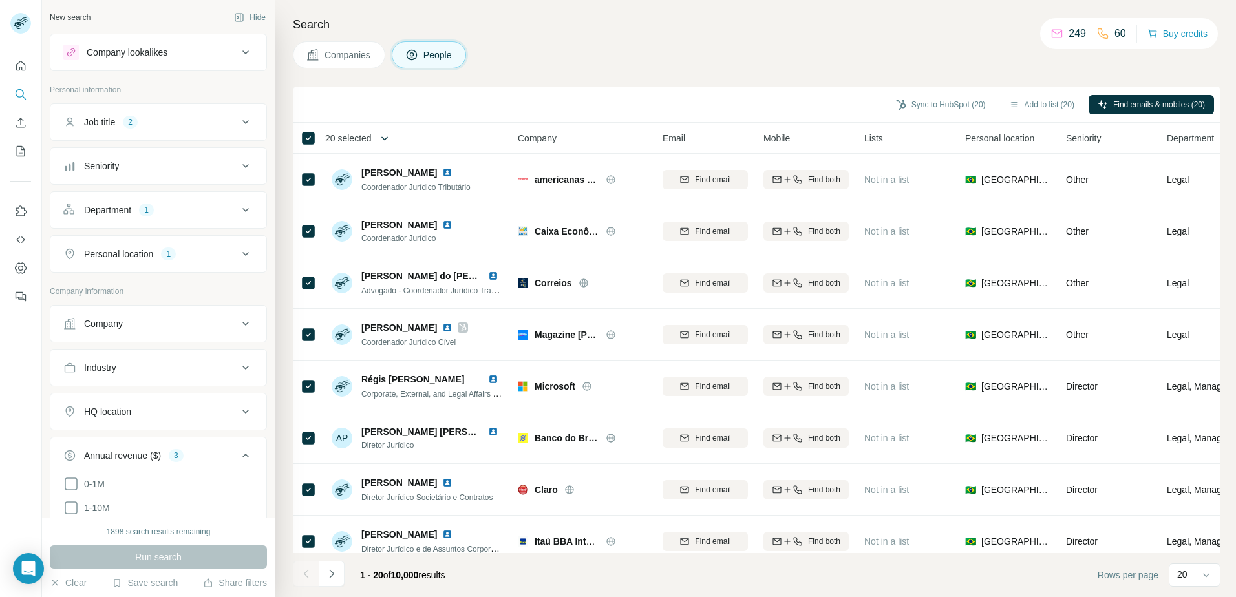
click at [374, 135] on button "button" at bounding box center [385, 138] width 26 height 26
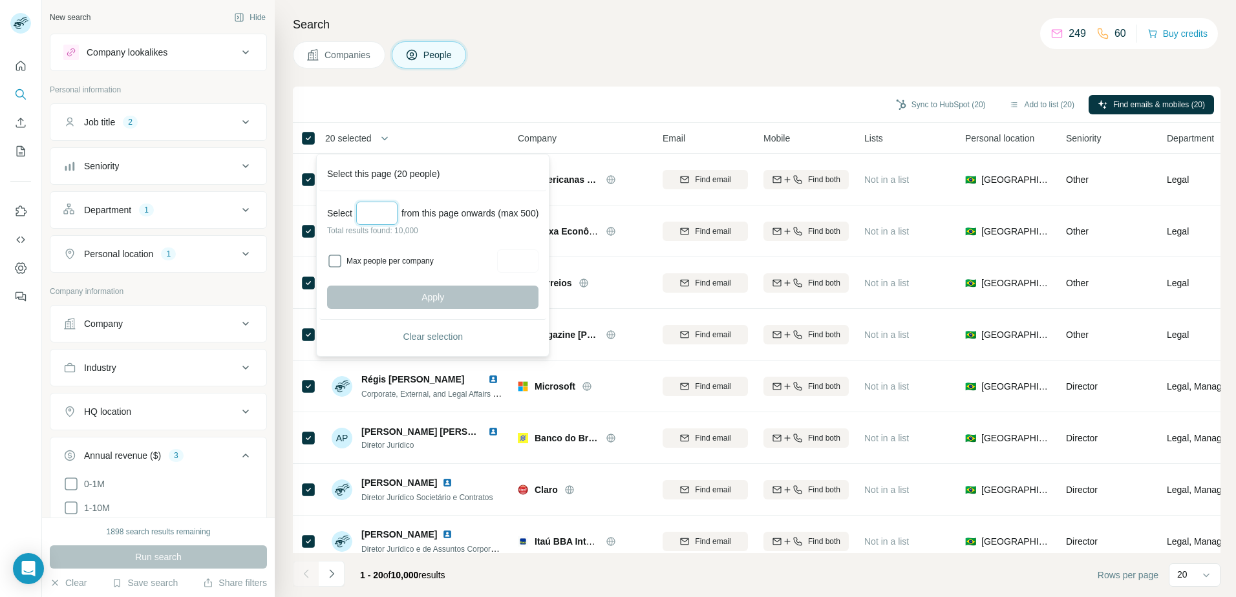
click at [372, 209] on input "Select a number (up to 500)" at bounding box center [376, 213] width 41 height 23
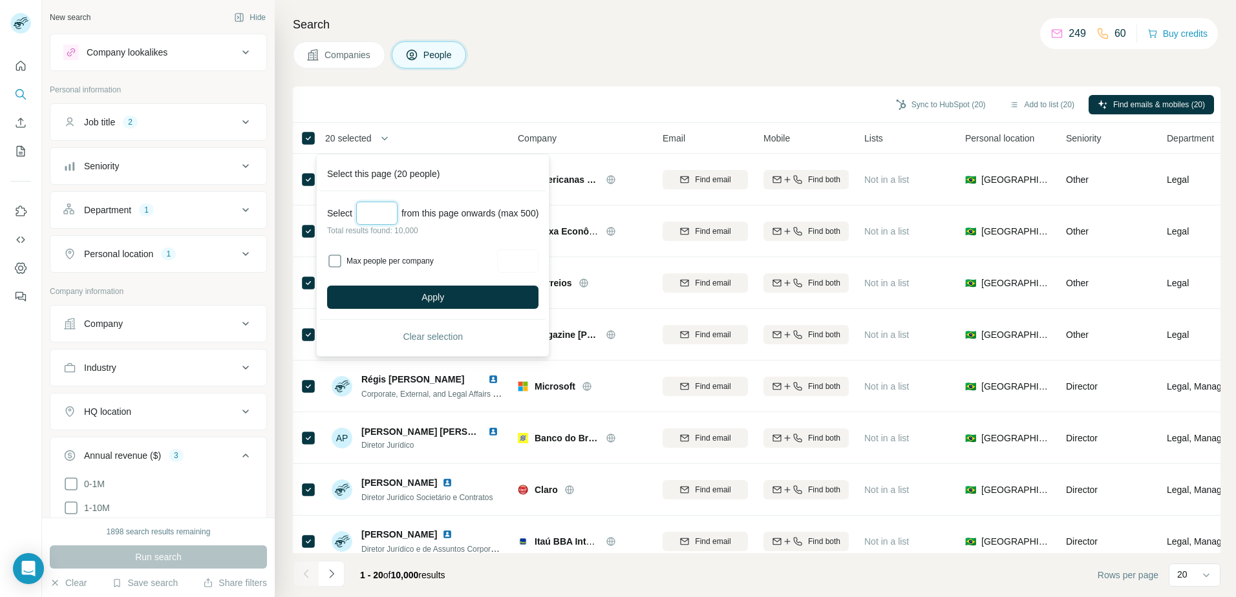
click at [360, 214] on input "***" at bounding box center [376, 213] width 41 height 23
click at [372, 214] on input "***" at bounding box center [376, 213] width 41 height 23
type input "**"
click at [418, 288] on button "Apply" at bounding box center [432, 297] width 211 height 23
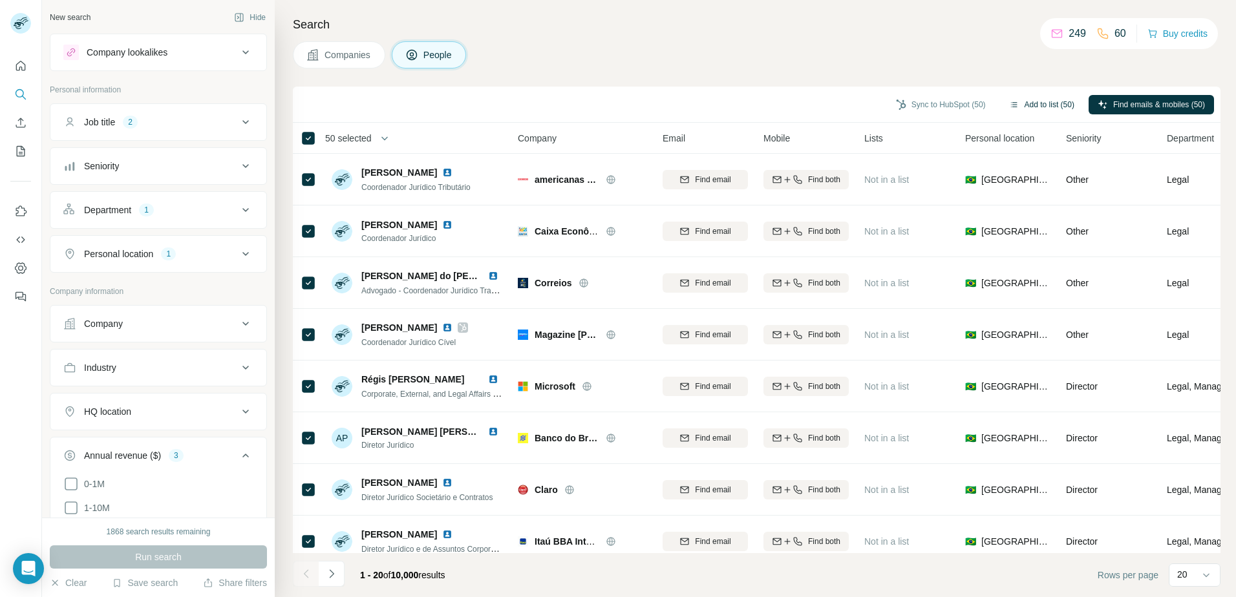
click at [1056, 101] on button "Add to list (50)" at bounding box center [1041, 104] width 83 height 19
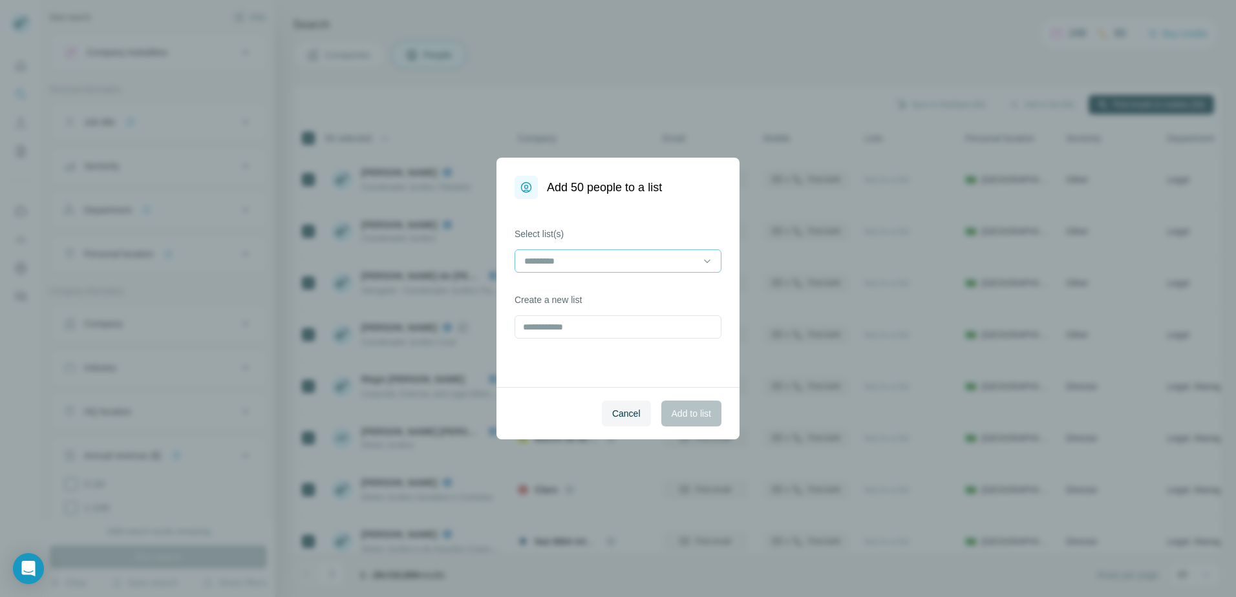
click at [681, 257] on input at bounding box center [610, 261] width 175 height 14
click at [679, 259] on input at bounding box center [610, 261] width 175 height 14
click at [605, 333] on input "text" at bounding box center [617, 326] width 207 height 23
click at [626, 323] on input "text" at bounding box center [617, 326] width 207 height 23
type input "**********"
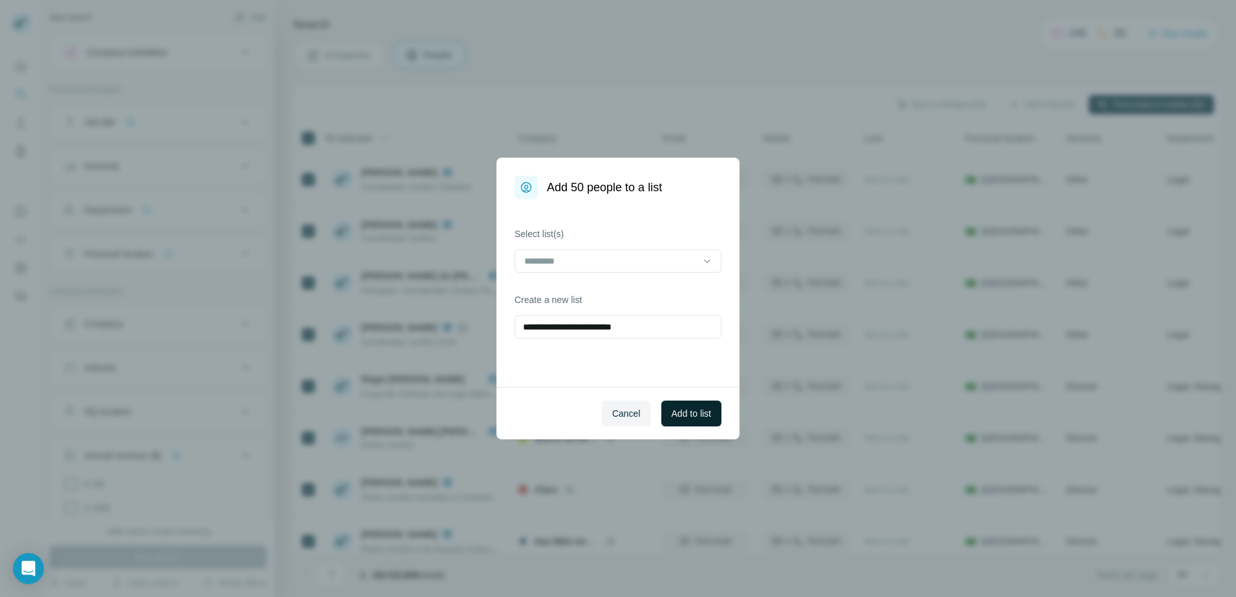
click at [688, 420] on button "Add to list" at bounding box center [691, 414] width 60 height 26
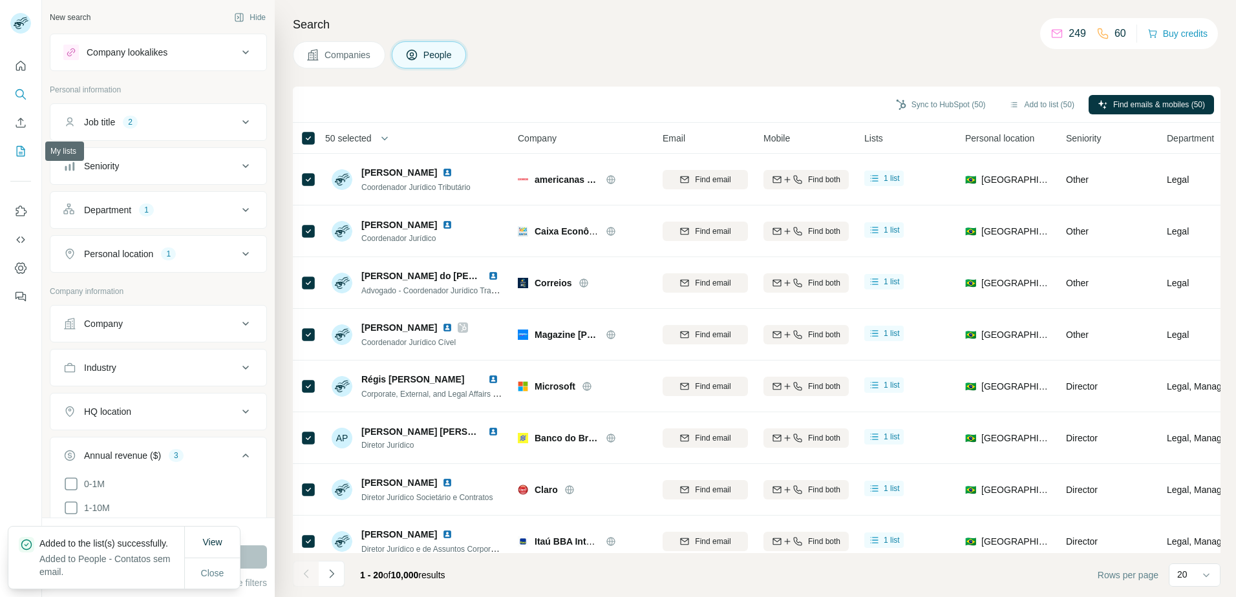
click at [25, 153] on icon "My lists" at bounding box center [21, 151] width 8 height 10
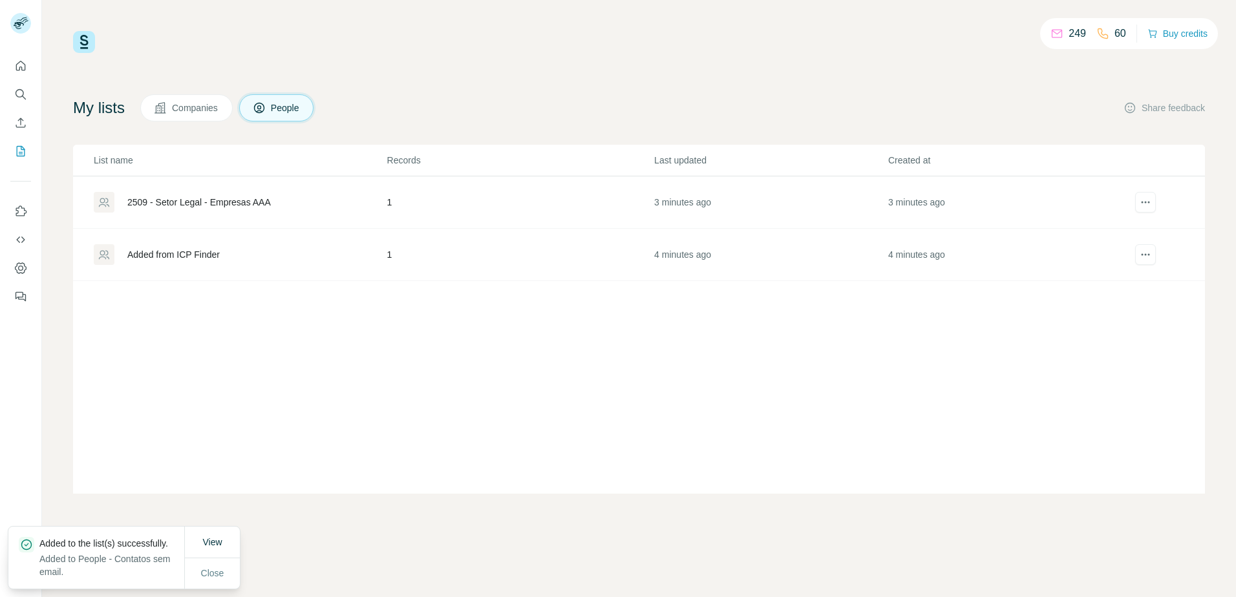
click at [507, 120] on div "My lists Companies People Share feedback" at bounding box center [639, 107] width 1132 height 27
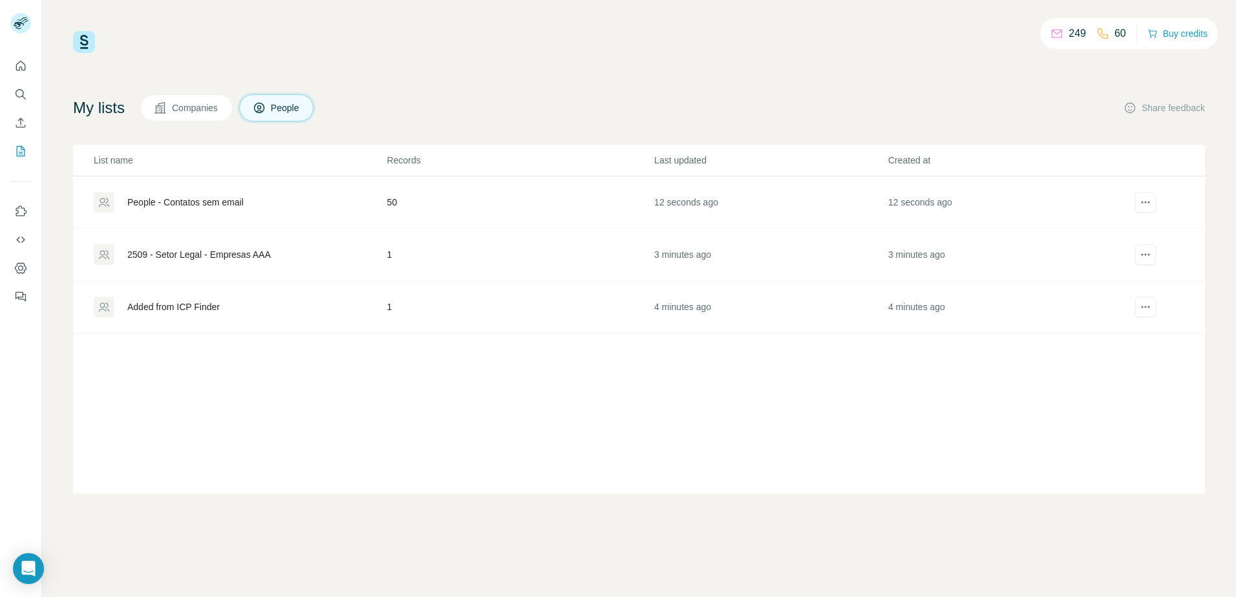
click at [472, 78] on div "249 60 Buy credits My lists Companies People Share feedback List name Records L…" at bounding box center [639, 262] width 1132 height 463
click at [192, 202] on div "People - Contatos sem email" at bounding box center [185, 202] width 116 height 13
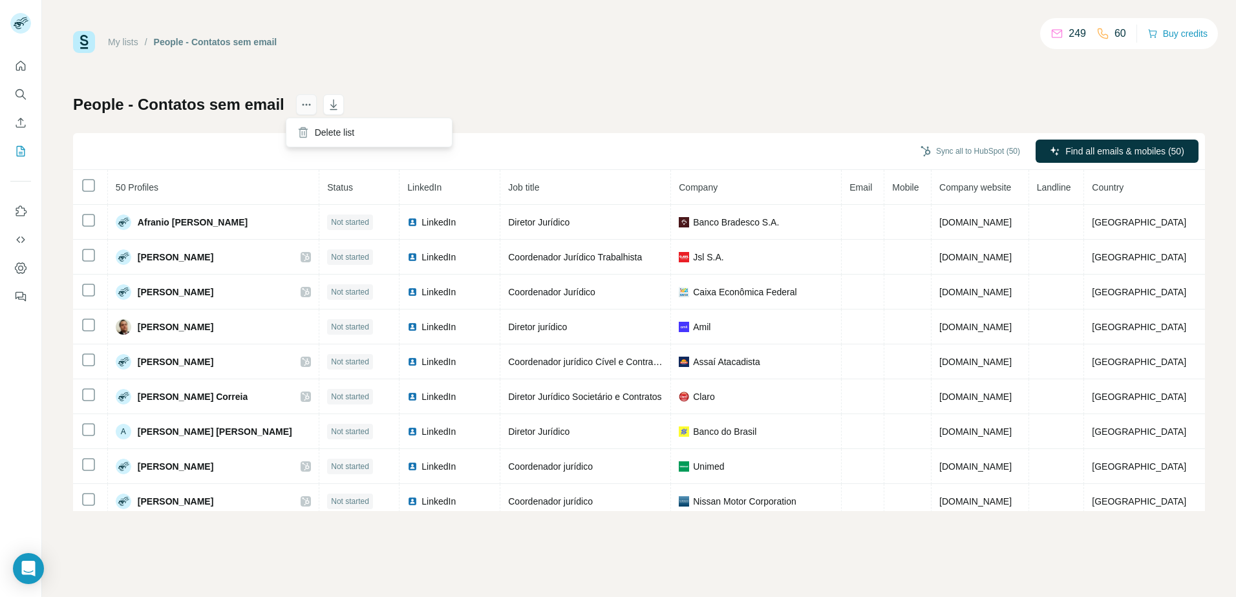
click at [300, 110] on icon "actions" at bounding box center [306, 104] width 13 height 13
click at [503, 97] on div "People - Contatos sem email Sync all to HubSpot (50) Find all emails & mobiles …" at bounding box center [639, 302] width 1132 height 417
click at [327, 103] on icon "button" at bounding box center [333, 104] width 13 height 13
click at [518, 37] on div "My lists / People - Contatos sem email 249 60 Buy credits" at bounding box center [639, 42] width 1132 height 22
click at [17, 124] on icon "Enrich CSV" at bounding box center [20, 122] width 13 height 13
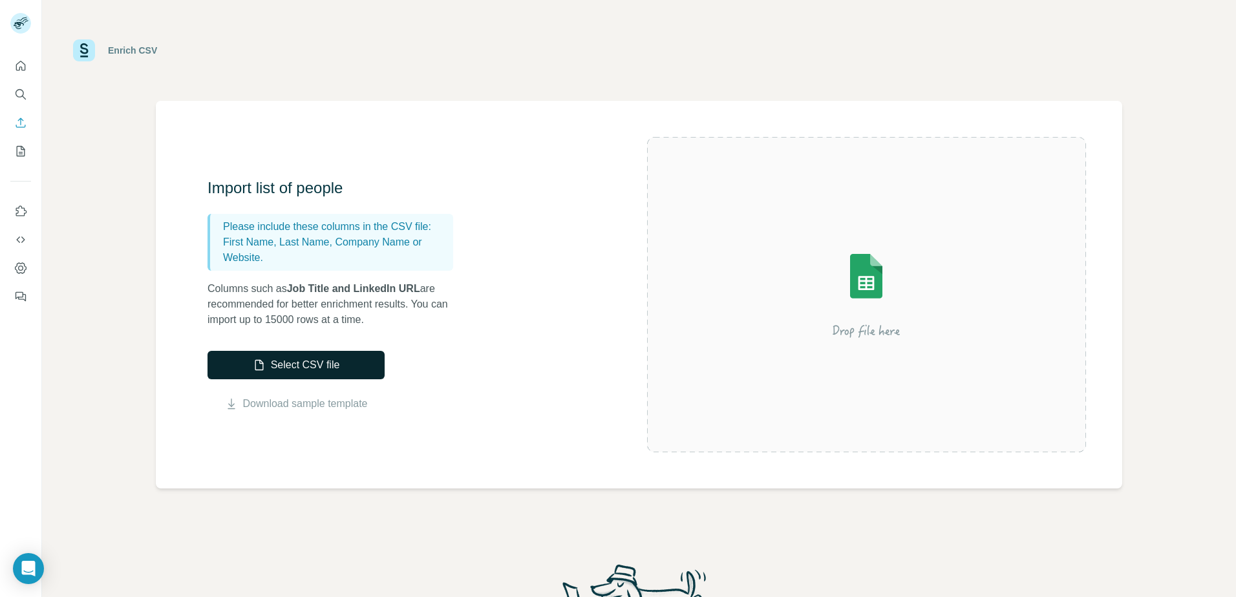
click at [330, 364] on button "Select CSV file" at bounding box center [295, 365] width 177 height 28
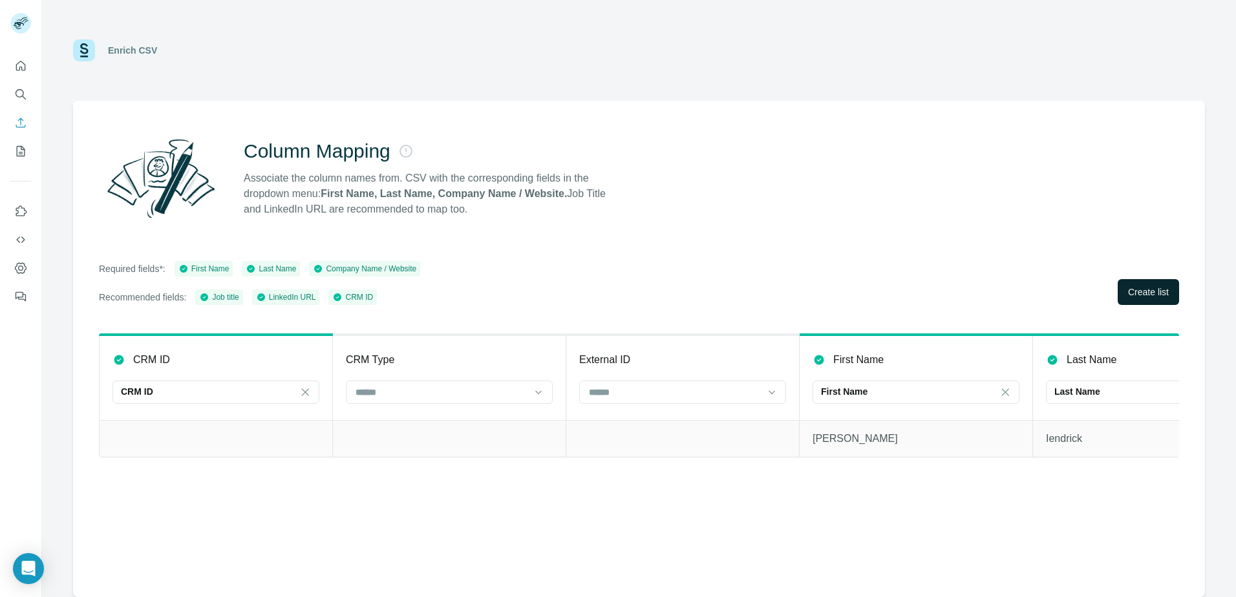
click at [1152, 292] on span "Create list" at bounding box center [1148, 292] width 41 height 13
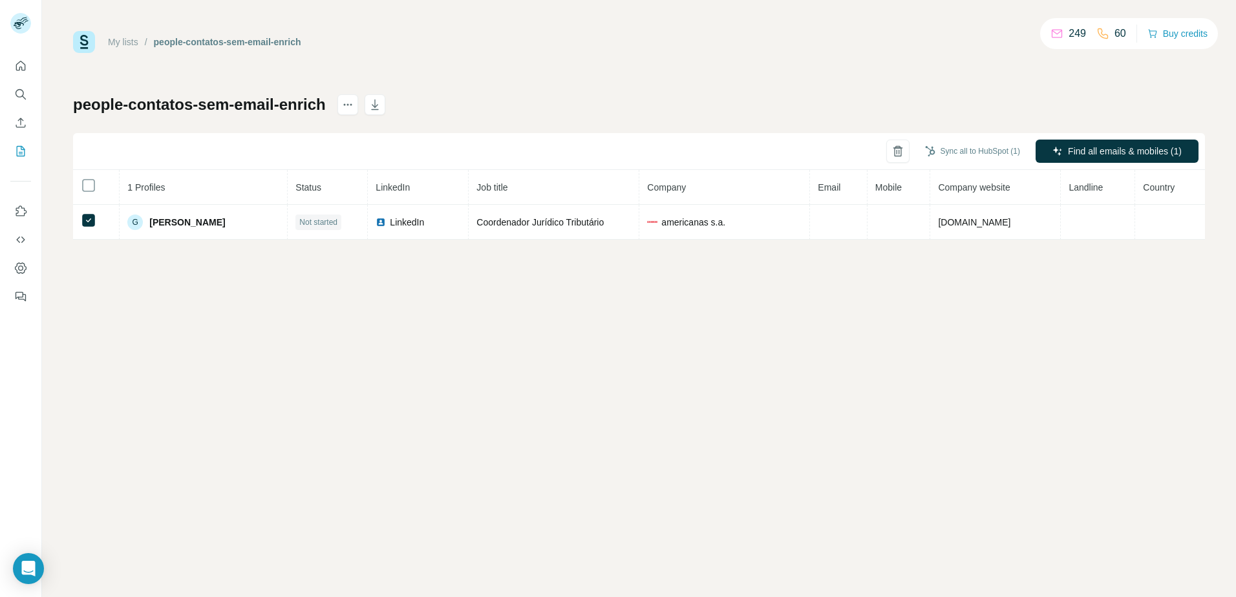
click at [529, 30] on div "My lists / people-contatos-sem-email-enrich 249 60 Buy credits people-contatos-…" at bounding box center [639, 298] width 1194 height 597
click at [474, 68] on div "My lists / people-contatos-sem-email-enrich 249 60 Buy credits people-contatos-…" at bounding box center [639, 135] width 1132 height 209
click at [467, 118] on div "people-contatos-sem-email-enrich Sync all to HubSpot (1) Find all emails & mobi…" at bounding box center [639, 166] width 1132 height 145
click at [482, 124] on div "people-contatos-sem-email-enrich Sync all to HubSpot (1) Find all emails & mobi…" at bounding box center [639, 166] width 1132 height 145
click at [420, 34] on div "My lists / people-contatos-sem-email-enrich 249 60 Buy credits" at bounding box center [639, 42] width 1132 height 22
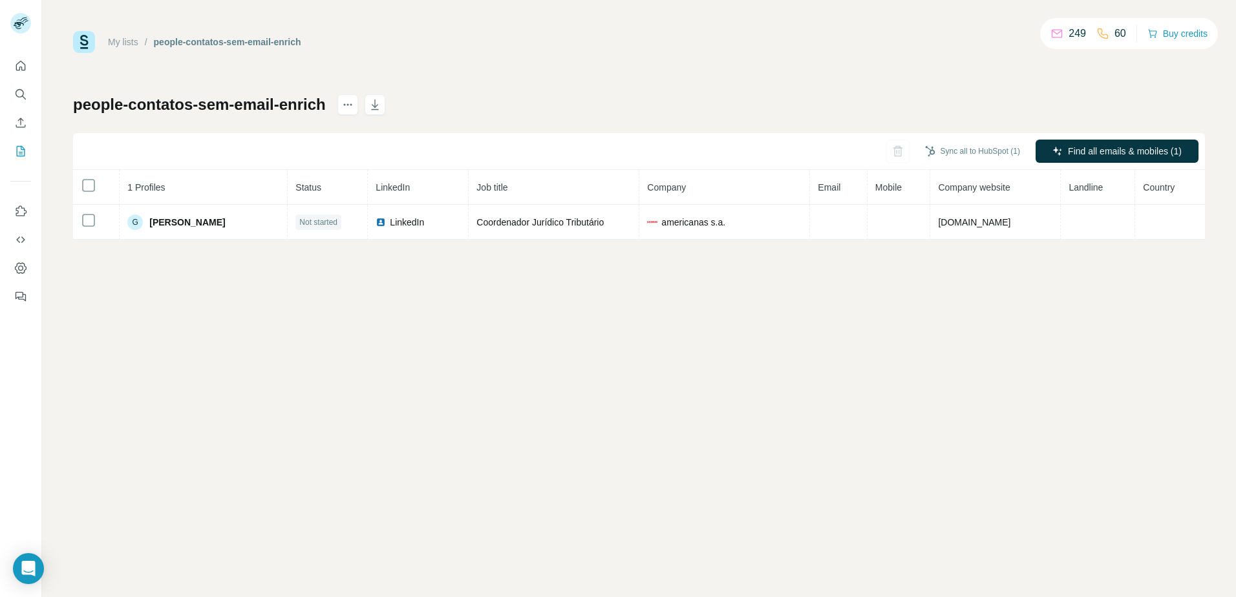
click at [424, 70] on div "My lists / people-contatos-sem-email-enrich 249 60 Buy credits people-contatos-…" at bounding box center [639, 135] width 1132 height 209
click at [174, 41] on div "people-contatos-sem-email-enrich" at bounding box center [227, 42] width 147 height 13
drag, startPoint x: 174, startPoint y: 41, endPoint x: 251, endPoint y: 41, distance: 77.6
click at [251, 41] on div "people-contatos-sem-email-enrich" at bounding box center [227, 42] width 147 height 13
click at [353, 62] on div "My lists / people-contatos-sem-email-enrich 249 60 Buy credits people-contatos-…" at bounding box center [639, 135] width 1132 height 209
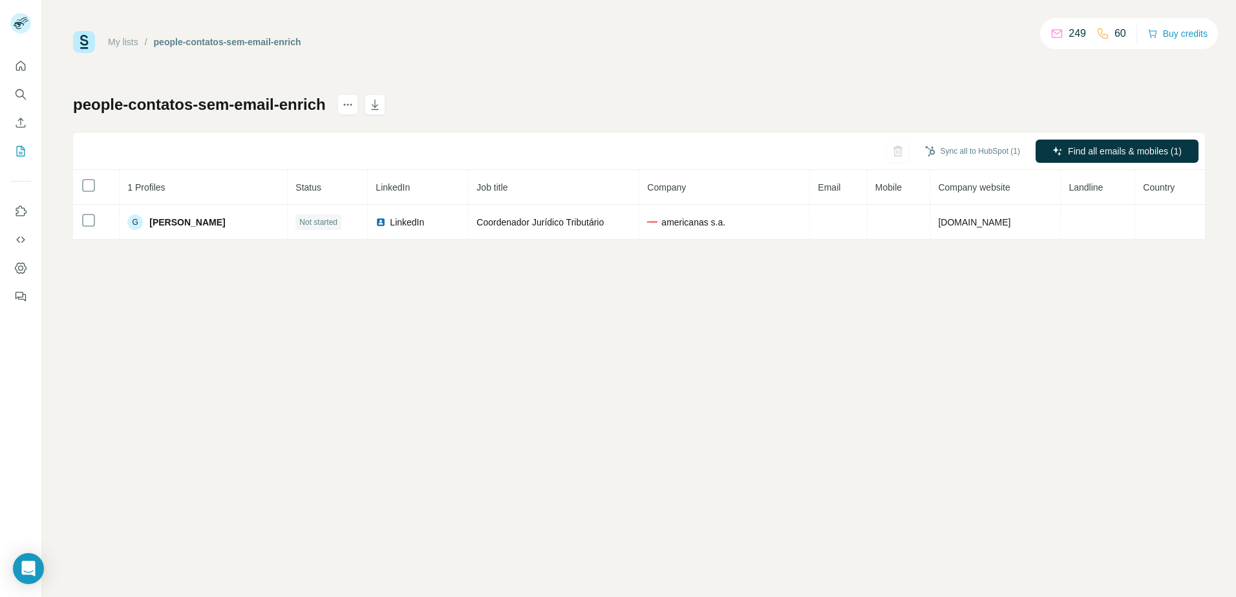
click at [165, 43] on div "people-contatos-sem-email-enrich" at bounding box center [227, 42] width 147 height 13
drag, startPoint x: 165, startPoint y: 43, endPoint x: 259, endPoint y: 37, distance: 93.9
click at [255, 37] on div "people-contatos-sem-email-enrich" at bounding box center [227, 42] width 147 height 13
click at [280, 37] on div "people-contatos-sem-email-enrich" at bounding box center [227, 42] width 147 height 13
click at [477, 36] on div "My lists / people-contatos-sem-email-enrich 249 60 Buy credits" at bounding box center [639, 42] width 1132 height 22
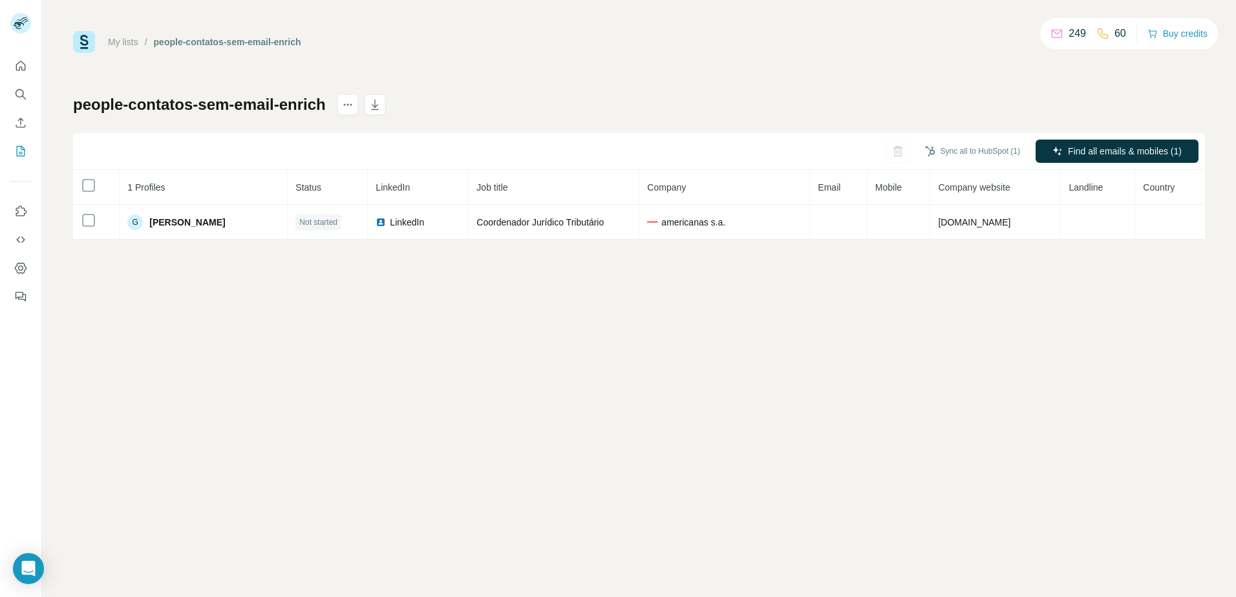
click at [103, 101] on h1 "people-contatos-sem-email-enrich" at bounding box center [199, 104] width 253 height 21
drag, startPoint x: 103, startPoint y: 101, endPoint x: 275, endPoint y: 101, distance: 171.9
click at [275, 101] on h1 "people-contatos-sem-email-enrich" at bounding box center [199, 104] width 253 height 21
click at [242, 73] on div "My lists / people-contatos-sem-email-enrich 249 60 Buy credits people-contatos-…" at bounding box center [639, 135] width 1132 height 209
click at [206, 54] on div "My lists / people-contatos-sem-email-enrich 249 60 Buy credits people-contatos-…" at bounding box center [639, 135] width 1132 height 209
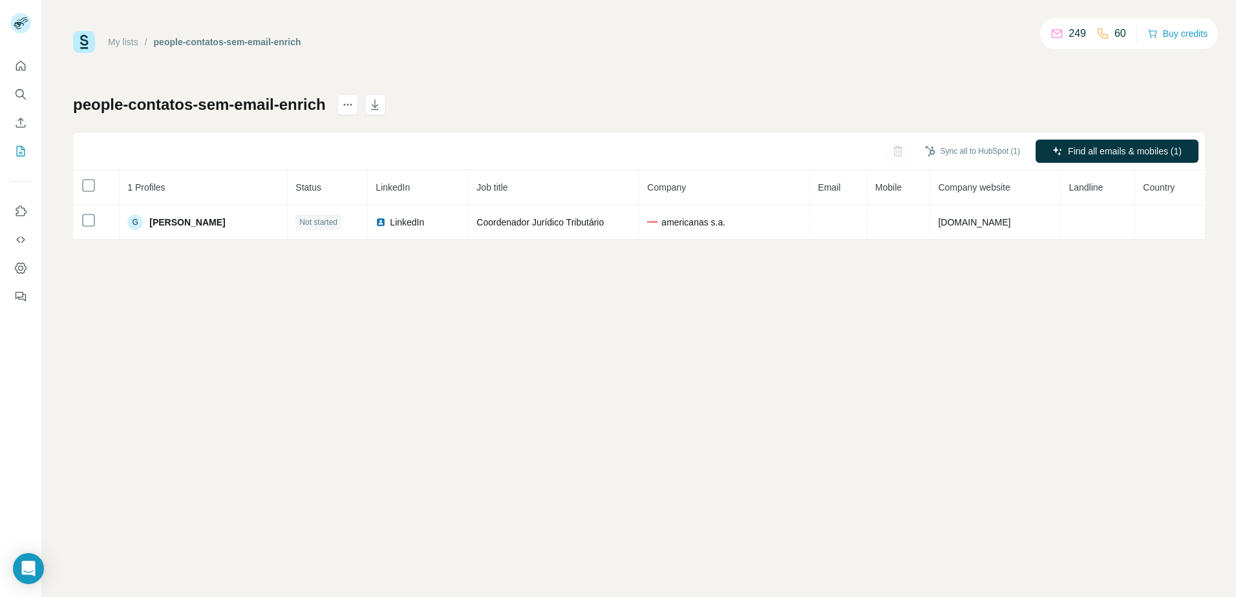
click at [189, 76] on div "My lists / people-contatos-sem-email-enrich 249 60 Buy credits people-contatos-…" at bounding box center [639, 135] width 1132 height 209
click at [198, 72] on div "My lists / people-contatos-sem-email-enrich 249 60 Buy credits people-contatos-…" at bounding box center [639, 135] width 1132 height 209
click at [136, 34] on div "My lists / people-contatos-sem-email-enrich" at bounding box center [187, 42] width 228 height 22
click at [134, 36] on div "My lists" at bounding box center [123, 42] width 30 height 13
click at [122, 39] on link "My lists" at bounding box center [123, 42] width 30 height 10
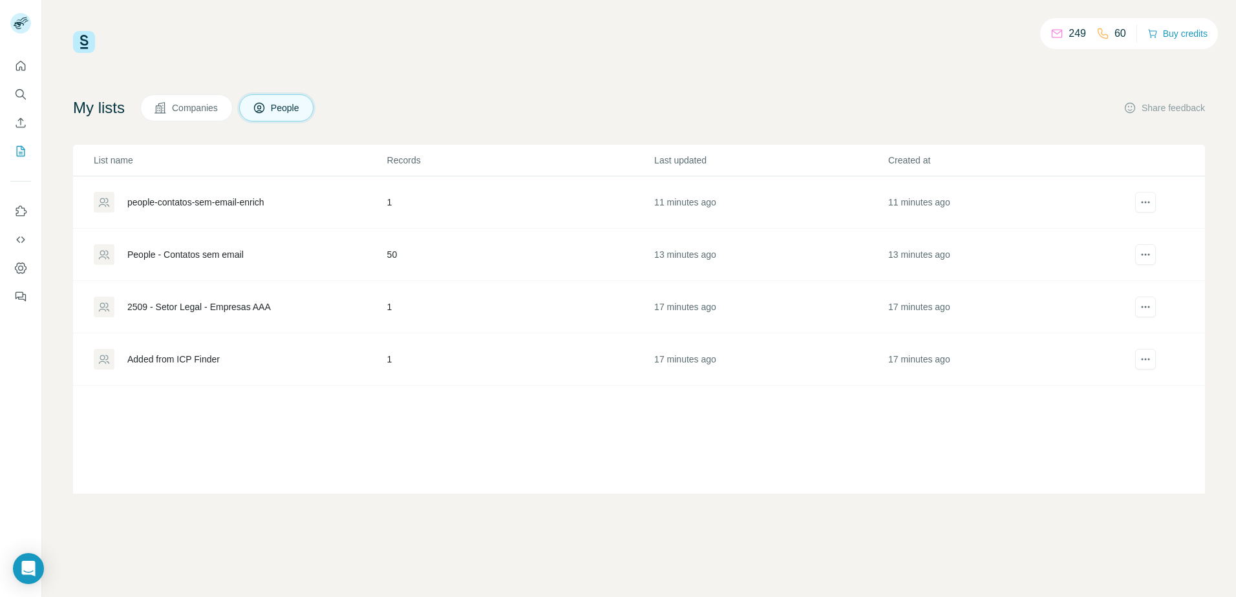
click at [214, 252] on div "People - Contatos sem email" at bounding box center [185, 254] width 116 height 13
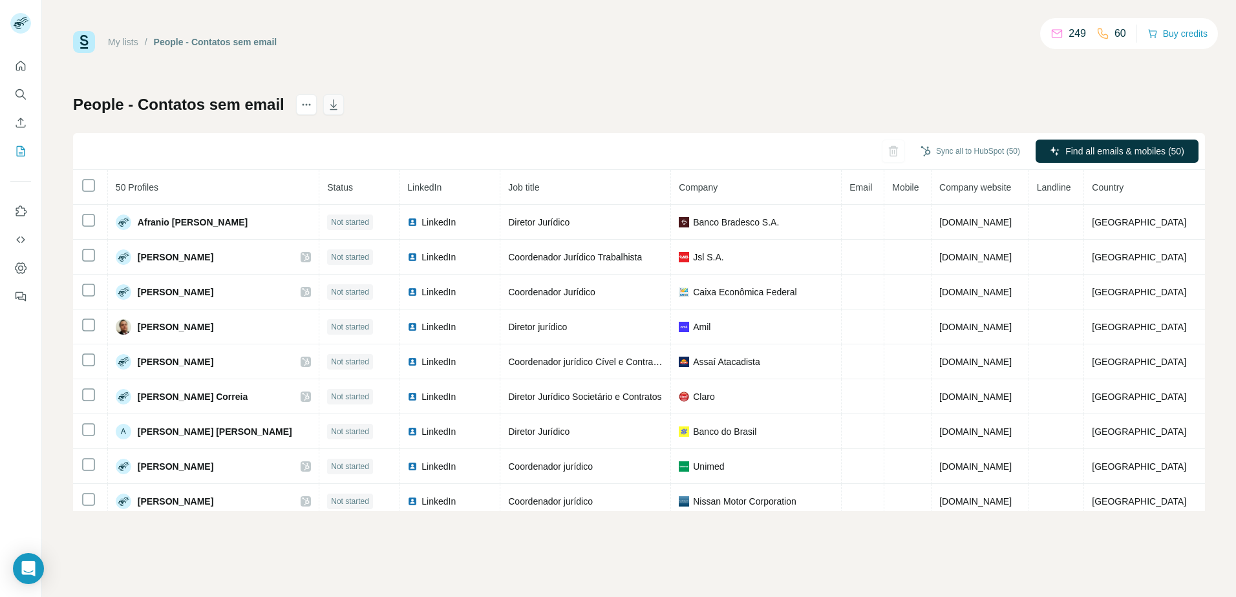
click at [327, 107] on icon "button" at bounding box center [333, 104] width 13 height 13
